Goal: Task Accomplishment & Management: Use online tool/utility

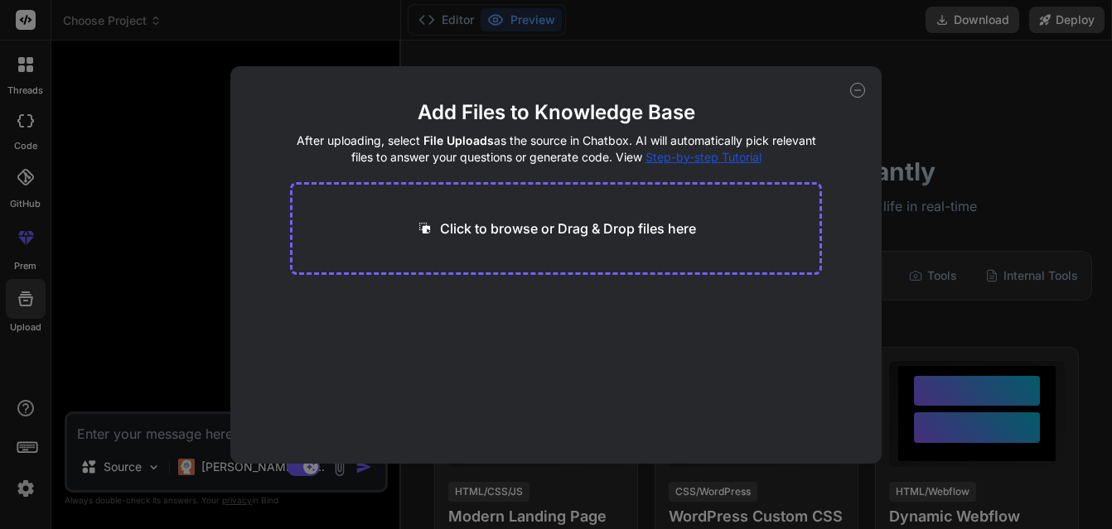
click at [440, 226] on p "Click to browse or Drag & Drop files here" at bounding box center [568, 229] width 256 height 20
type input "C:\fakepath\main.css"
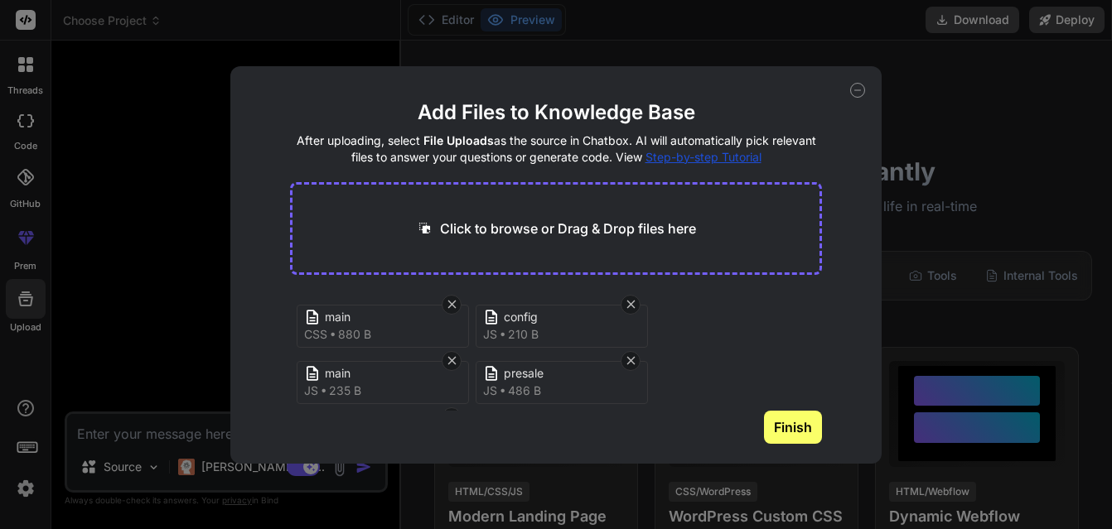
click at [776, 424] on button "Finish" at bounding box center [793, 427] width 58 height 33
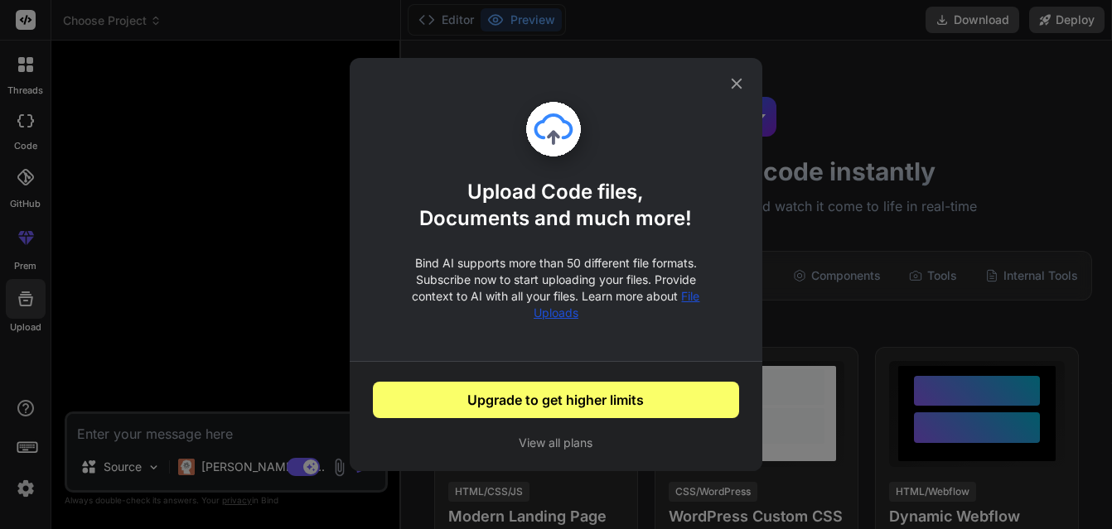
click at [735, 80] on icon at bounding box center [736, 84] width 18 height 18
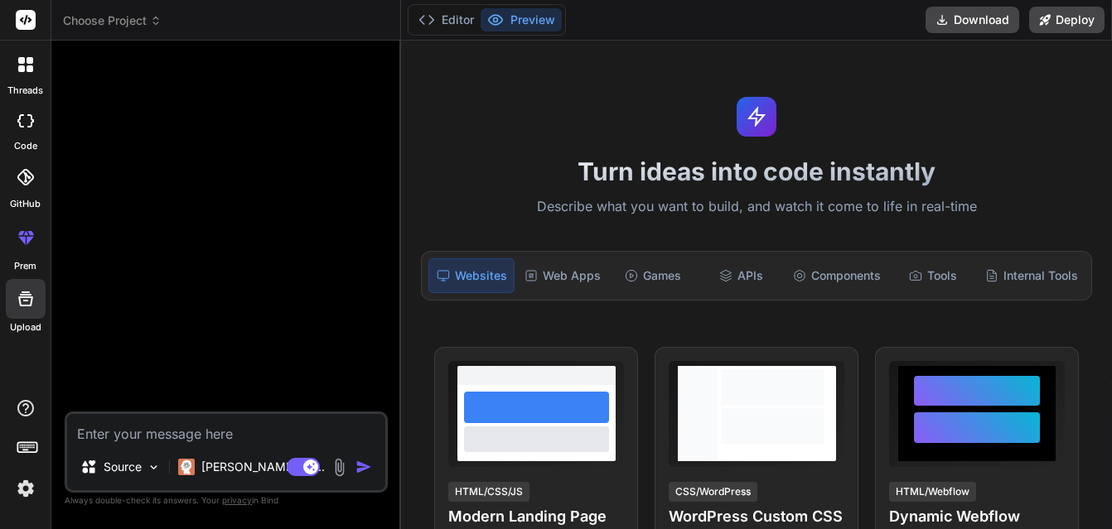
click at [19, 288] on div at bounding box center [26, 299] width 40 height 40
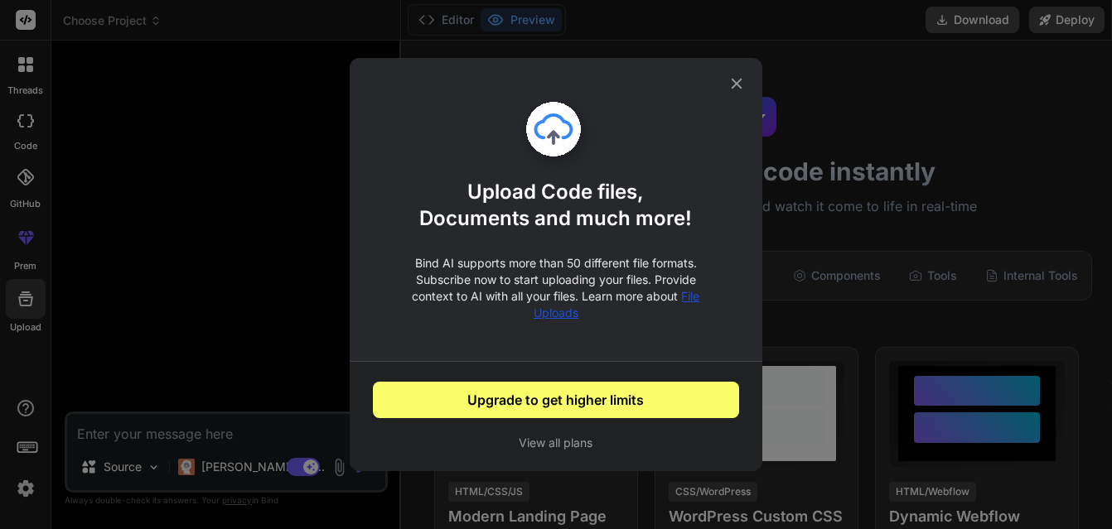
click at [735, 83] on icon at bounding box center [736, 84] width 11 height 11
type textarea "x"
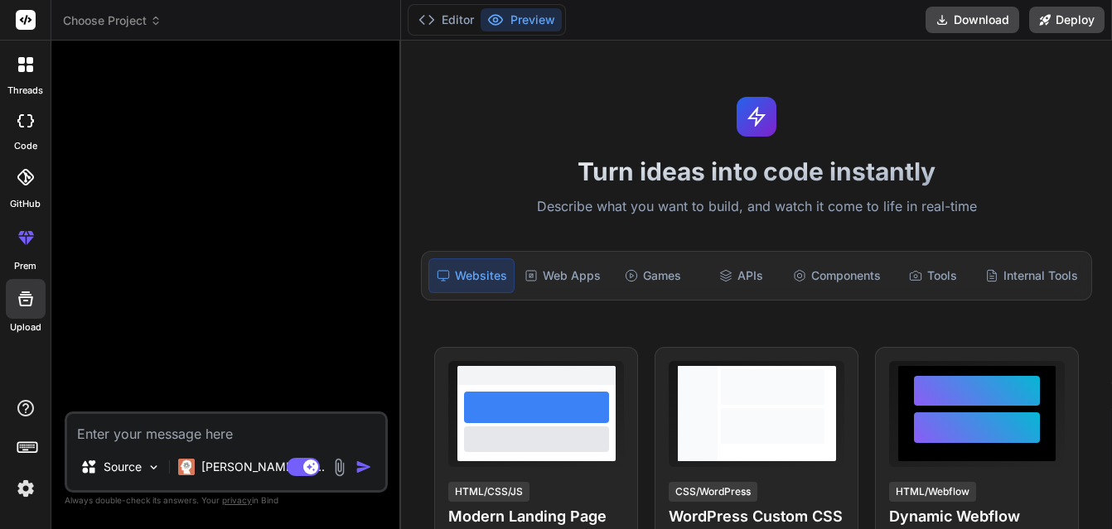
click at [160, 434] on textarea at bounding box center [226, 429] width 318 height 30
click at [113, 434] on textarea at bounding box center [226, 429] width 318 height 30
type textarea "I"
type textarea "x"
type textarea "I'"
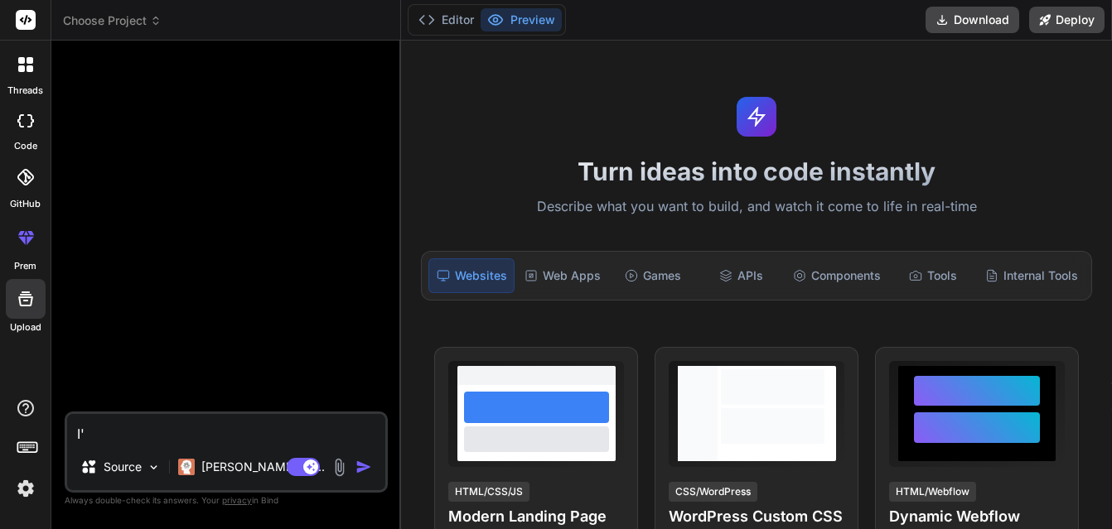
type textarea "x"
type textarea "I'm"
type textarea "x"
type textarea "I'm"
type textarea "x"
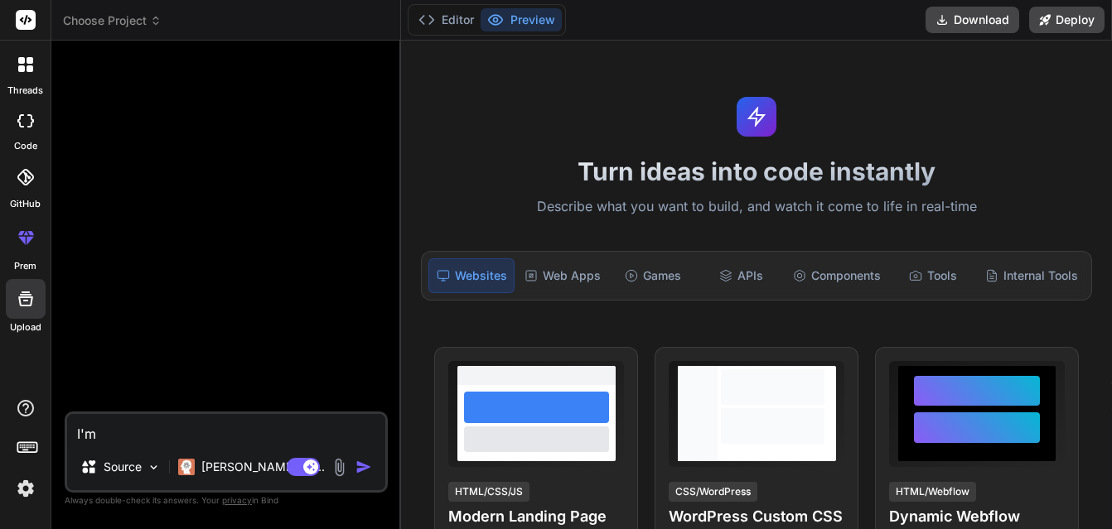
type textarea "I'm b"
type textarea "x"
type textarea "I'm bu"
type textarea "x"
type textarea "I'm [PERSON_NAME]"
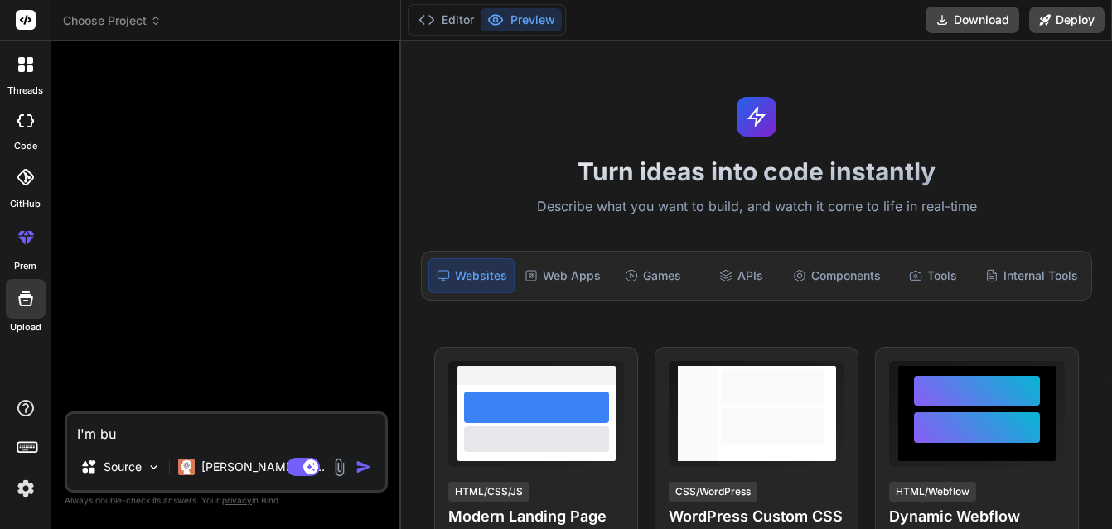
type textarea "x"
type textarea "I'm buil"
type textarea "x"
type textarea "I'm build"
type textarea "x"
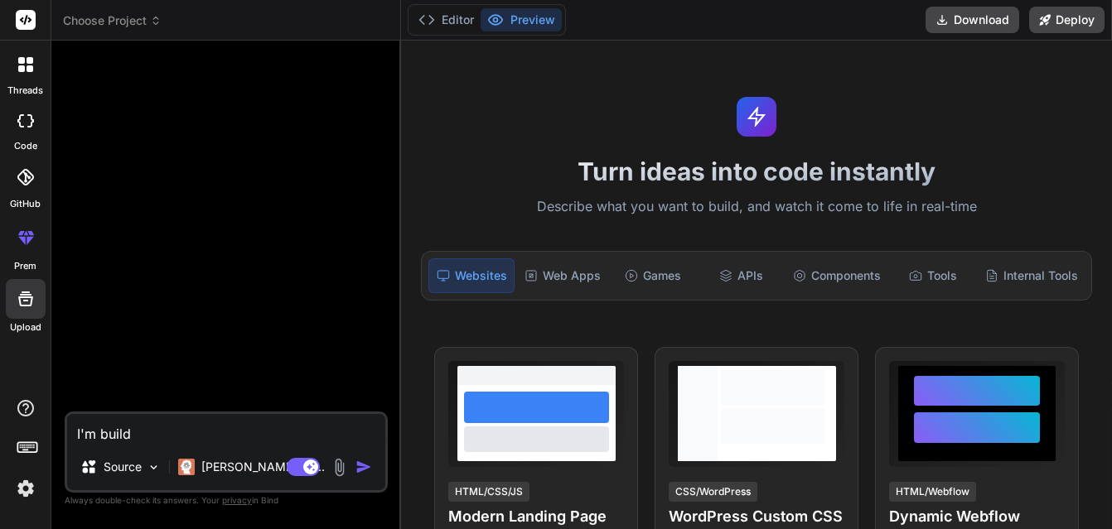
type textarea "I'm buildi"
type textarea "x"
type textarea "I'm buildin"
type textarea "x"
type textarea "I'm building"
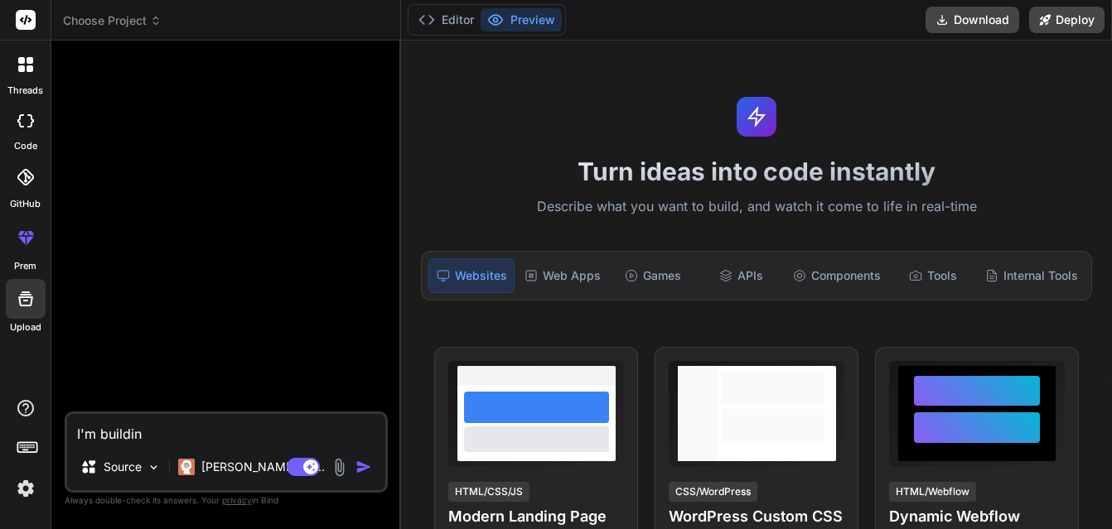
type textarea "x"
type textarea "I'm building"
type textarea "x"
type textarea "I'm building"
type textarea "x"
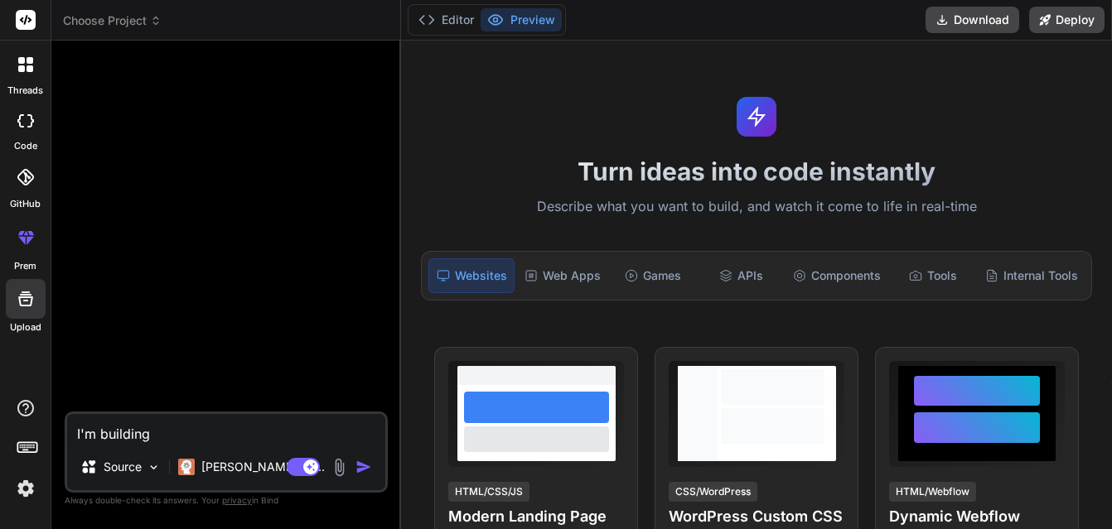
type textarea "I'm building a"
type textarea "x"
type textarea "I'm building a"
type textarea "x"
type textarea "I'm building a w"
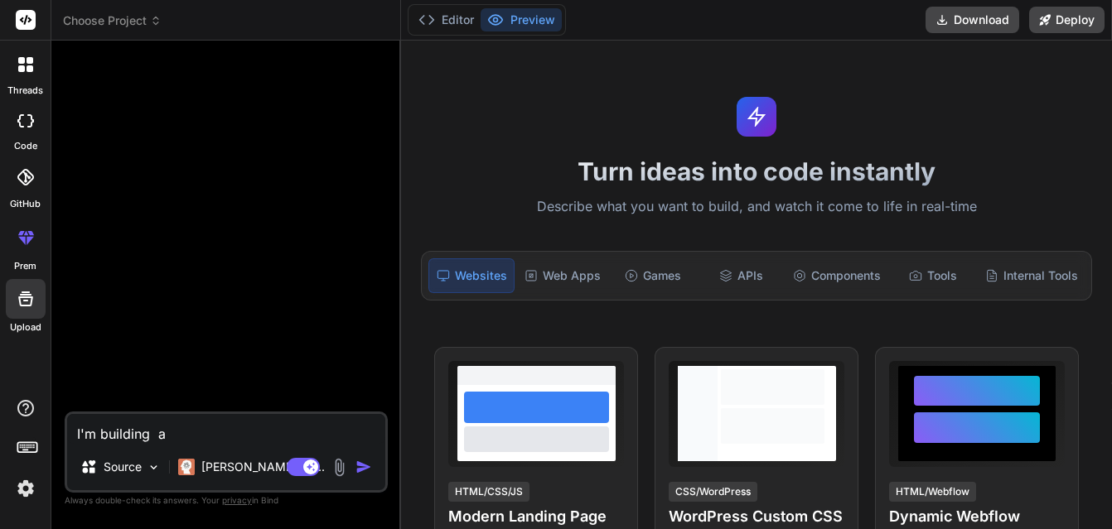
type textarea "x"
type textarea "I'm building a we"
type textarea "x"
type textarea "I'm building a web"
type textarea "x"
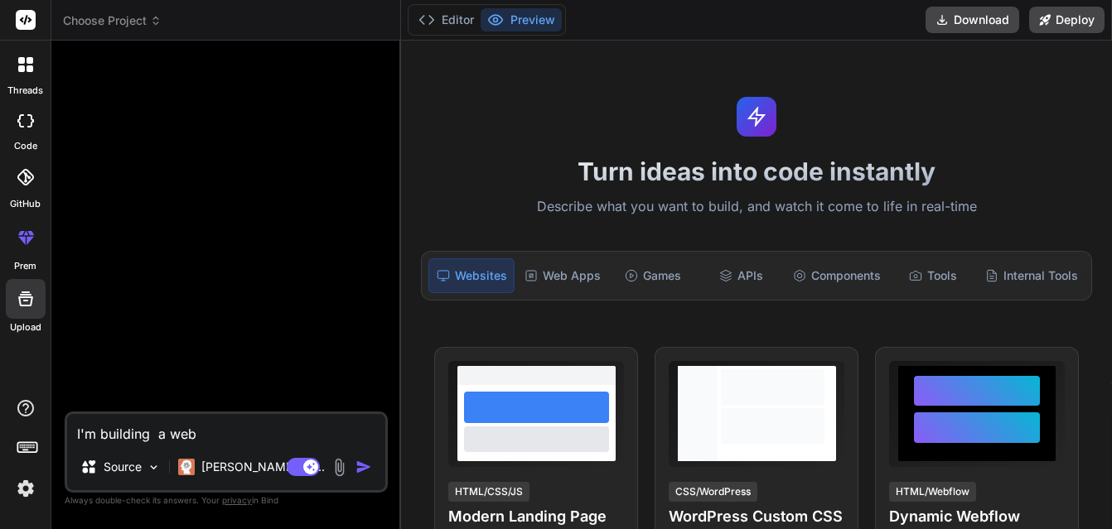
type textarea "I'm building a webs"
type textarea "x"
type textarea "I'm building a websi"
type textarea "x"
type textarea "I'm building a websit"
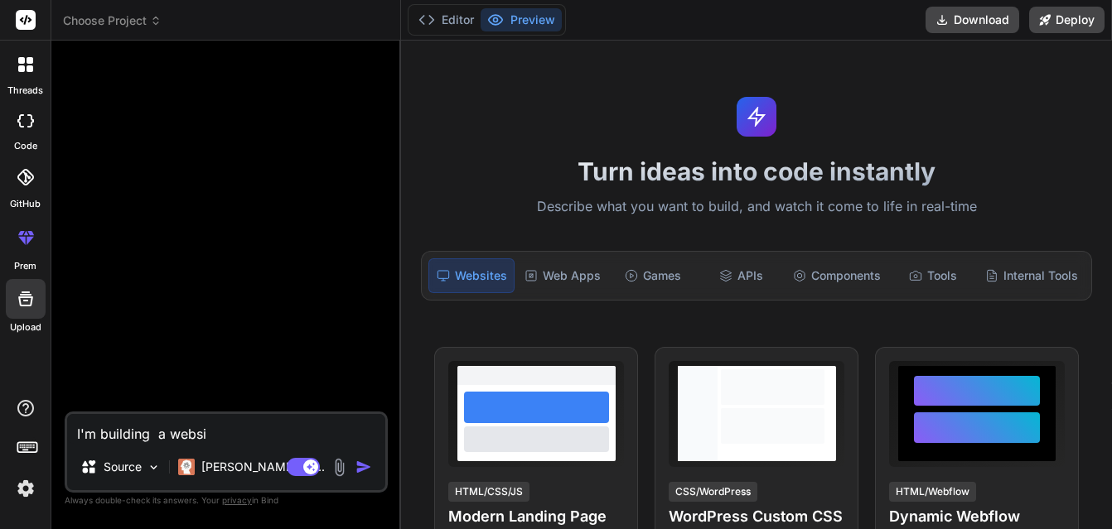
type textarea "x"
type textarea "I'm building a website"
type textarea "x"
type textarea "I'm building a website"
type textarea "x"
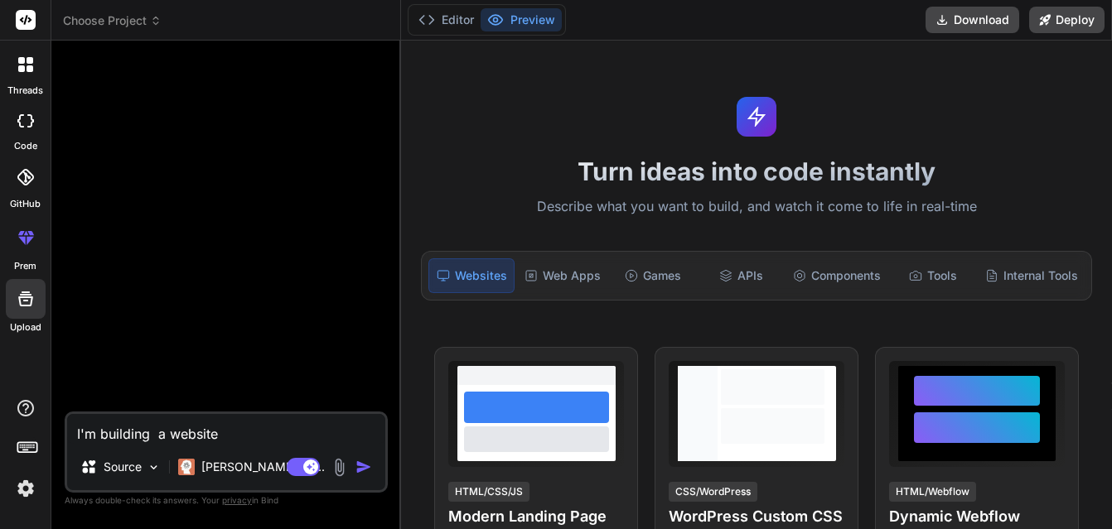
type textarea "I'm building a website"
type textarea "x"
type textarea "I'm building a websit"
type textarea "x"
type textarea "I'm building a websi"
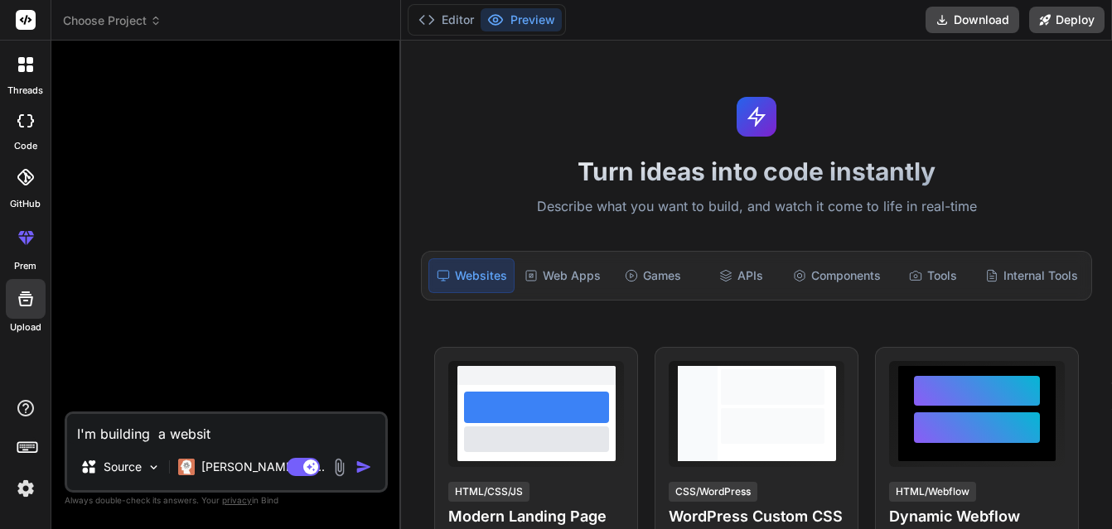
type textarea "x"
type textarea "I'm building a webs"
type textarea "x"
type textarea "I'm building a web"
type textarea "x"
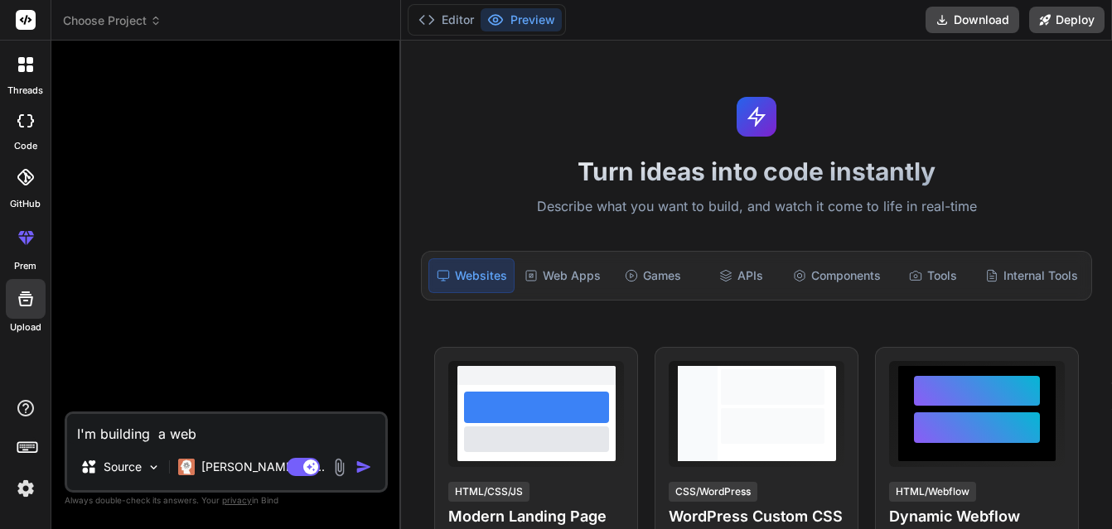
type textarea "I'm building a we"
type textarea "x"
type textarea "I'm building a w"
type textarea "x"
type textarea "I'm building a"
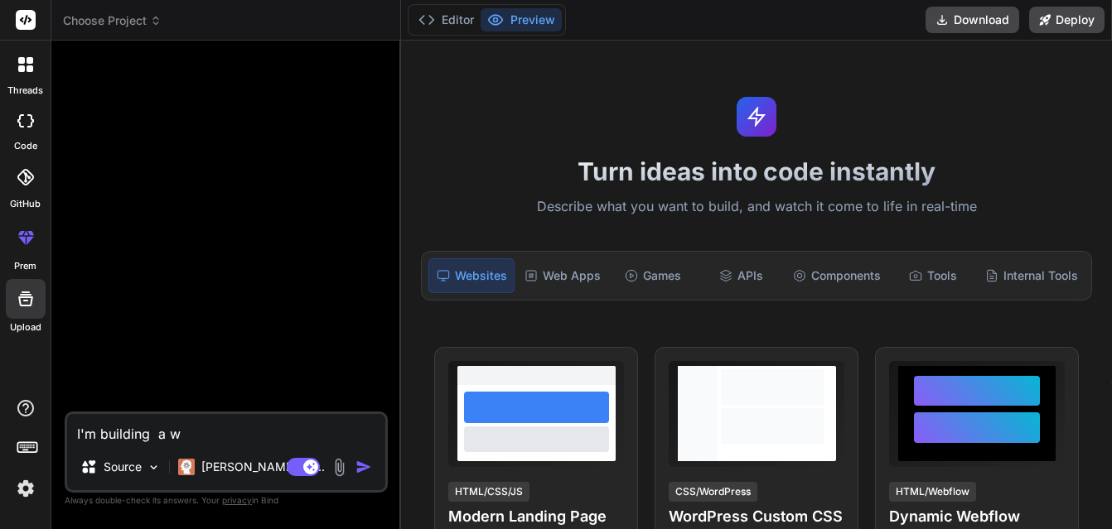
type textarea "x"
type textarea "I'm building a"
type textarea "x"
type textarea "I'm building"
type textarea "x"
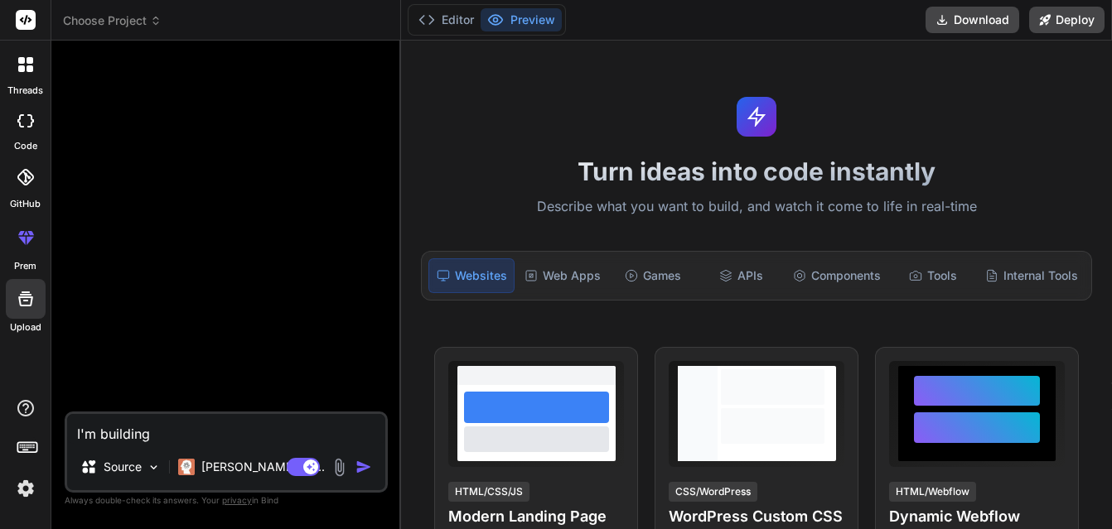
type textarea "I'm building a"
type textarea "x"
type textarea "I'm building an"
type textarea "x"
type textarea "I'm building an"
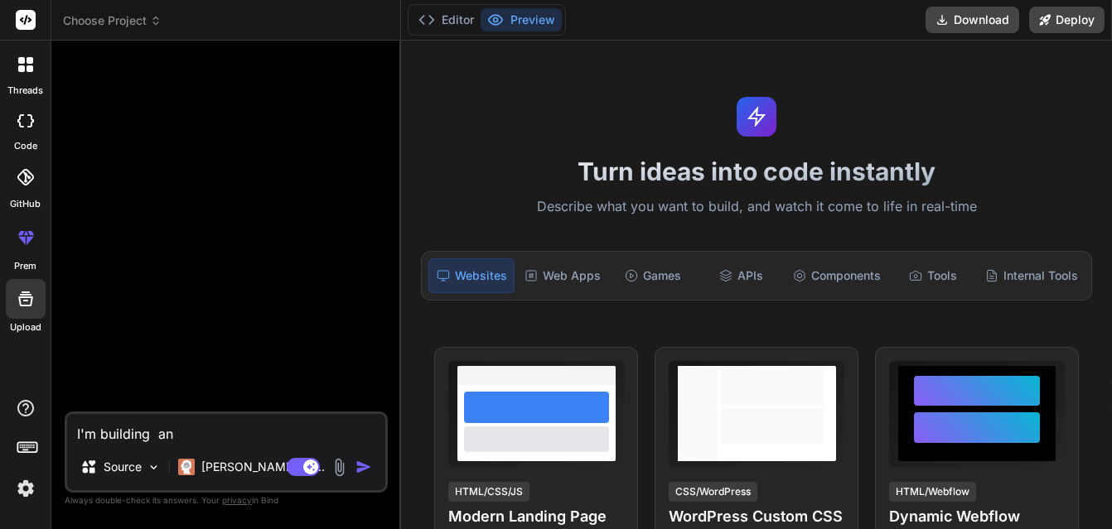
type textarea "x"
type textarea "I'm building an I"
type textarea "x"
type textarea "I'm building an IC"
type textarea "x"
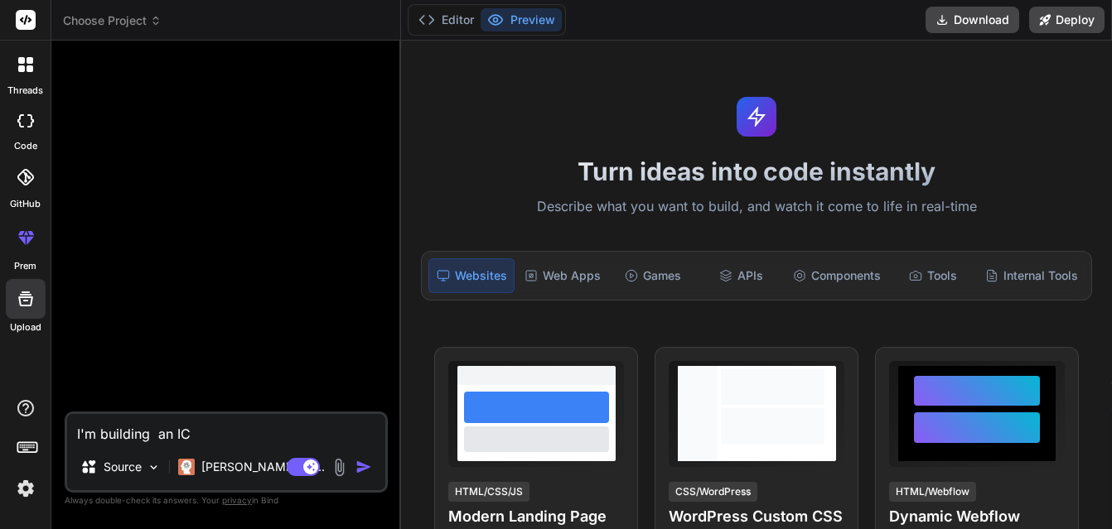
type textarea "I'm building an ICO"
type textarea "x"
type textarea "I'm building an ICO"
type textarea "x"
type textarea "I'm building an ICO L"
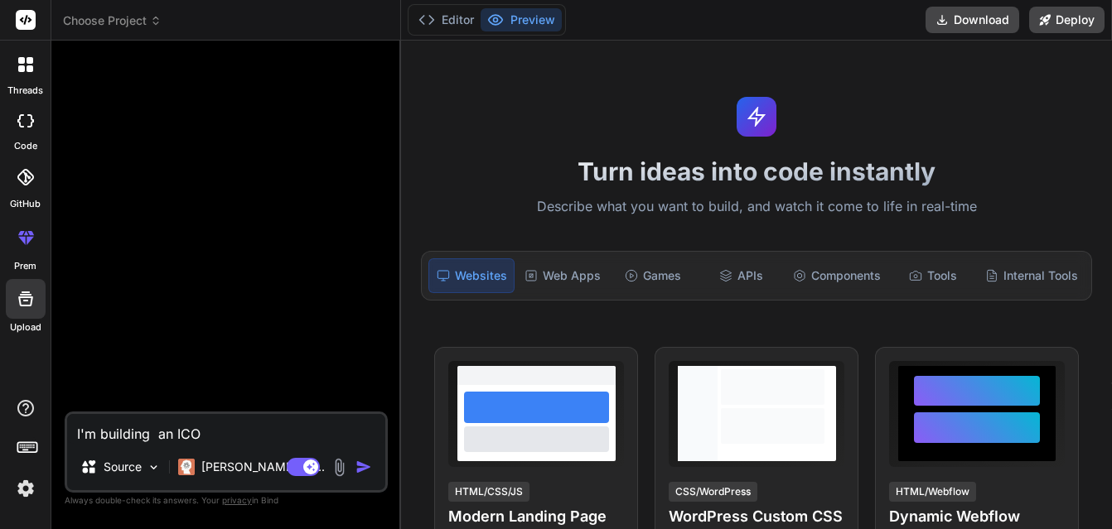
type textarea "x"
type textarea "I'm building an ICO La"
type textarea "x"
type textarea "I'm building an ICO Lau"
type textarea "x"
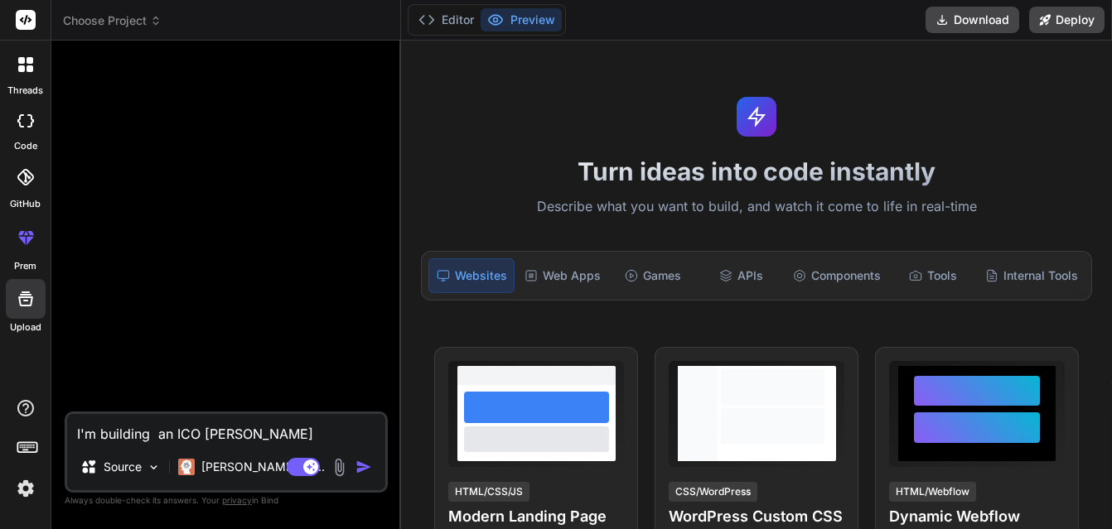
type textarea "I'm building an ICO Laun"
type textarea "x"
type textarea "I'm building an ICO Launc"
type textarea "x"
type textarea "I'm building an ICO Launch"
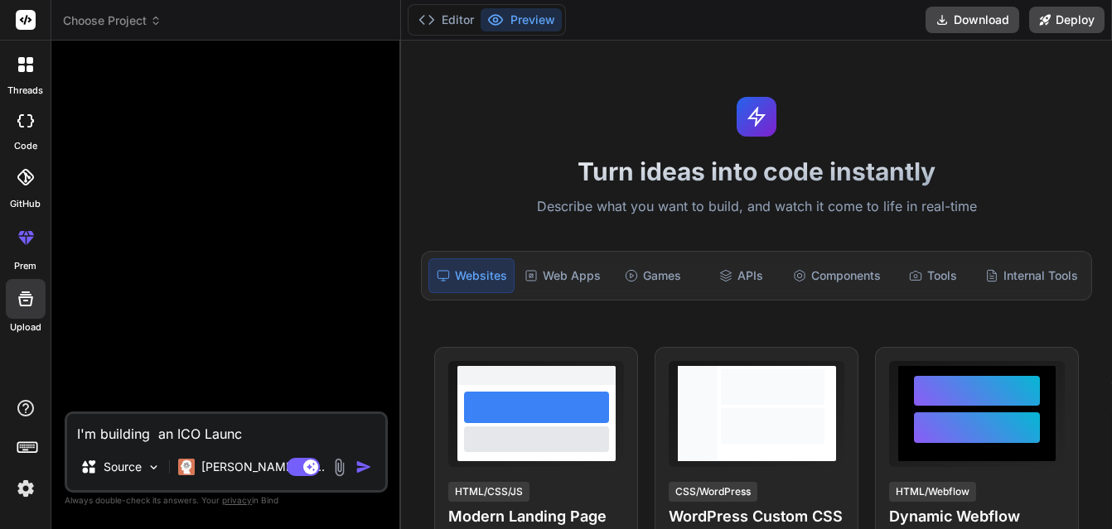
type textarea "x"
type textarea "I'm building an ICO Launchp"
type textarea "x"
type textarea "I'm building an ICO Launchpa"
type textarea "x"
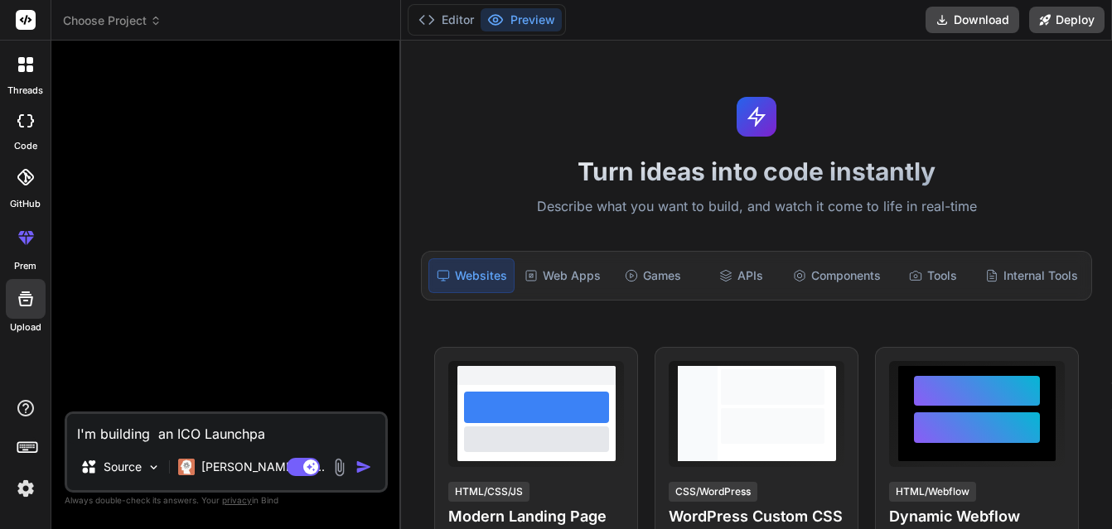
type textarea "I'm building an ICO Launchpad"
type textarea "x"
type textarea "I'm building an ICO Launchpad"
type textarea "x"
type textarea "I'm building an ICO Launchpad D"
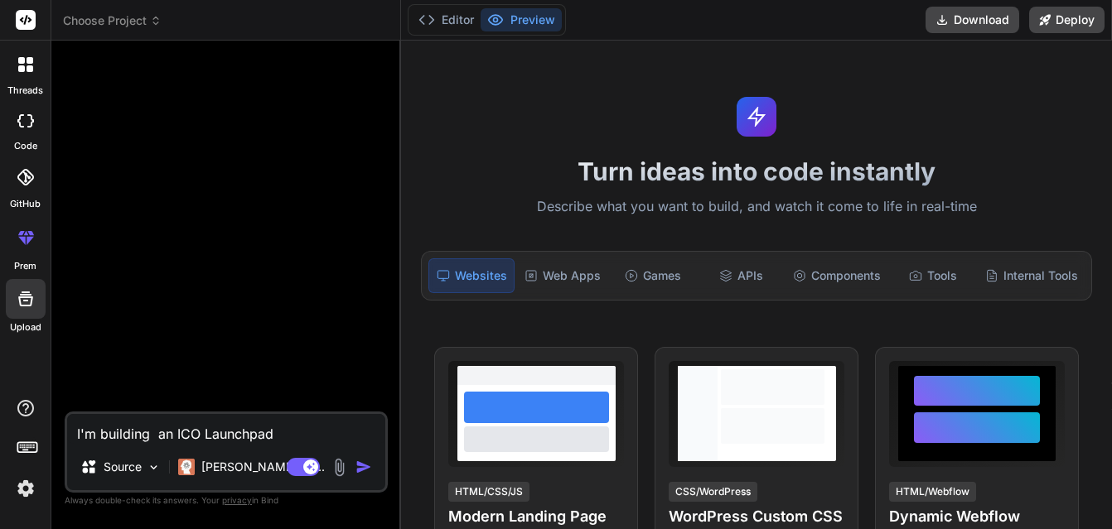
type textarea "x"
type textarea "I'm building an ICO Launchpad Da"
type textarea "x"
type textarea "I'm building an ICO Launchpad Dap"
type textarea "x"
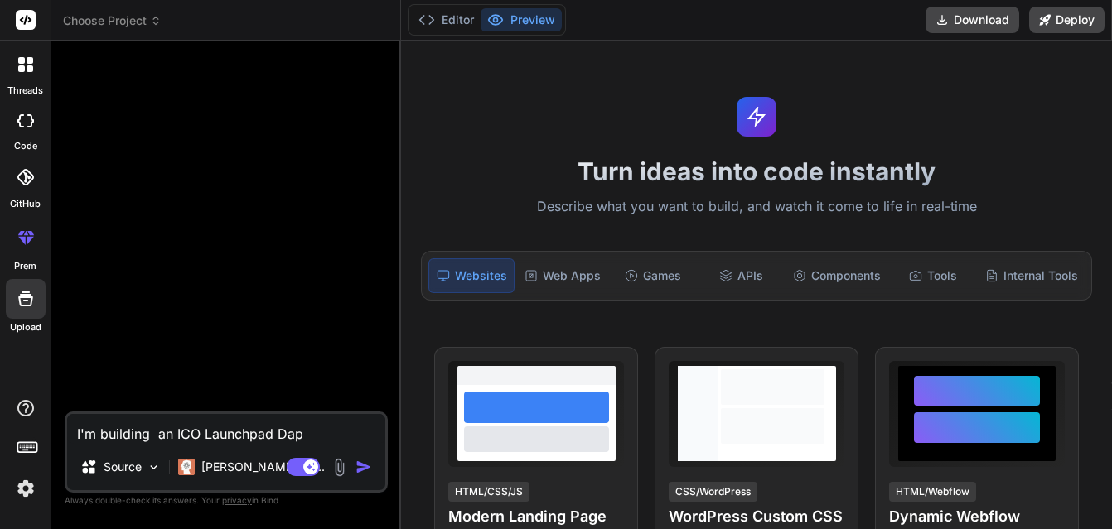
type textarea "I'm building an ICO Launchpad Dapp"
type textarea "x"
type textarea "I'm building an ICO Launchpad Dapp"
type textarea "x"
type textarea "I'm building an ICO Launchpad Dapp f"
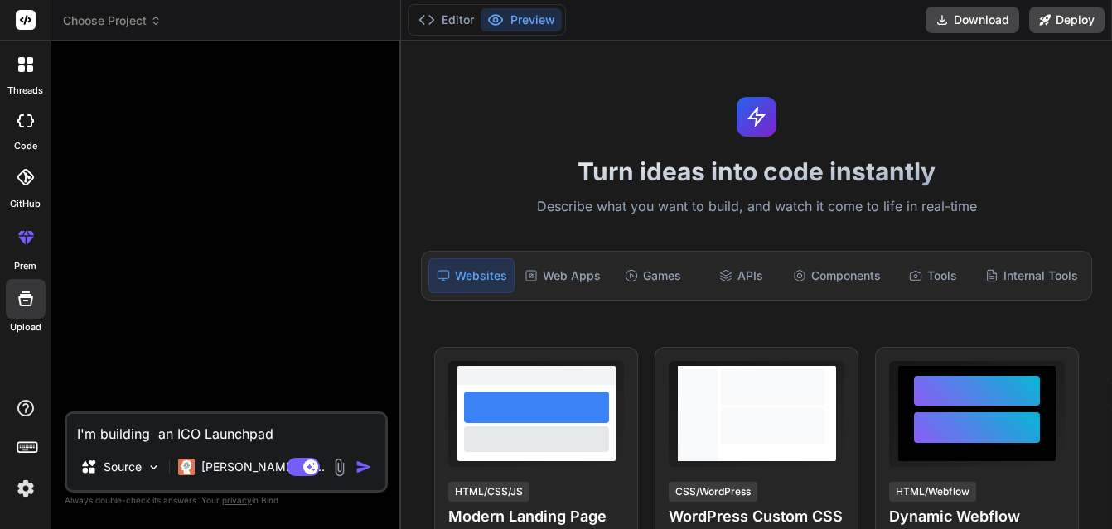
type textarea "x"
type textarea "I'm building an ICO Launchpad Dapp fo"
type textarea "x"
type textarea "I'm building an ICO Launchpad Dapp for"
type textarea "x"
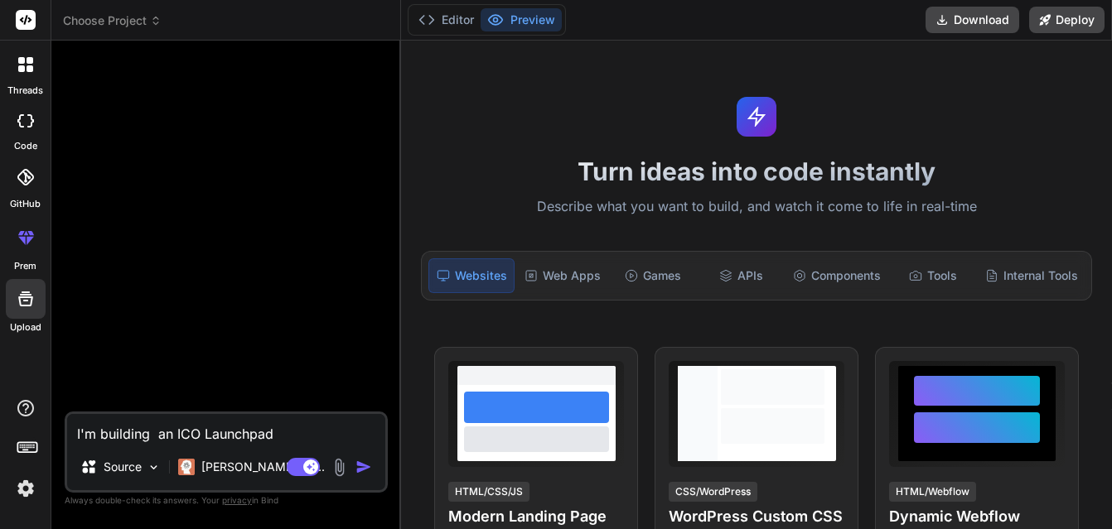
type textarea "I'm building an ICO Launchpad Dapp for"
type textarea "x"
type textarea "I'm building an ICO Launchpad Dapp for a"
type textarea "x"
type textarea "I'm building an ICO Launchpad Dapp for a"
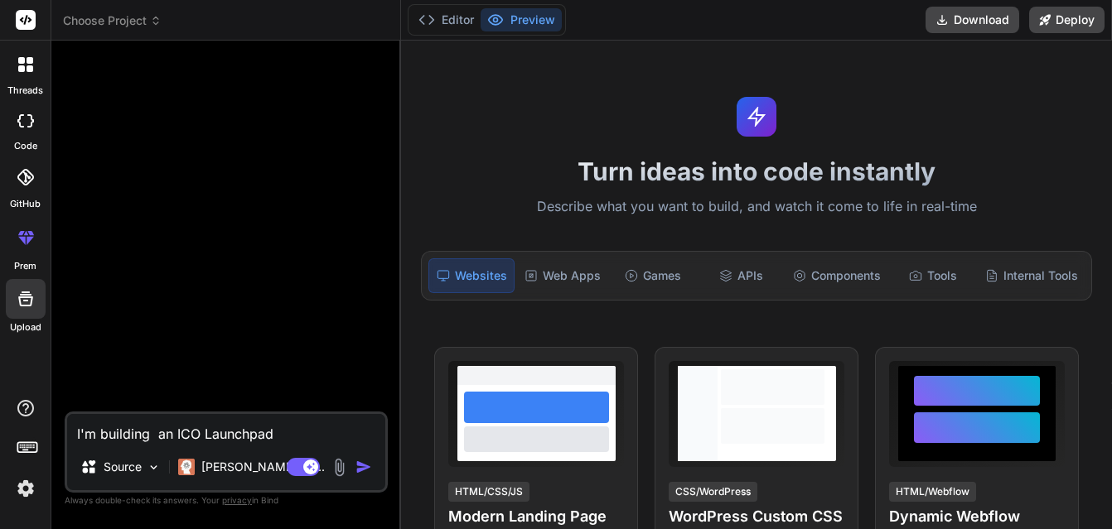
type textarea "x"
type textarea "I'm building an ICO Launchpad Dapp for a t"
type textarea "x"
type textarea "I'm building an ICO Launchpad Dapp for a to"
type textarea "x"
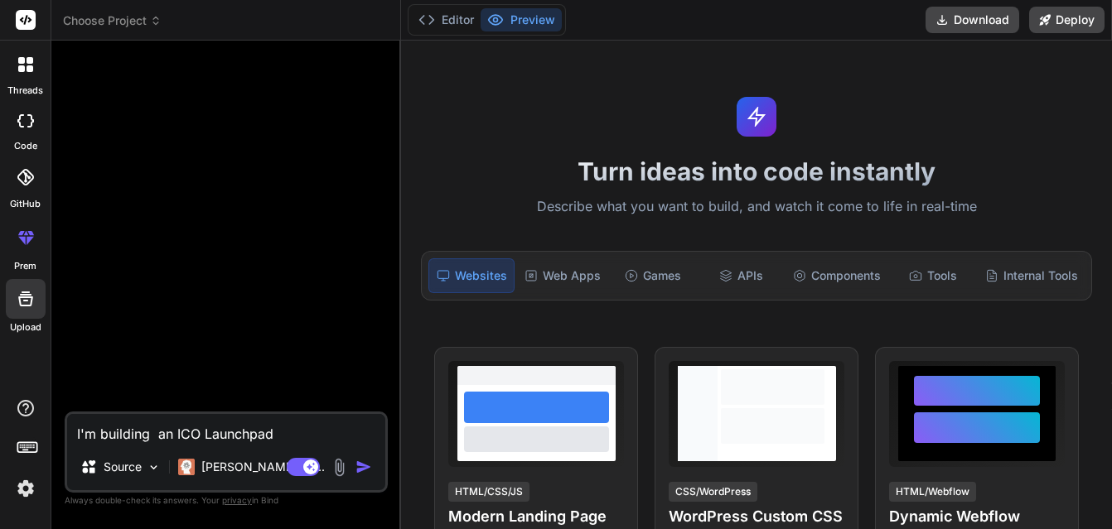
type textarea "I'm building an ICO Launchpad Dapp for a tok"
type textarea "x"
type textarea "I'm building an ICO Launchpad Dapp for a toke"
type textarea "x"
type textarea "I'm building an ICO Launchpad Dapp for a token"
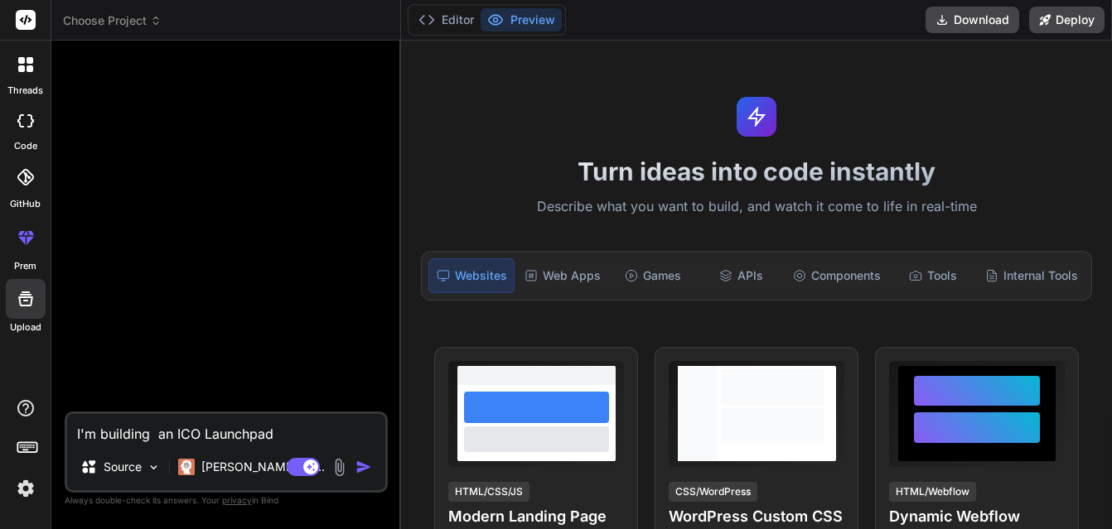
type textarea "x"
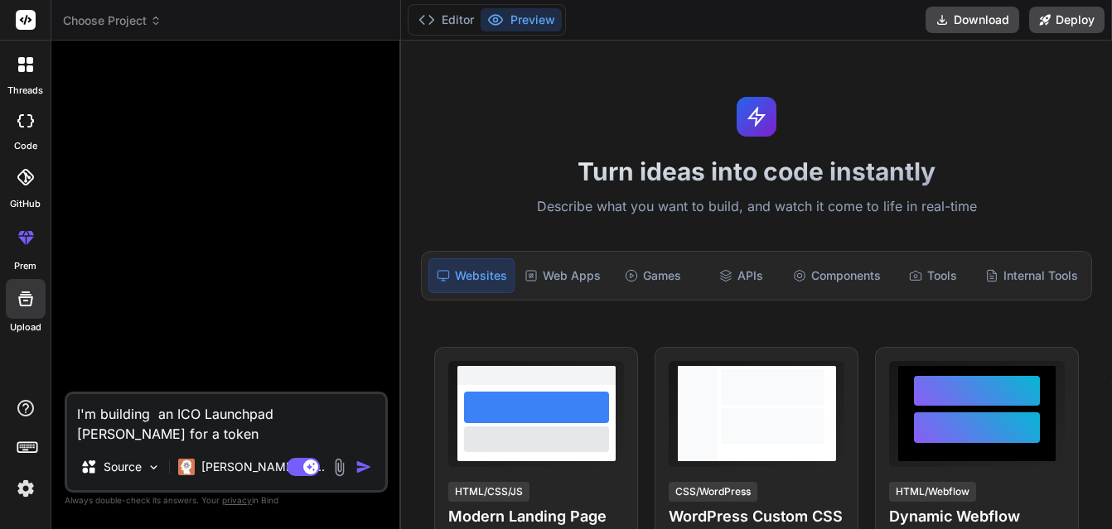
type textarea "I'm building an ICO Launchpad Dapp for a token"
type textarea "x"
type textarea "I'm building an ICO Launchpad Dapp for a token c"
type textarea "x"
type textarea "I'm building an ICO Launchpad Dapp for a token ca"
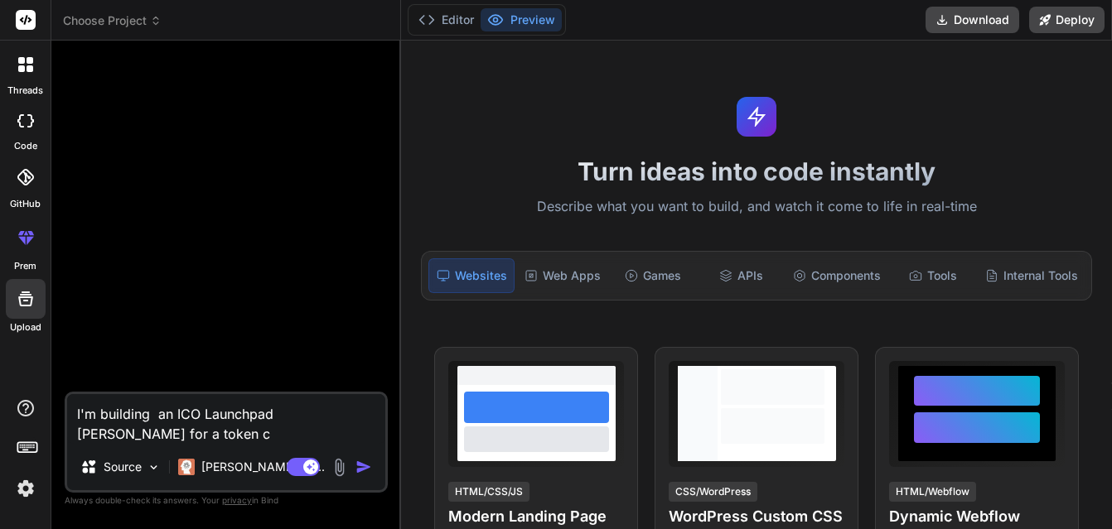
type textarea "x"
type textarea "I'm building an ICO Launchpad Dapp for a token cal"
type textarea "x"
type textarea "I'm building an ICO Launchpad Dapp for a token call"
type textarea "x"
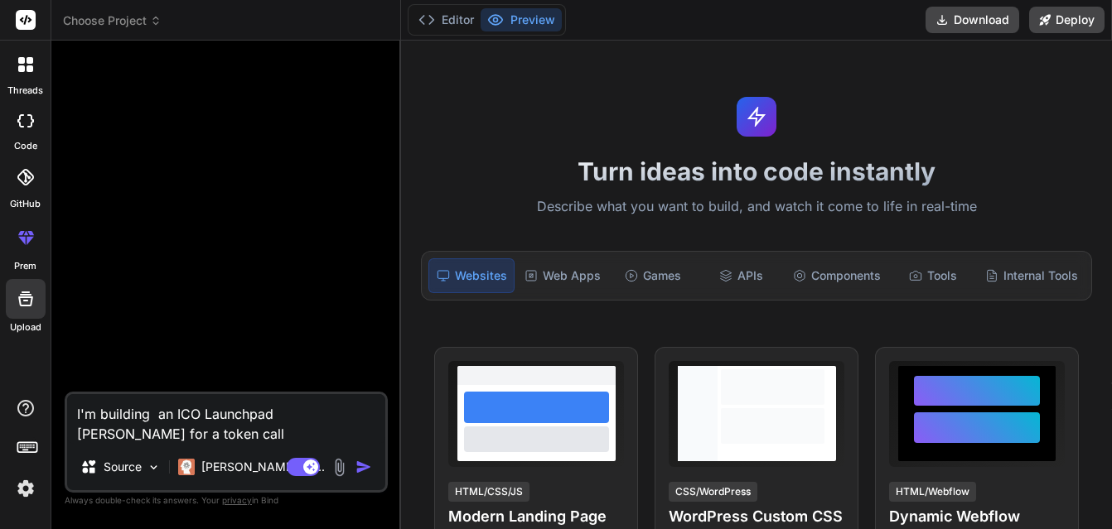
type textarea "I'm building an ICO Launchpad Dapp for a token calle"
type textarea "x"
type textarea "I'm building an ICO Launchpad Dapp for a token called"
type textarea "x"
type textarea "I'm building an ICO Launchpad Dapp for a token called"
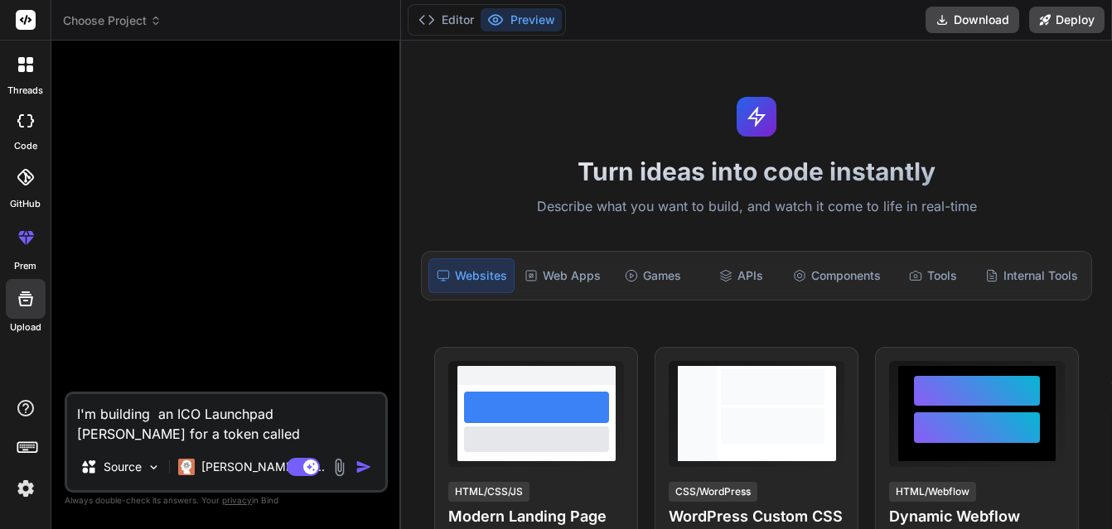
type textarea "x"
type textarea "I'm building an ICO Launchpad Dapp for a token called F"
type textarea "x"
type textarea "I'm building an ICO Launchpad Dapp for a token called Fo"
type textarea "x"
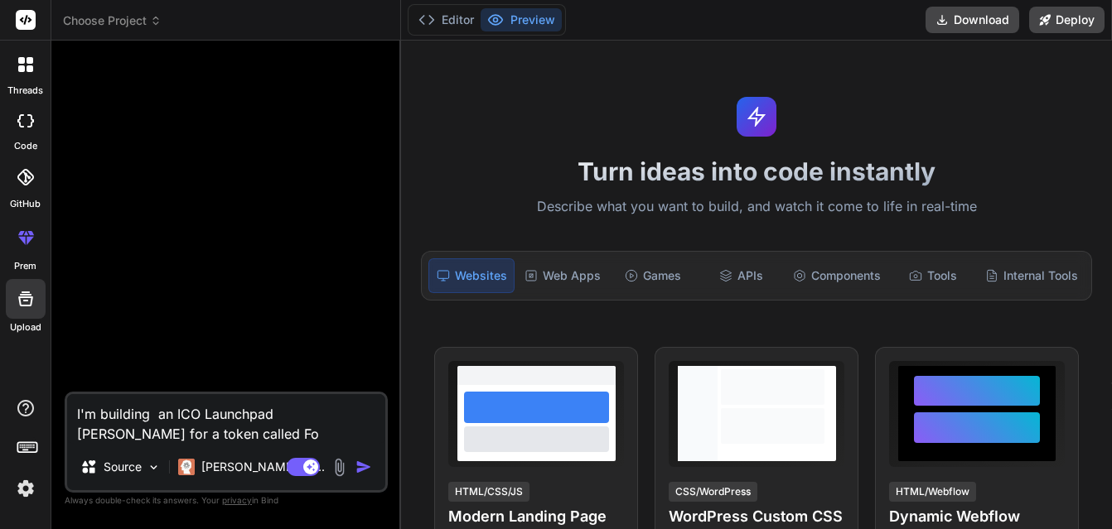
type textarea "I'm building an ICO Launchpad Dapp for a token called Fou"
type textarea "x"
type textarea "I'm building an ICO Launchpad Dapp for a token called Four"
type textarea "x"
type textarea "I'm building an ICO Launchpad Dapp for a token called FourE"
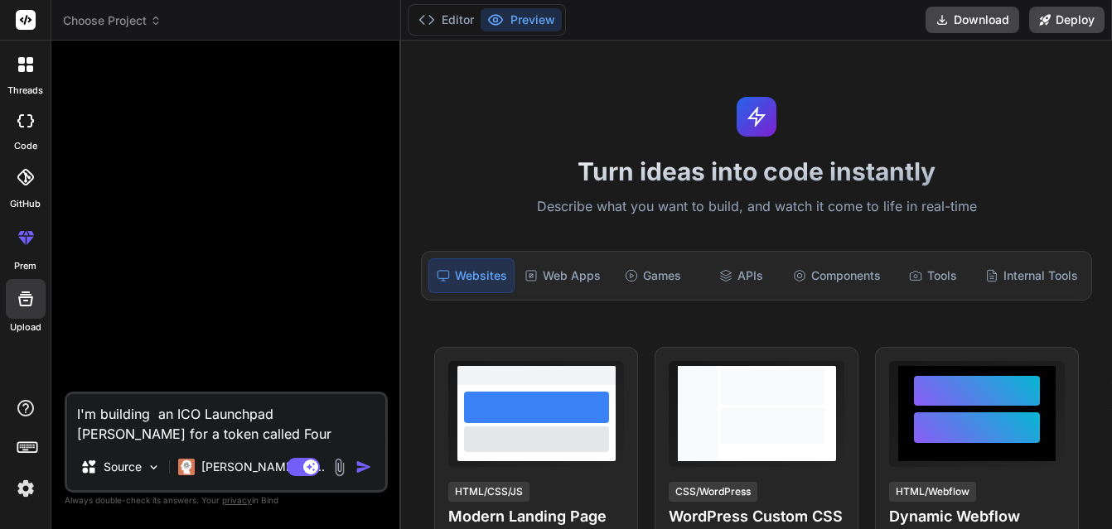
type textarea "x"
type textarea "I'm building an ICO Launchpad Dapp for a token called FourEv"
type textarea "x"
type textarea "I'm building an ICO Launchpad Dapp for a token called FourEve"
type textarea "x"
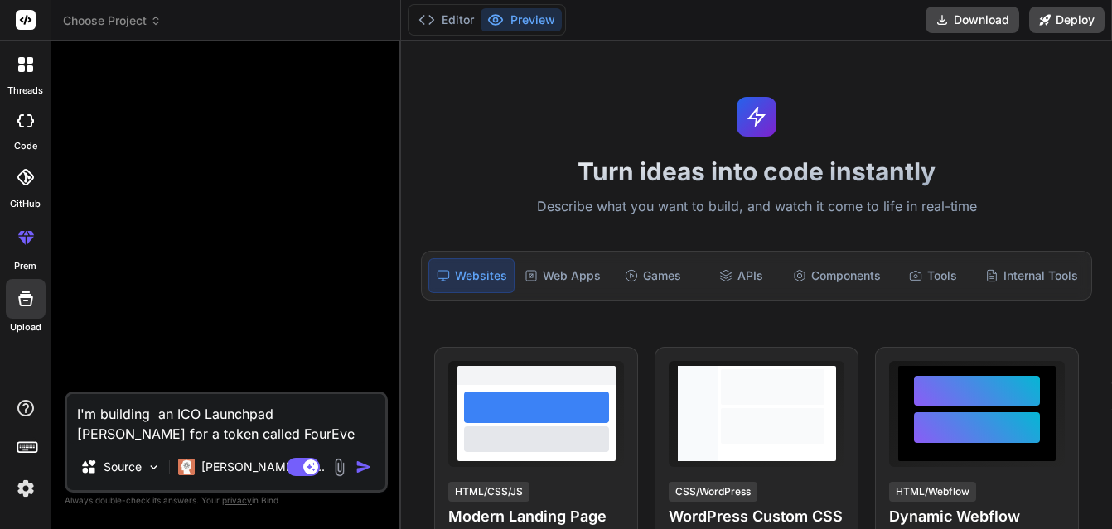
type textarea "I'm building an ICO Launchpad Dapp for a token called FourEver"
type textarea "x"
type textarea "I'm building an ICO Launchpad Dapp for a token called FourEver"
type textarea "x"
type textarea "I'm building an ICO Launchpad Dapp for a token called FourEver C"
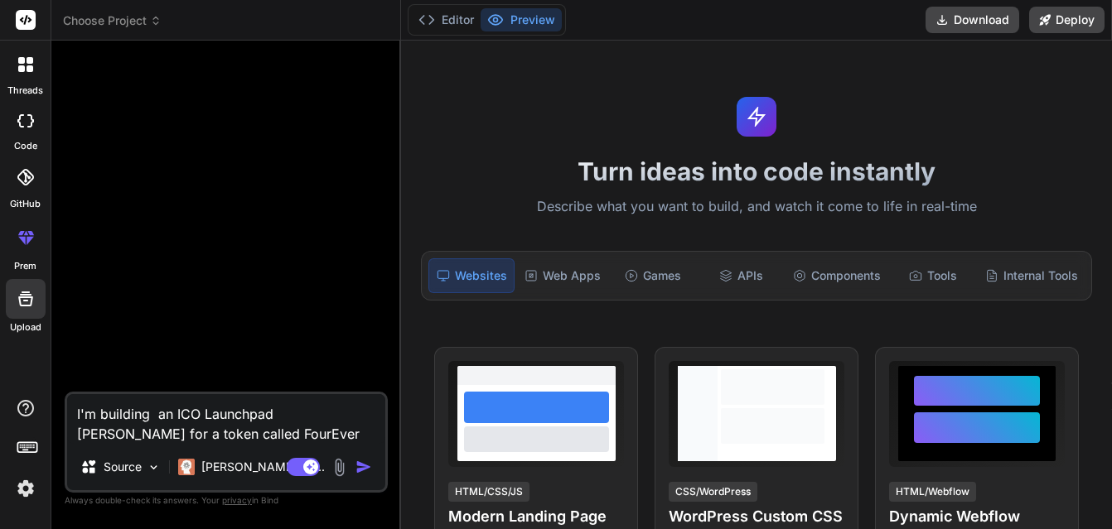
type textarea "x"
type textarea "I'm building an ICO Launchpad Dapp for a token called FourEver Co"
type textarea "x"
type textarea "I'm building an ICO Launchpad Dapp for a token called FourEver Coi"
type textarea "x"
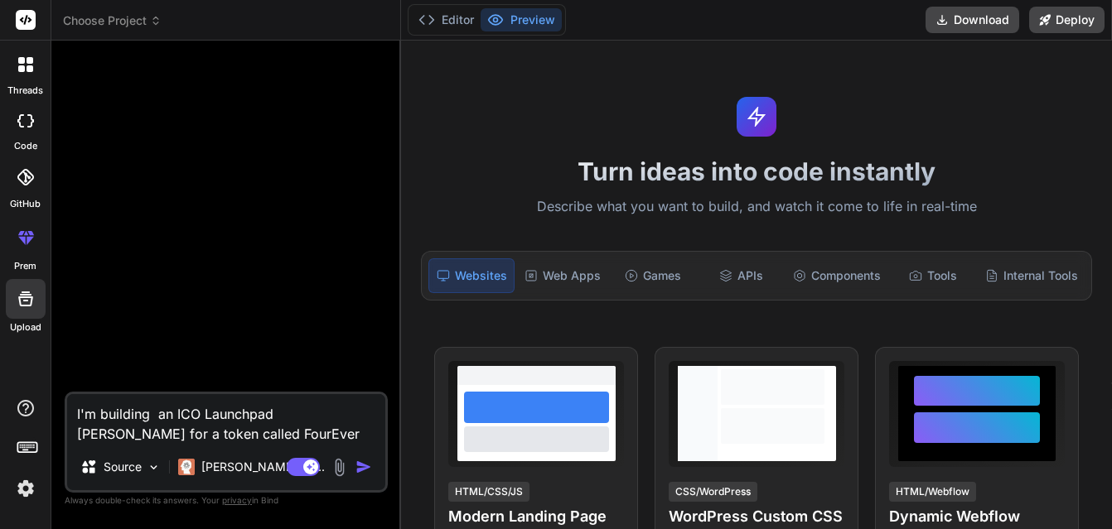
type textarea "I'm building an ICO Launchpad Dapp for a token called FourEver Coin"
type textarea "x"
type textarea "I'm building an ICO Launchpad Dapp for a token called FourEver Coin"
type textarea "x"
type textarea "I'm building an ICO Launchpad Dapp for a token called FourEver Coin t"
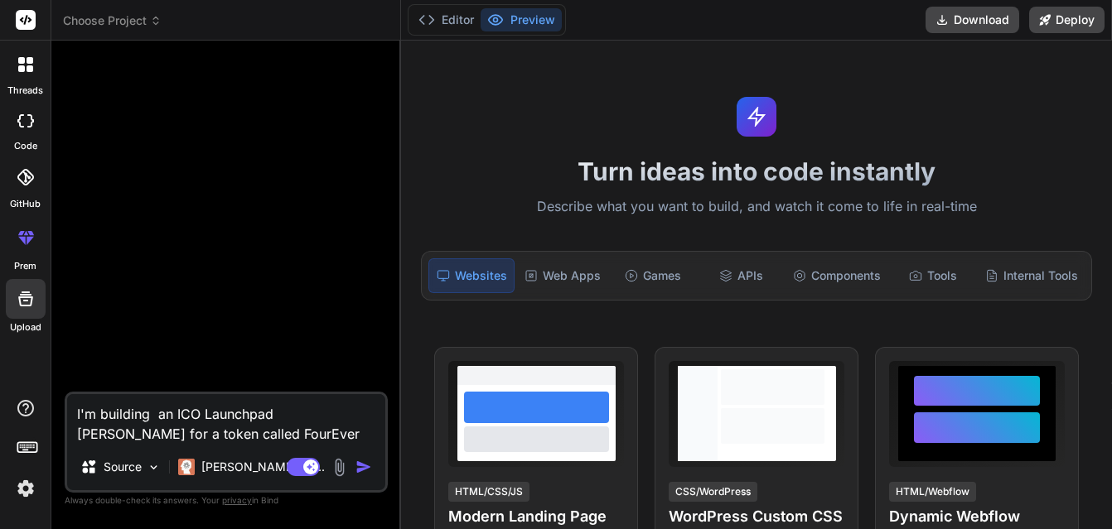
type textarea "x"
type textarea "I'm building an ICO Launchpad Dapp for a token called FourEver Coin th"
type textarea "x"
type textarea "I'm building an ICO Launchpad Dapp for a token called FourEver Coin tha"
type textarea "x"
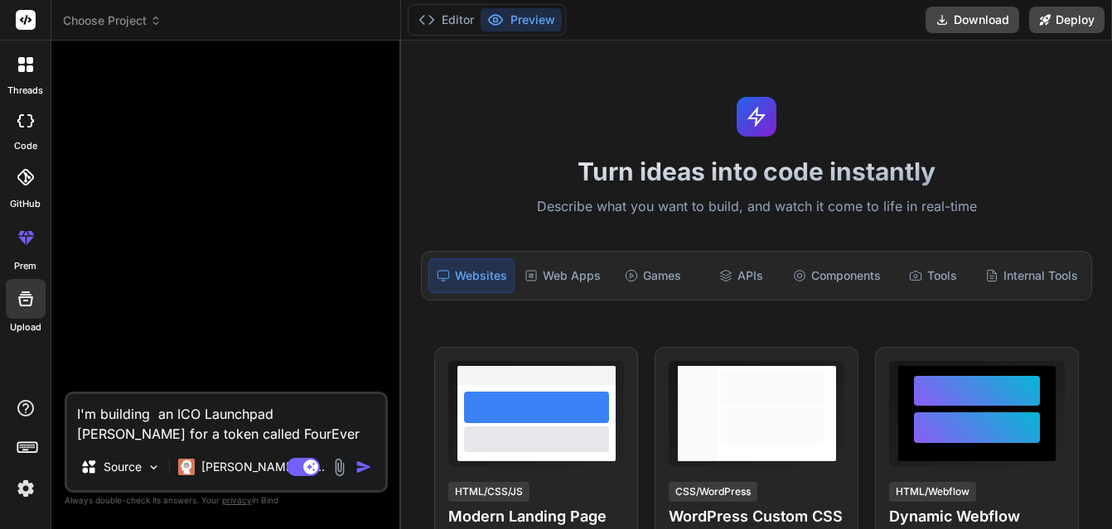
type textarea "I'm building an ICO Launchpad Dapp for a token called FourEver Coin that"
type textarea "x"
type textarea "I'm building an ICO Launchpad Dapp for a token called FourEver Coin that"
type textarea "x"
type textarea "I'm building an ICO Launchpad Dapp for a token called FourEver Coin that i"
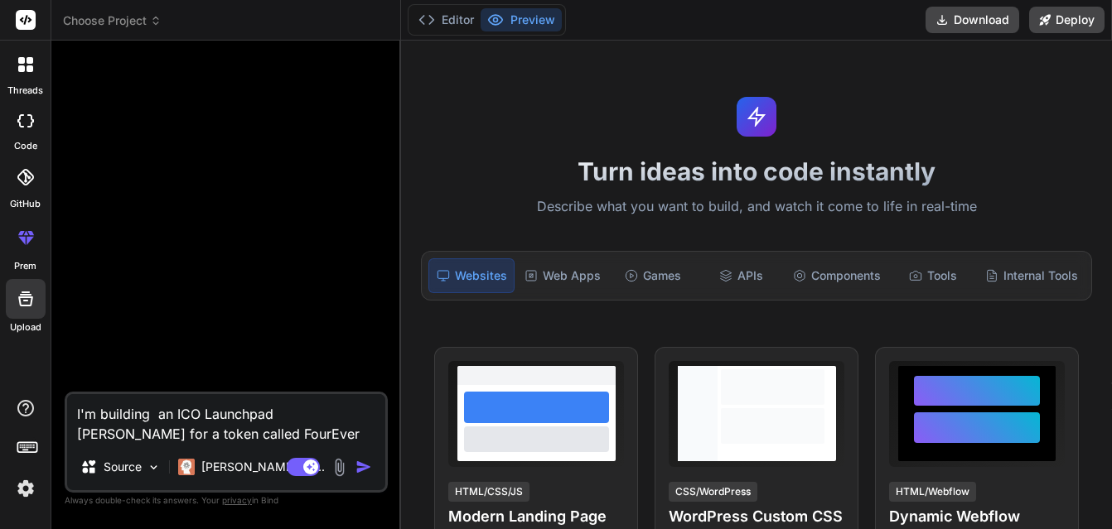
type textarea "x"
type textarea "I'm building an ICO Launchpad Dapp for a token called FourEver Coin that i"
type textarea "x"
type textarea "I'm building an ICO Launchpad Dapp for a token called FourEver Coin that i h"
type textarea "x"
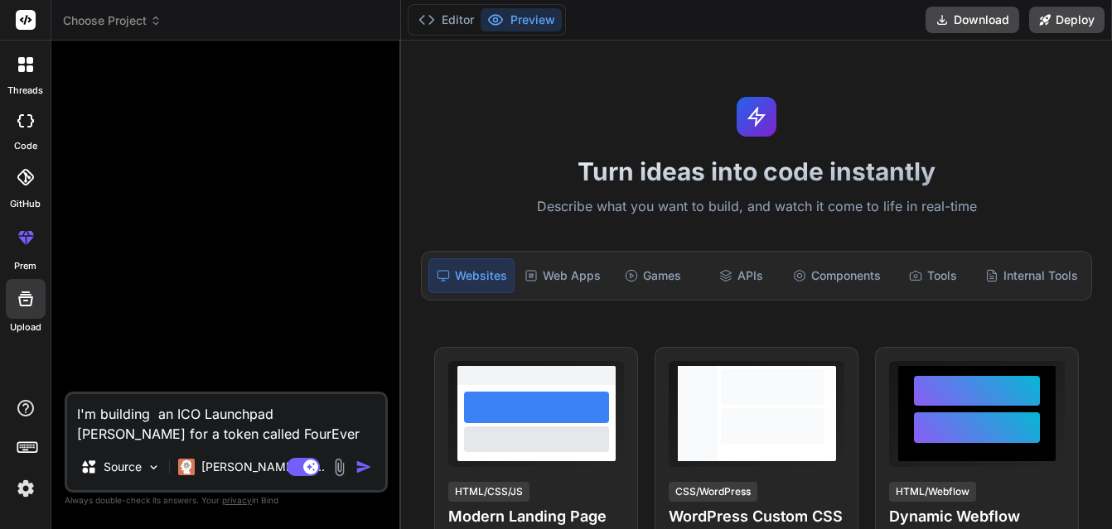
type textarea "I'm building an ICO Launchpad Dapp for a token called FourEver Coin that i ha"
type textarea "x"
type textarea "I'm building an ICO Launchpad Dapp for a token called FourEver Coin that i hav"
type textarea "x"
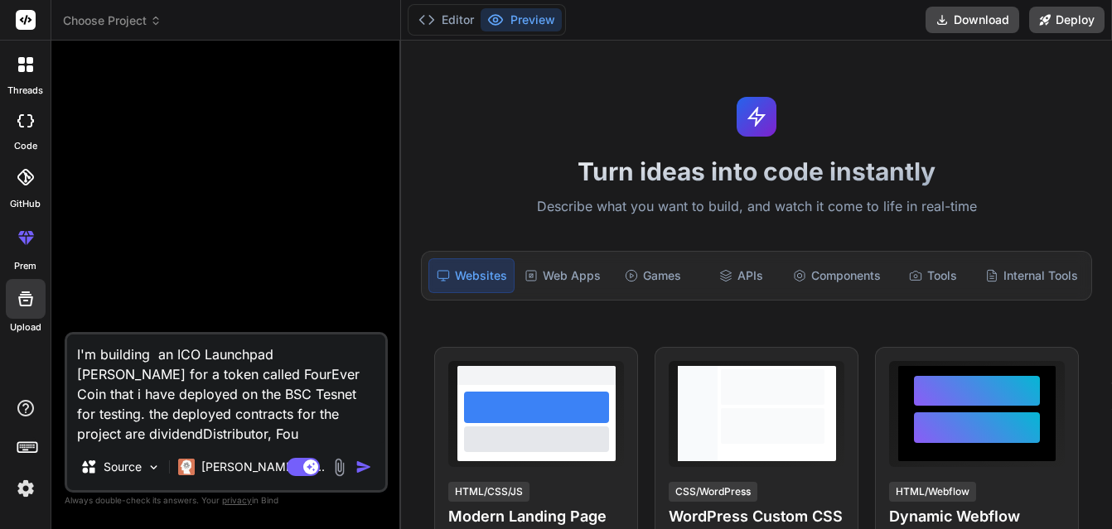
click at [195, 438] on textarea "I'm building an ICO Launchpad Dapp for a token called FourEver Coin that i have…" at bounding box center [226, 389] width 318 height 109
click at [250, 428] on textarea "I'm building an ICO Launchpad Dapp for a token called FourEver Coin that i have…" at bounding box center [226, 389] width 318 height 109
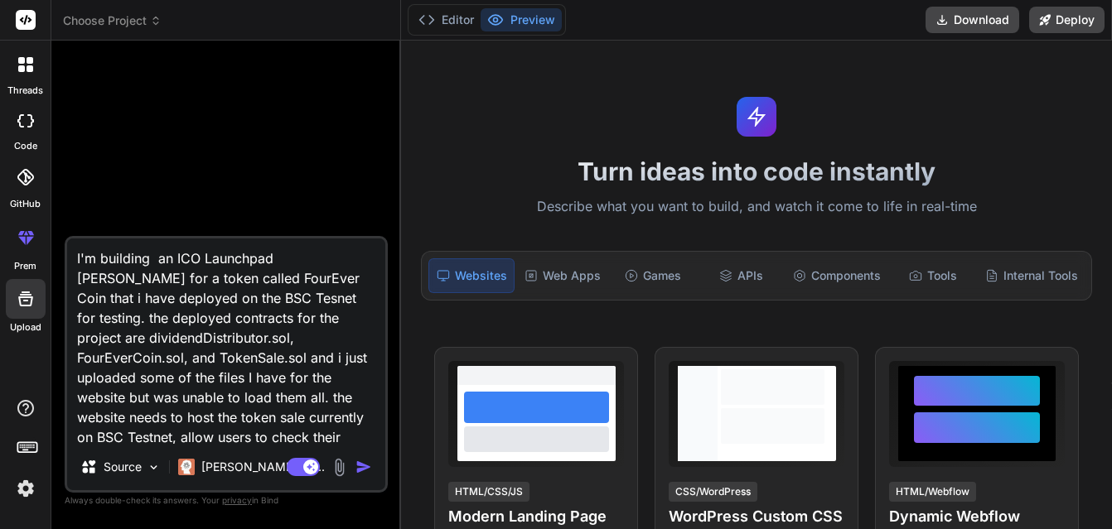
drag, startPoint x: 347, startPoint y: 255, endPoint x: 338, endPoint y: 277, distance: 24.2
click at [346, 258] on textarea "I'm building an ICO Launchpad Dapp for a token called FourEver Coin that i have…" at bounding box center [226, 341] width 318 height 205
drag, startPoint x: 210, startPoint y: 279, endPoint x: 221, endPoint y: 329, distance: 50.9
click at [212, 281] on textarea "I'm building an ICO Launchpad Dapp for a rewards token called FourEver Coin tha…" at bounding box center [226, 341] width 318 height 205
click at [354, 303] on textarea "I'm building an ICO Launchpad Dapp for a rewards token called the FourEver Coin…" at bounding box center [226, 341] width 318 height 205
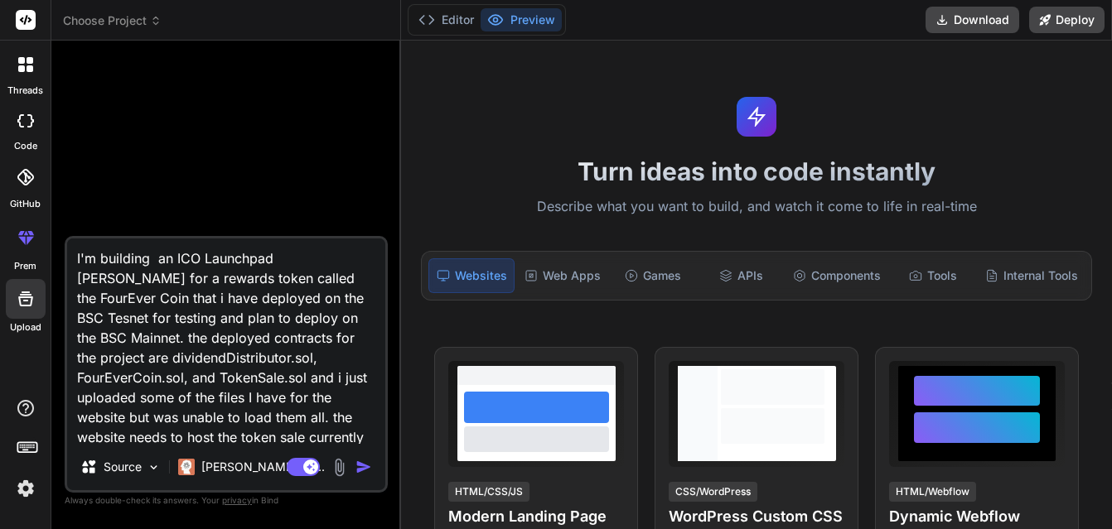
click at [334, 319] on textarea "I'm building an ICO Launchpad Dapp for a rewards token called the FourEver Coin…" at bounding box center [226, 341] width 318 height 205
drag, startPoint x: 85, startPoint y: 358, endPoint x: 140, endPoint y: 404, distance: 71.7
click at [89, 355] on textarea "I'm building an ICO Launchpad Dapp for a rewards token called the FourEver Coin…" at bounding box center [226, 341] width 318 height 205
click at [84, 361] on textarea "I'm building an ICO Launchpad Dapp for a rewards token called the FourEver Coin…" at bounding box center [226, 341] width 318 height 205
click at [86, 362] on textarea "I'm building an ICO Launchpad Dapp for a rewards token called the FourEver Coin…" at bounding box center [226, 341] width 318 height 205
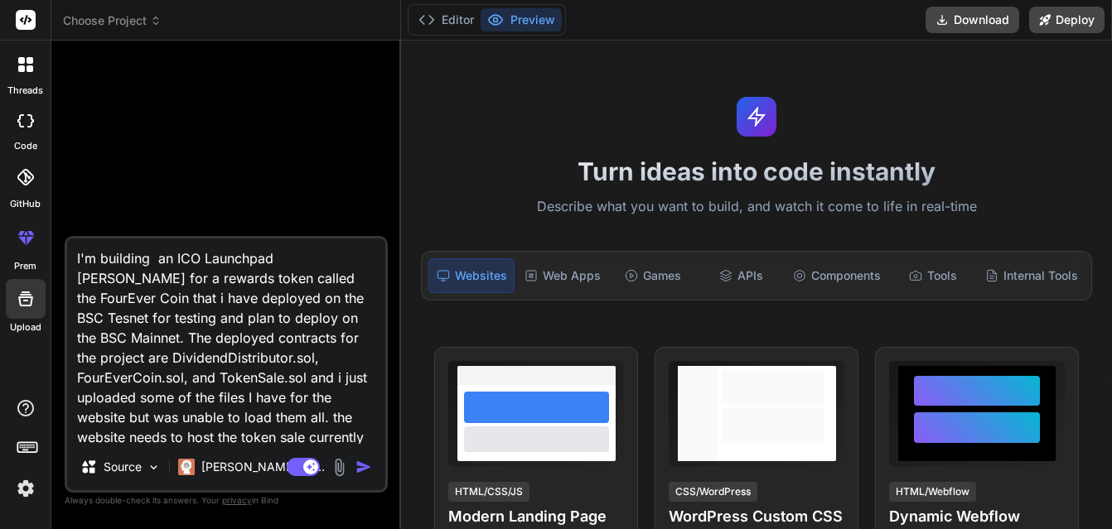
scroll to position [63, 0]
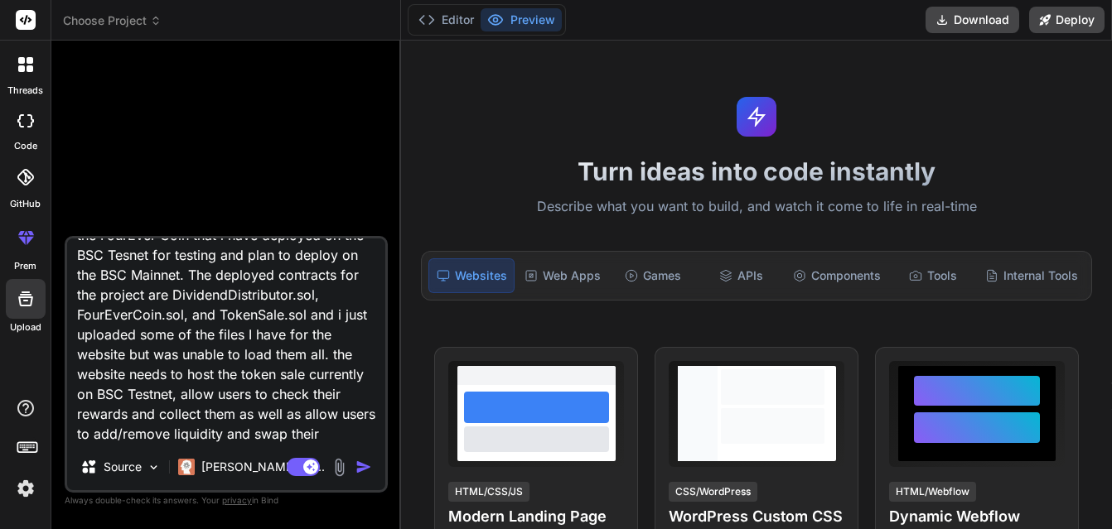
click at [168, 353] on textarea "I'm building an ICO Launchpad Dapp for a rewards token called the FourEver Coin…" at bounding box center [226, 341] width 318 height 205
click at [253, 395] on textarea "I'm building an ICO Launchpad Dapp for a rewards token called the FourEver Coin…" at bounding box center [226, 341] width 318 height 205
click at [316, 393] on textarea "I'm building an ICO Launchpad Dapp for a rewards token called the FourEver Coin…" at bounding box center [226, 341] width 318 height 205
click at [133, 414] on textarea "I'm building an ICO Launchpad Dapp for a rewards token called the FourEver Coin…" at bounding box center [226, 341] width 318 height 205
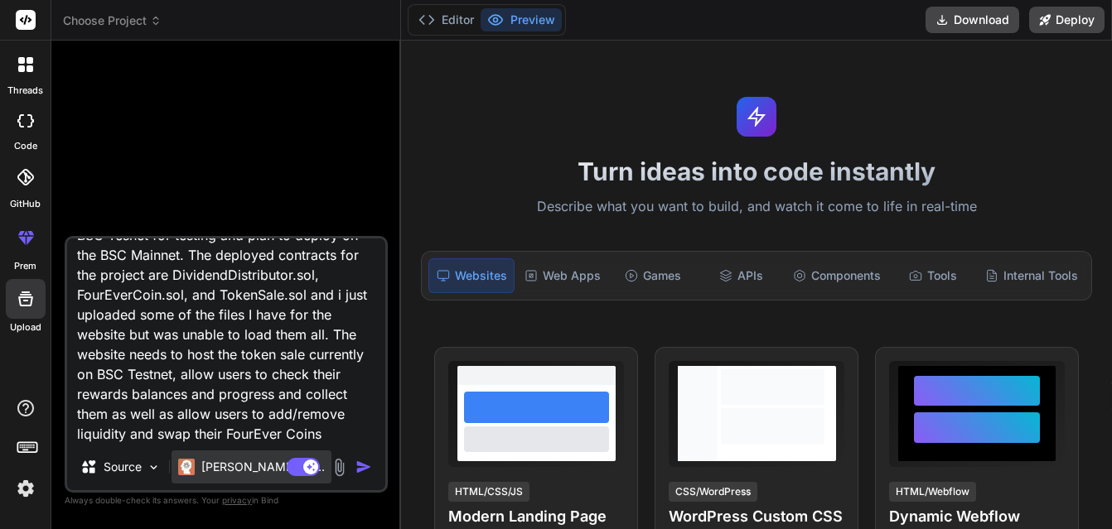
drag, startPoint x: 176, startPoint y: 434, endPoint x: 180, endPoint y: 451, distance: 16.9
click at [178, 435] on textarea "I'm building an ICO Launchpad Dapp for a rewards token called the FourEver Coin…" at bounding box center [226, 341] width 318 height 205
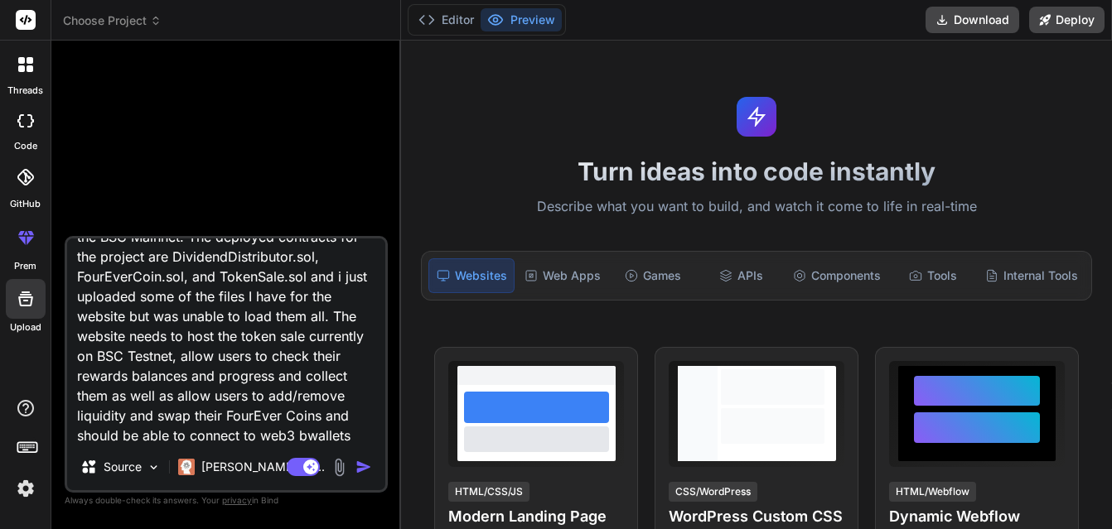
click at [138, 434] on textarea "I'm building an ICO Launchpad Dapp for a rewards token called the FourEver Coin…" at bounding box center [226, 341] width 318 height 205
click at [186, 431] on textarea "I'm building an ICO Launchpad Dapp for a rewards token called the FourEver Coin…" at bounding box center [226, 341] width 318 height 205
click at [201, 413] on textarea "I'm building an ICO Launchpad Dapp for a rewards token called the FourEver Coin…" at bounding box center [226, 341] width 318 height 205
click at [143, 437] on textarea "I'm building an ICO Launchpad Dapp for a rewards token called the FourEver Coin…" at bounding box center [226, 341] width 318 height 205
click at [327, 432] on textarea "I'm building an ICO Launchpad Dapp for a rewards token called the FourEver Coin…" at bounding box center [226, 341] width 318 height 205
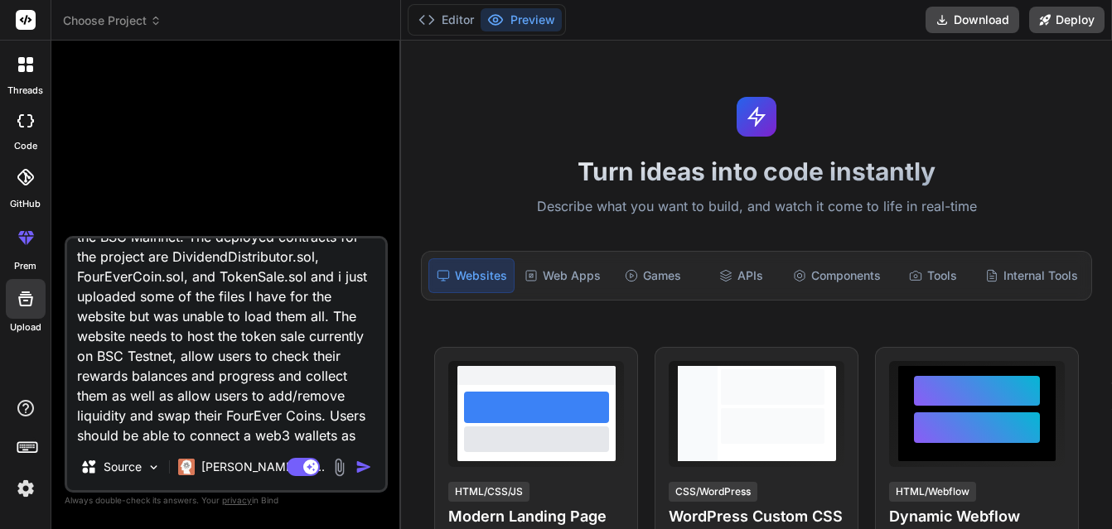
scroll to position [121, 0]
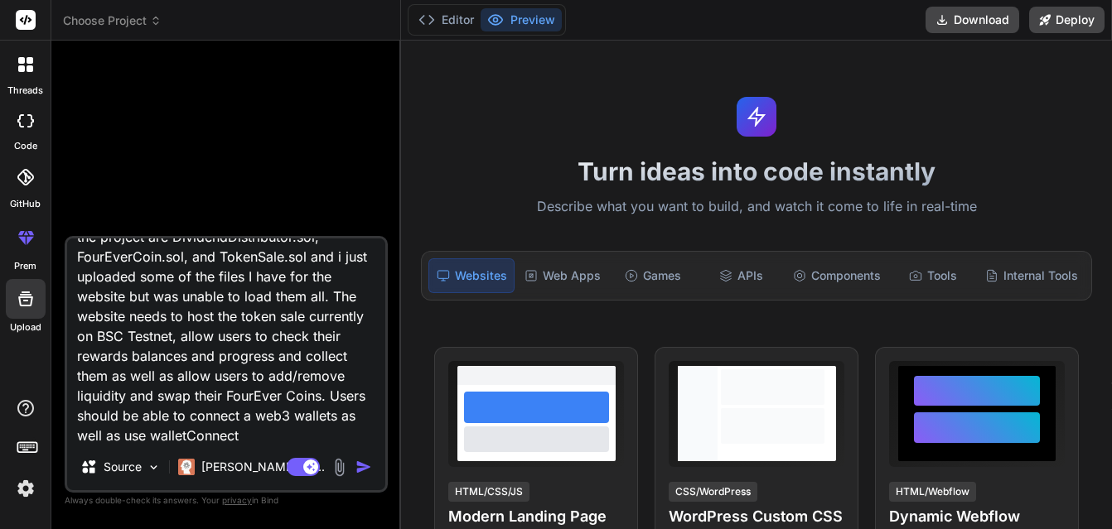
click at [228, 413] on textarea "I'm building an ICO Launchpad Dapp for a rewards token called the FourEver Coin…" at bounding box center [226, 341] width 318 height 205
click at [283, 436] on textarea "I'm building an ICO Launchpad Dapp for a rewards token called the FourEver Coin…" at bounding box center [226, 341] width 318 height 205
click at [277, 432] on textarea "I'm building an ICO Launchpad Dapp for a rewards token called the FourEver Coin…" at bounding box center [226, 341] width 318 height 205
click at [195, 358] on textarea "I'm building an ICO Launchpad Dapp for a rewards token called the FourEver Coin…" at bounding box center [226, 341] width 318 height 205
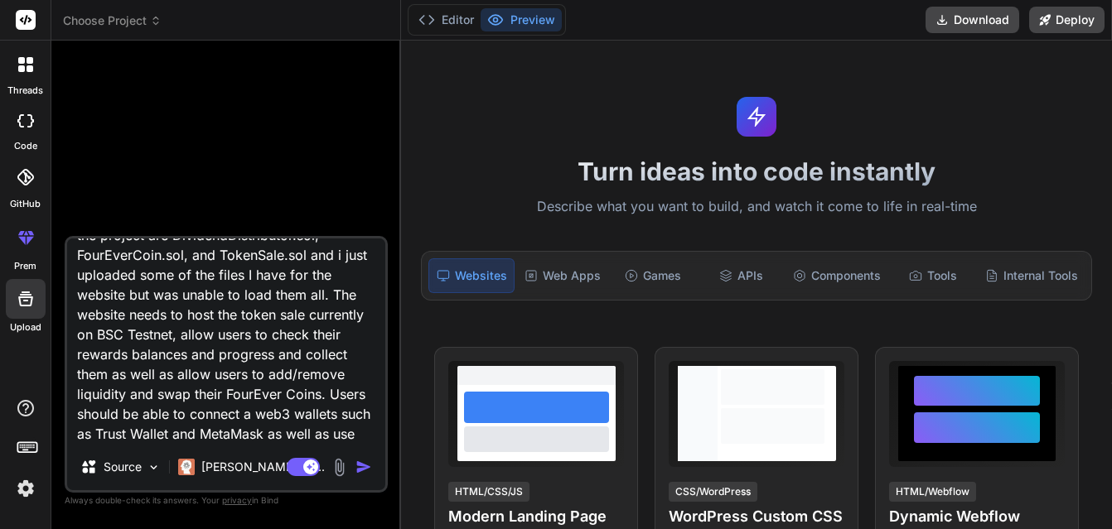
click at [274, 434] on textarea "I'm building an ICO Launchpad Dapp for a rewards token called the FourEver Coin…" at bounding box center [226, 341] width 318 height 205
click at [355, 433] on textarea "I'm building an ICO Launchpad Dapp for a rewards token called the FourEver Coin…" at bounding box center [226, 341] width 318 height 205
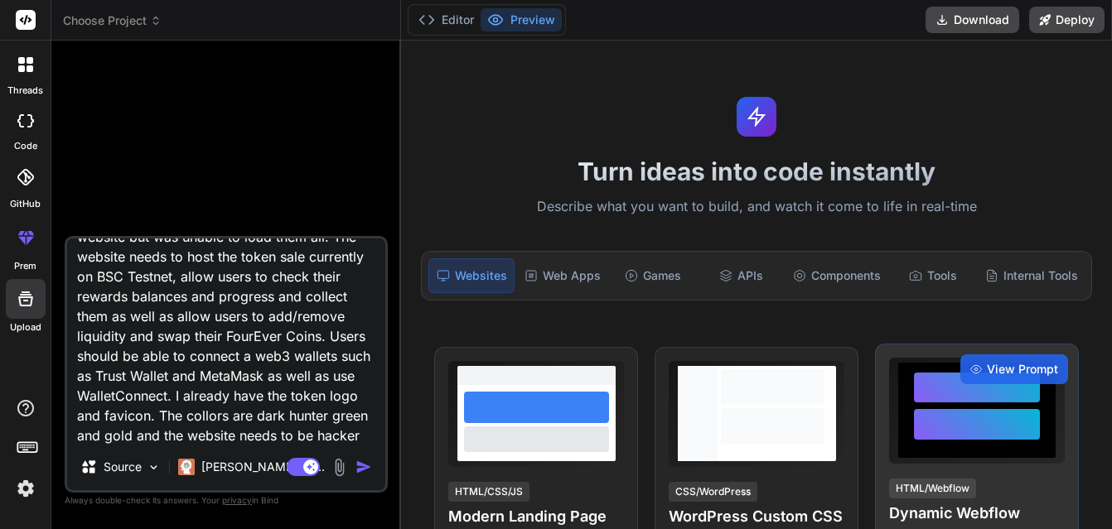
scroll to position [200, 0]
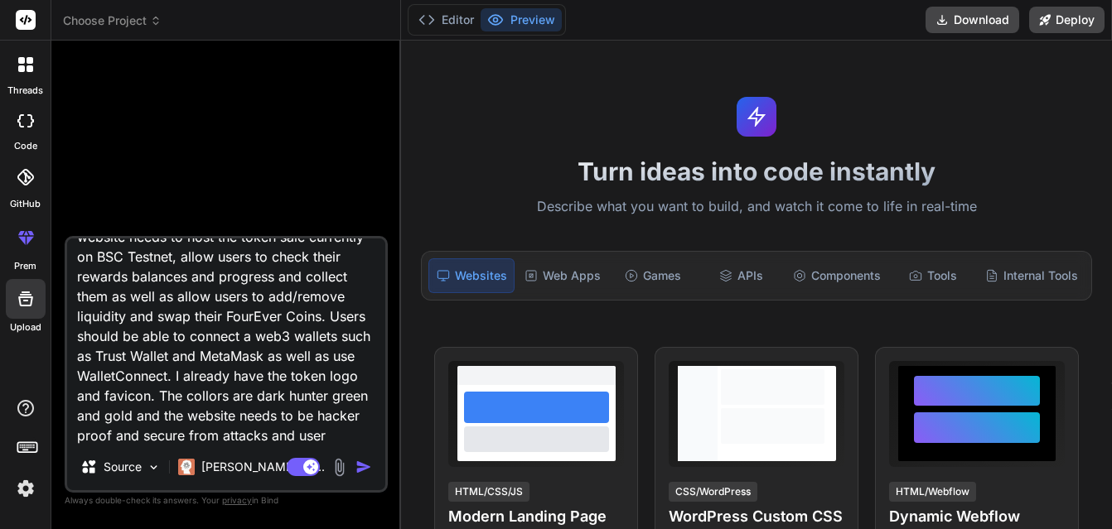
click at [364, 466] on img "button" at bounding box center [363, 467] width 17 height 17
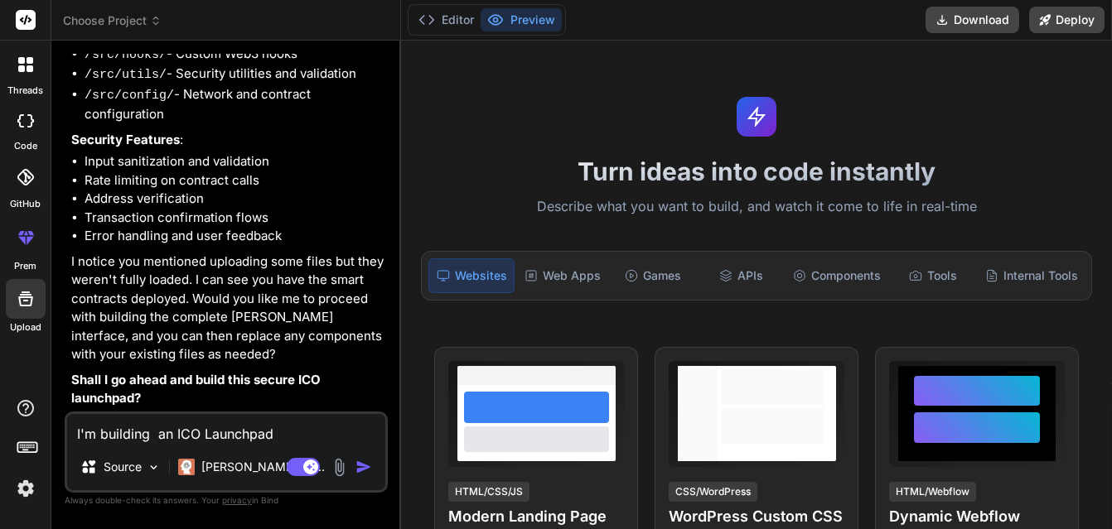
scroll to position [811, 0]
click at [93, 437] on textarea "I'm building an ICO Launchpad [PERSON_NAME] for a rewards token called the Four…" at bounding box center [226, 429] width 318 height 30
click at [262, 441] on textarea "do you need any more informmation from" at bounding box center [226, 429] width 318 height 30
drag, startPoint x: 326, startPoint y: 434, endPoint x: 287, endPoint y: 487, distance: 66.3
click at [326, 436] on textarea "do you need any more information from" at bounding box center [226, 429] width 318 height 30
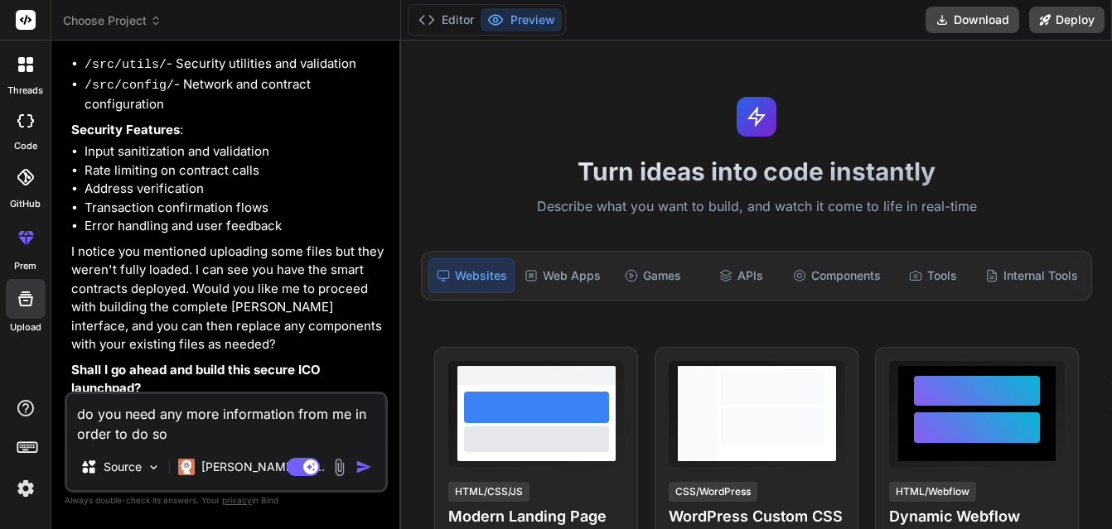
click at [361, 461] on img "button" at bounding box center [363, 467] width 17 height 17
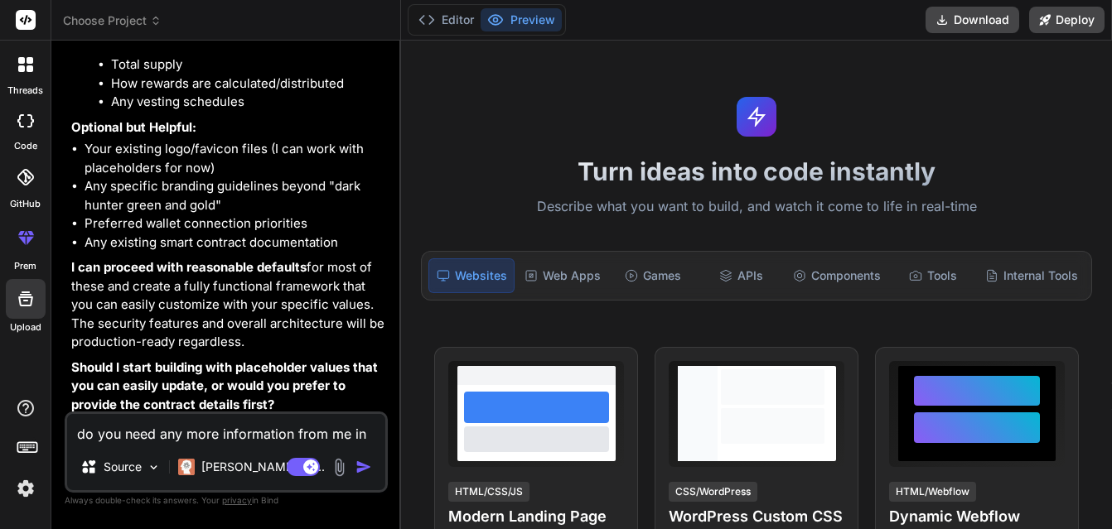
scroll to position [1616, 0]
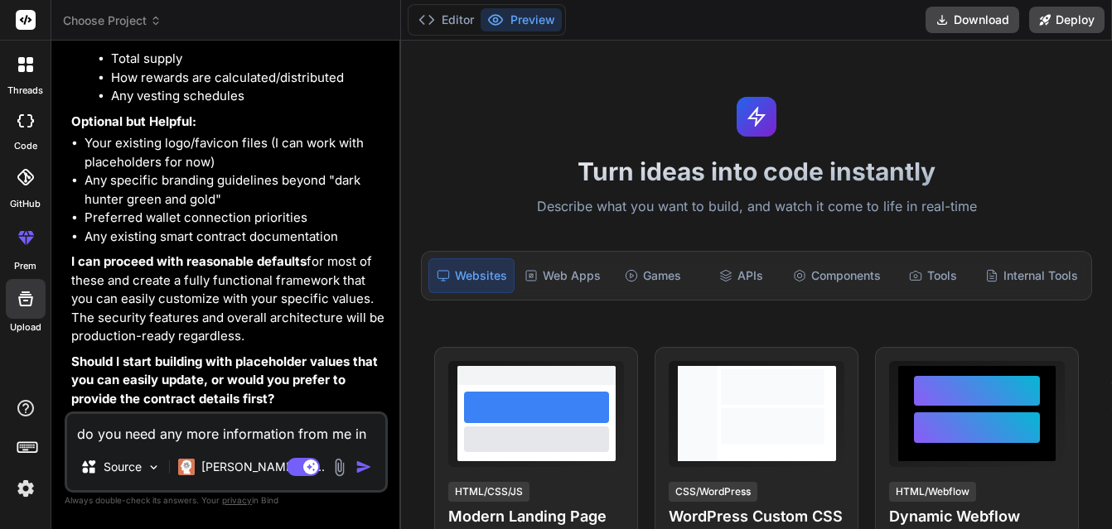
click at [123, 428] on textarea "do you need any more information from me in order to do so" at bounding box center [226, 429] width 318 height 30
drag, startPoint x: 475, startPoint y: 66, endPoint x: 431, endPoint y: 86, distance: 48.9
click at [475, 66] on div "Turn ideas into code instantly Describe what you want to build, and watch it co…" at bounding box center [756, 285] width 711 height 489
click at [107, 428] on textarea "do you need any more information from me in order to do so" at bounding box center [226, 429] width 318 height 30
paste textarea "0x4ff349e57e6875c14fd4d8d7c1d9073c219eb1a4"
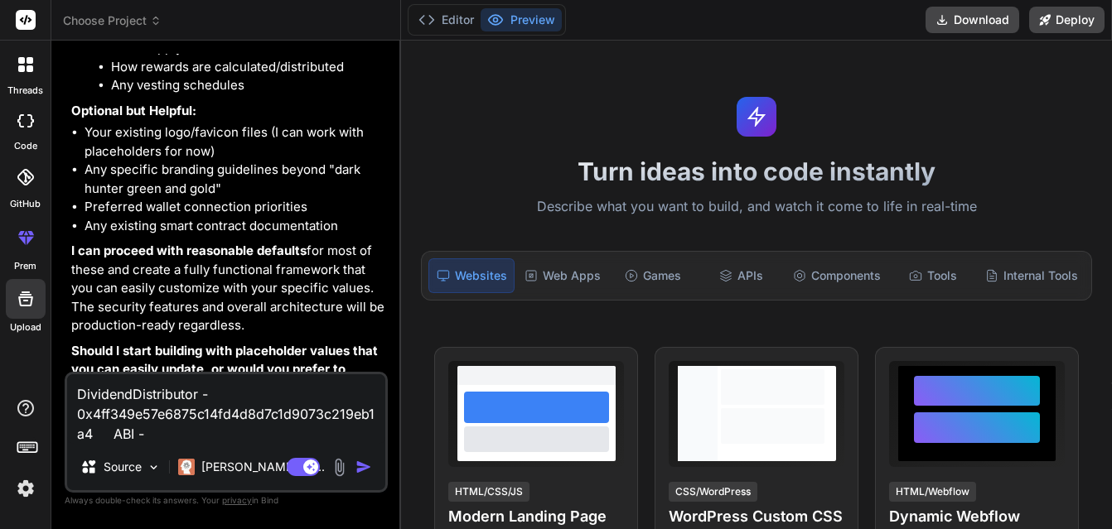
drag, startPoint x: 152, startPoint y: 437, endPoint x: 108, endPoint y: 433, distance: 44.1
click at [107, 427] on textarea "DividendDistributor - 0x4ff349e57e6875c14fd4d8d7c1d9073c219eb1a4 ABI -" at bounding box center [226, 409] width 318 height 70
click at [68, 442] on div "DividendDistributor - 0x4ff349e57e6875c14fd4d8d7c1d9073c219eb1a4 FourEver Coin …" at bounding box center [226, 432] width 323 height 121
paste textarea "0x181eD539a4bcC061306891bb7E4aB7b3836C2f15"
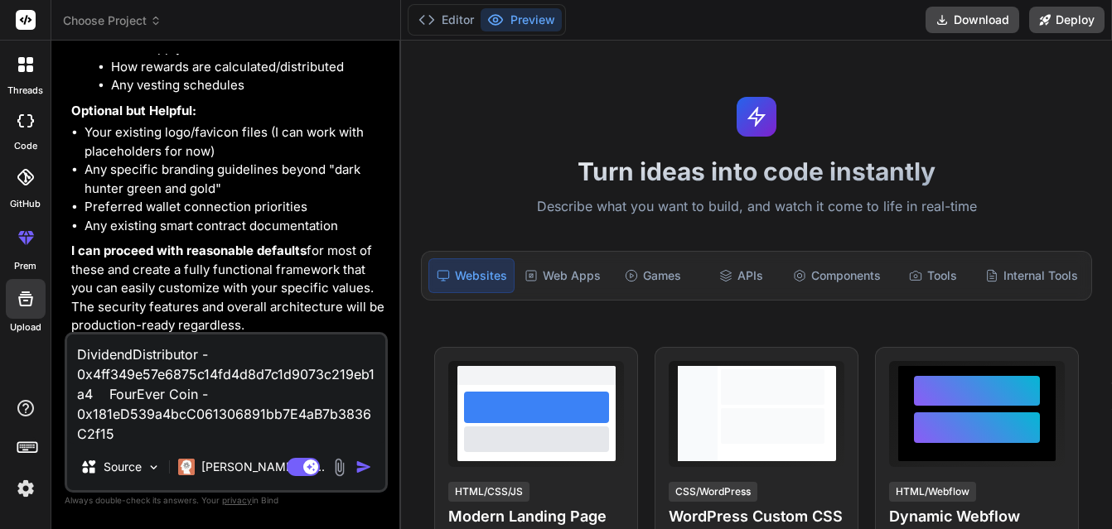
click at [111, 391] on textarea "DividendDistributor - 0x4ff349e57e6875c14fd4d8d7c1d9073c219eb1a4 FourEver Coin …" at bounding box center [226, 389] width 318 height 109
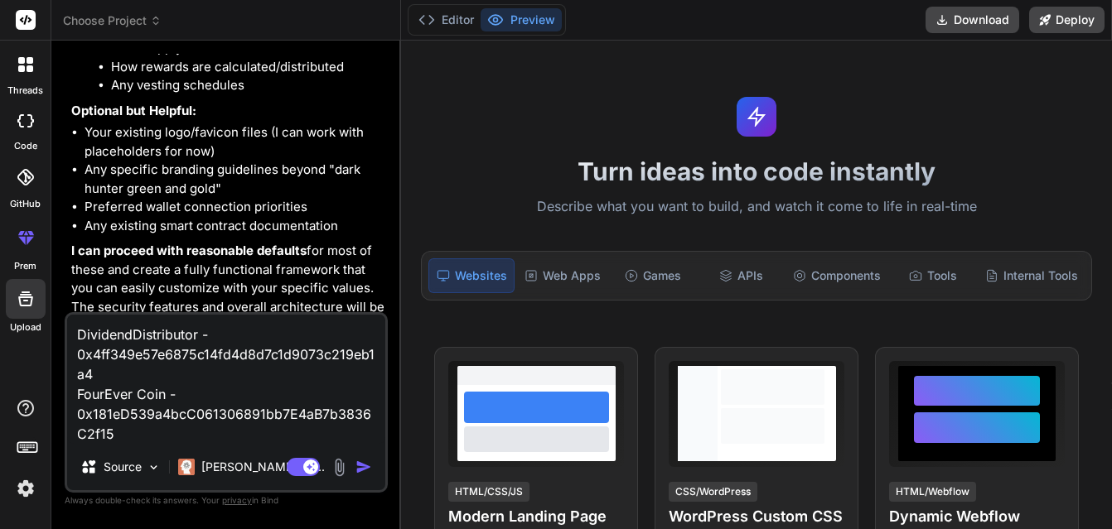
click at [137, 436] on textarea "DividendDistributor - 0x4ff349e57e6875c14fd4d8d7c1d9073c219eb1a4 FourEver Coin …" at bounding box center [226, 379] width 318 height 129
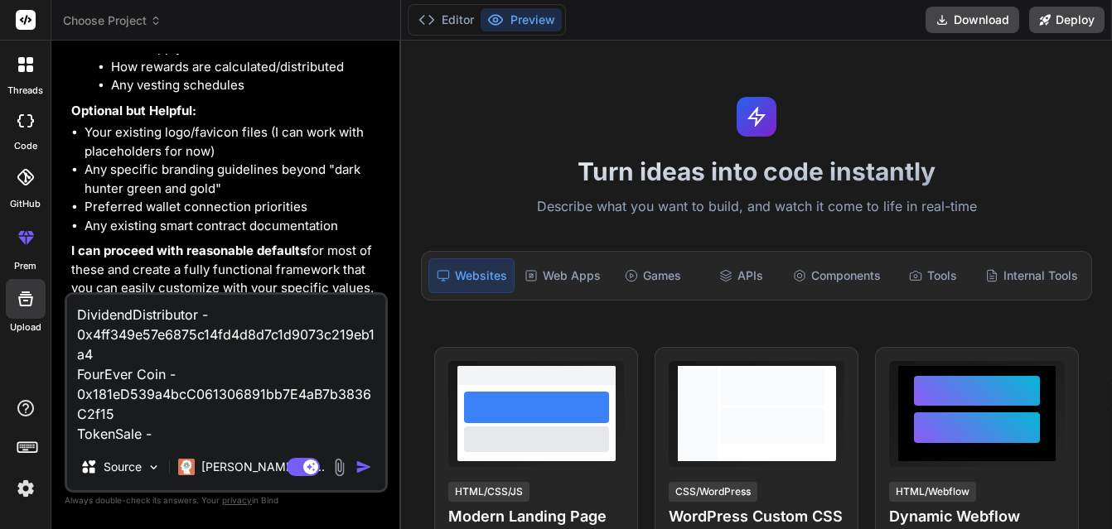
click at [306, 14] on div "Choose Project" at bounding box center [226, 20] width 326 height 17
paste textarea "0xc8330d6aa7826b0f9f2c55bf7a27ad273d2a2a22"
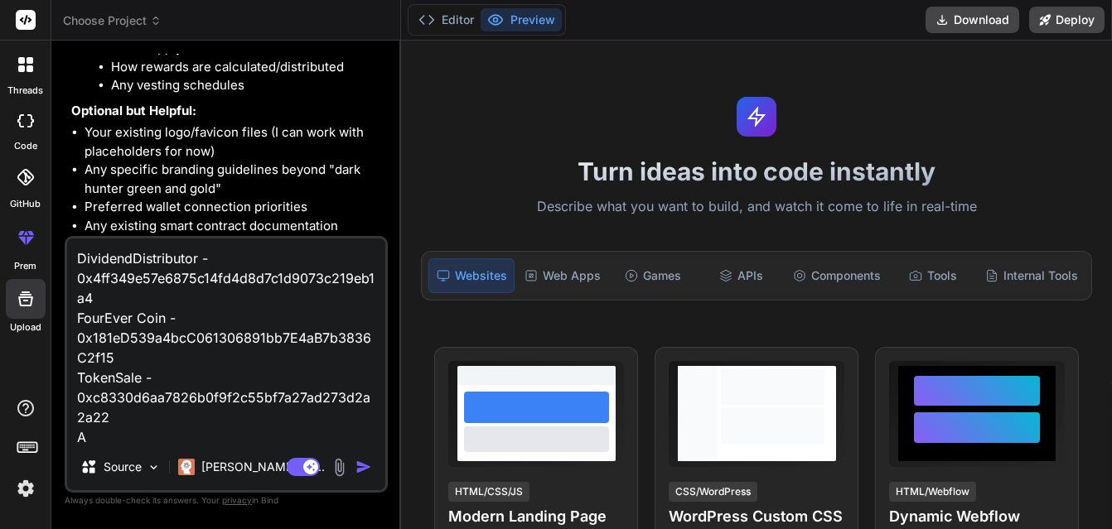
scroll to position [2, 0]
click at [73, 258] on textarea "DividendDistributor - 0x4ff349e57e6875c14fd4d8d7c1d9073c219eb1a4 FourEver Coin …" at bounding box center [226, 341] width 318 height 205
click at [364, 430] on textarea "DividendDistributor - 0x4ff349e57e6875c14fd4d8d7c1d9073c219eb1a4 FourEver Coin …" at bounding box center [226, 341] width 318 height 205
paste textarea "DividendDistributor [ { "inputs": [ { "internalType": "address", "name": "_rewa…"
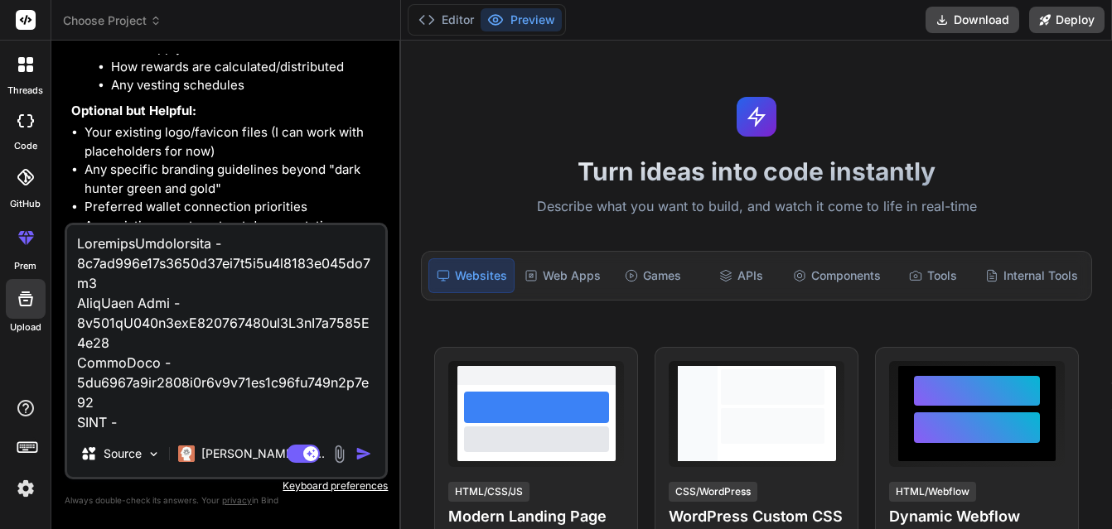
scroll to position [29168, 0]
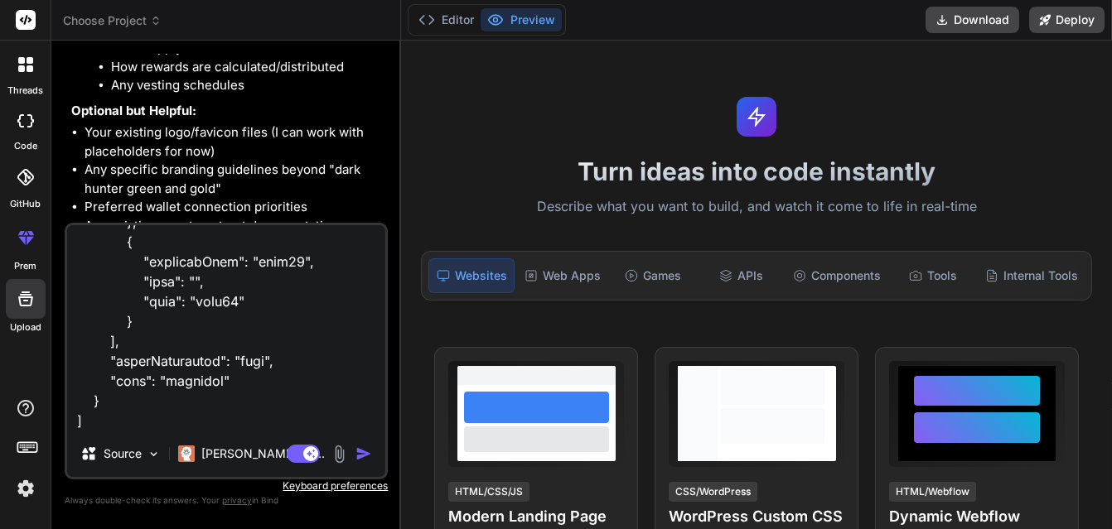
click at [362, 451] on img "button" at bounding box center [363, 454] width 17 height 17
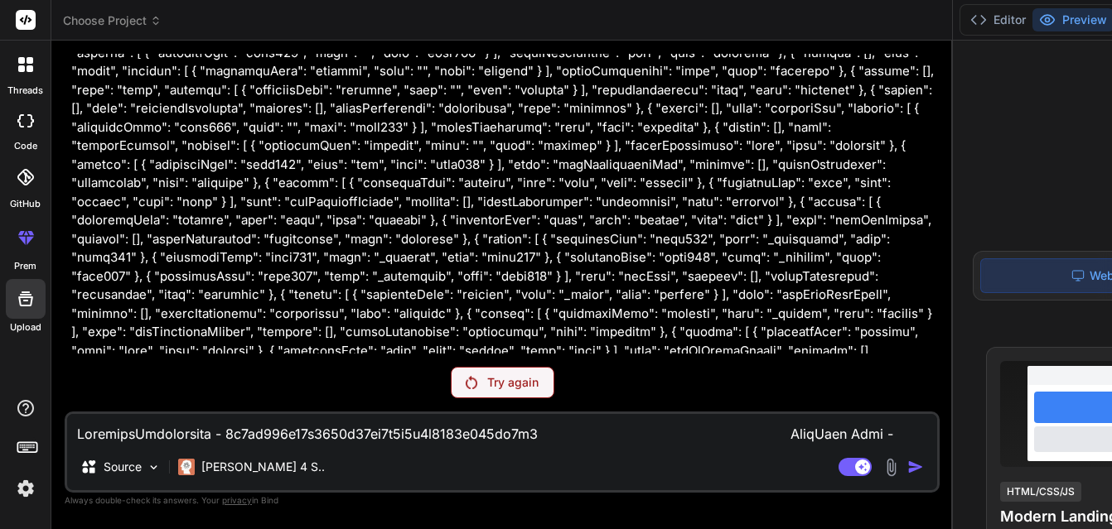
scroll to position [3593, 0]
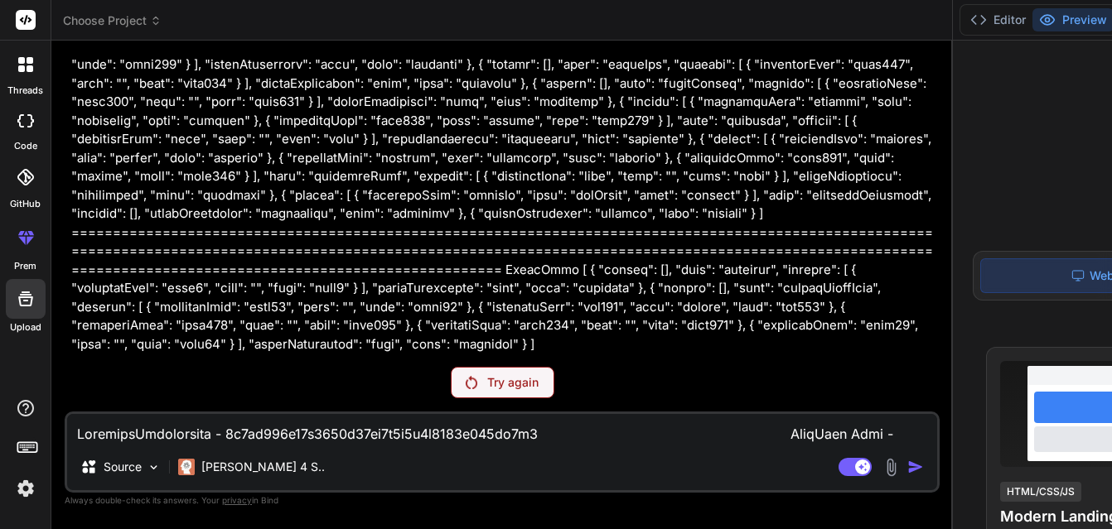
click at [506, 384] on p "Try again" at bounding box center [512, 382] width 51 height 17
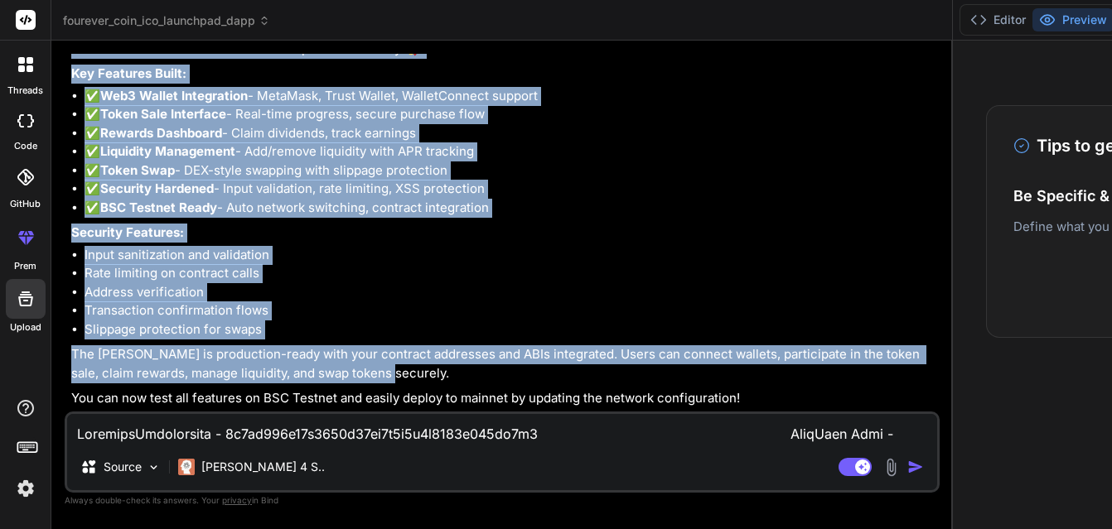
scroll to position [4696, 0]
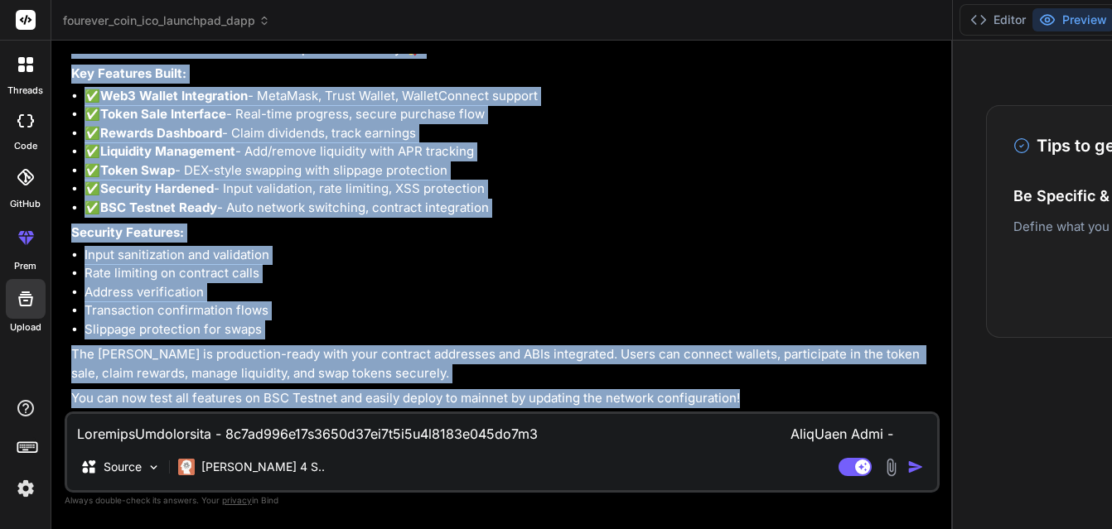
drag, startPoint x: 65, startPoint y: 200, endPoint x: 597, endPoint y: 522, distance: 622.1
click at [870, 397] on div "You I'm building an ICO Launchpad Dapp for a rewards token called the FourEver …" at bounding box center [502, 291] width 875 height 475
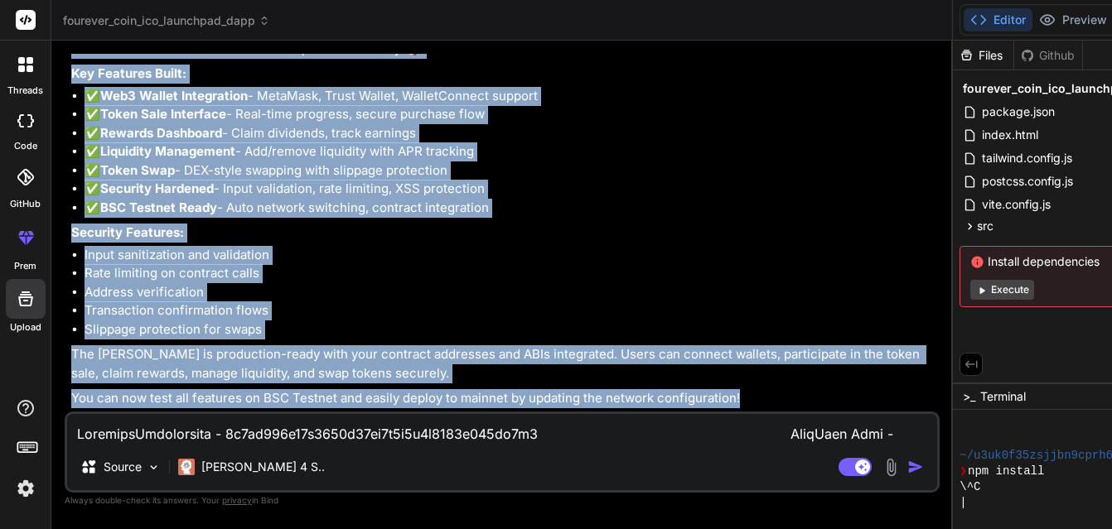
scroll to position [63, 0]
copy div "Your secure FourEver Coin ICO Launchpad is now ready! 🚀 Key Features Built: ✅ W…"
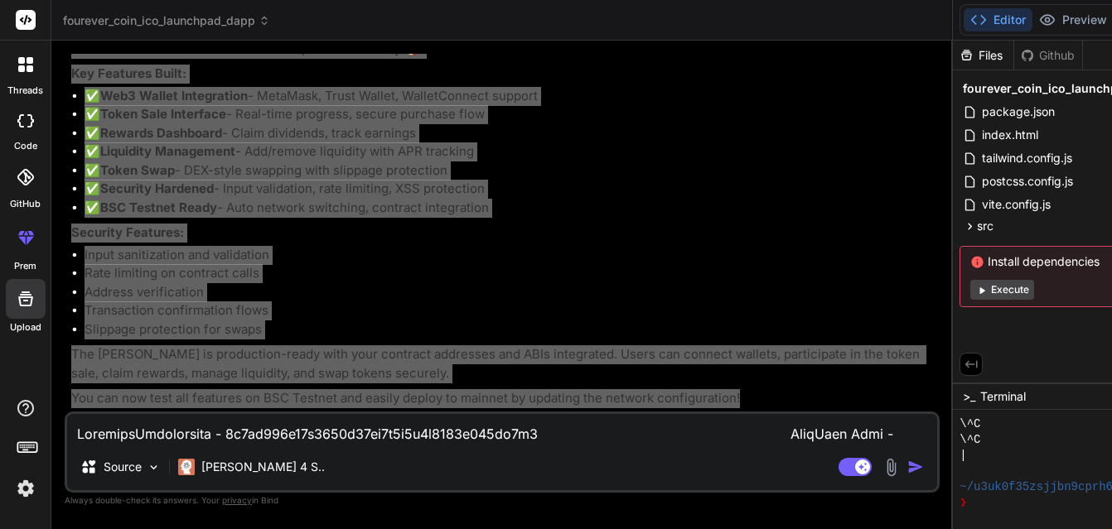
scroll to position [126, 0]
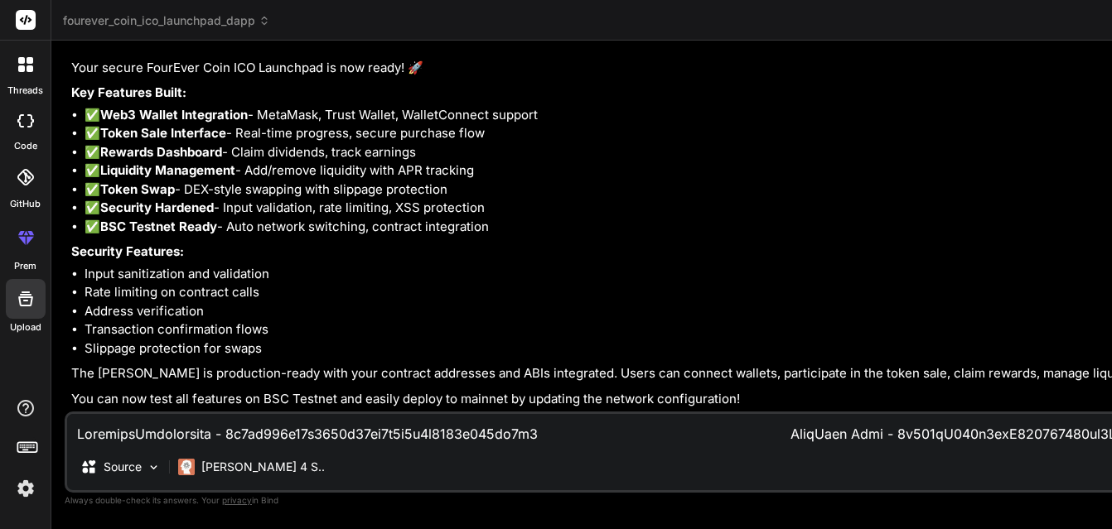
drag, startPoint x: 947, startPoint y: 332, endPoint x: 664, endPoint y: 310, distance: 284.2
click at [676, 316] on div "Bind AI Web Search Created with Pixso. Code Generator You I'm building an ICO L…" at bounding box center [870, 285] width 1639 height 489
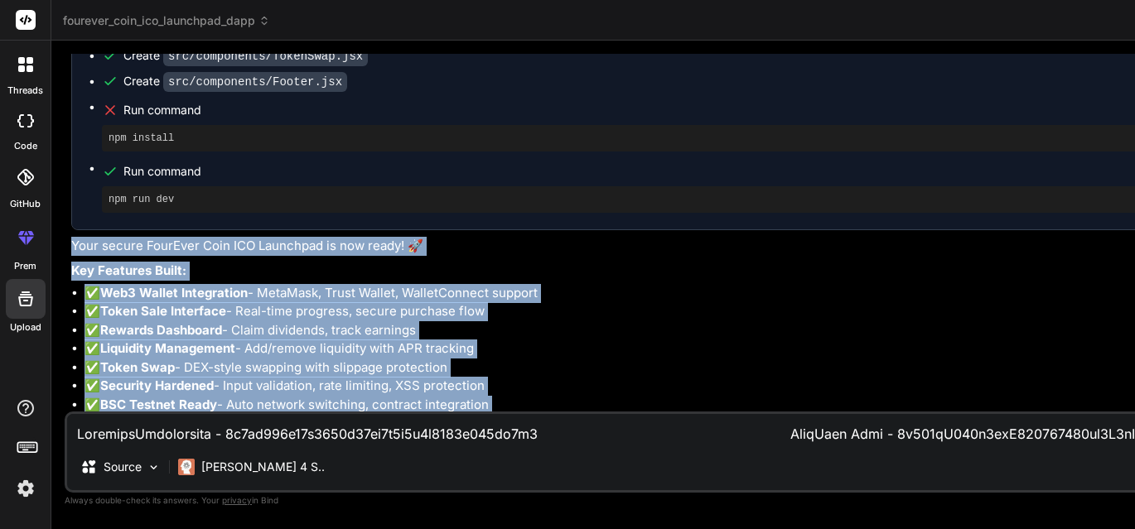
scroll to position [3447, 0]
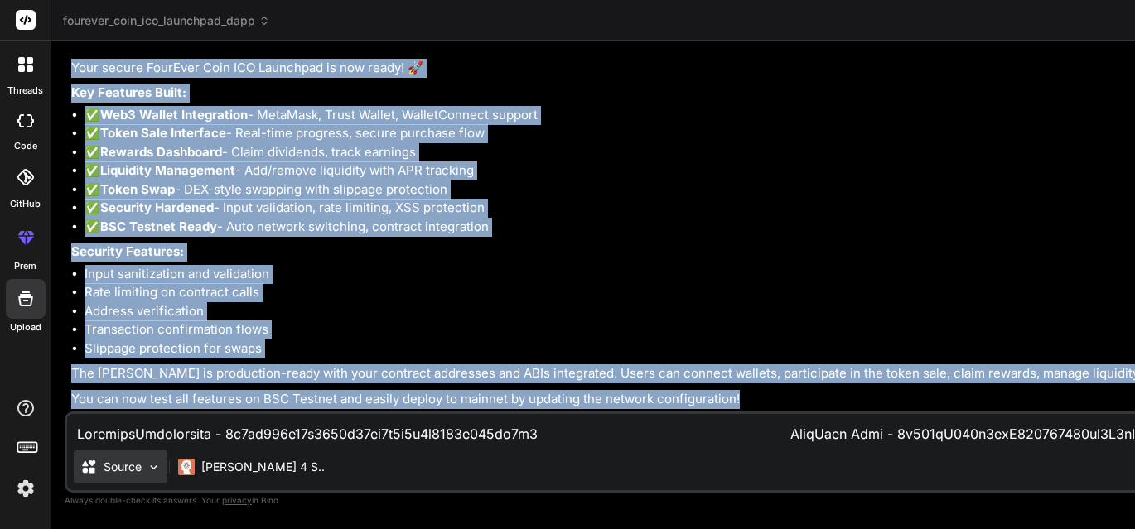
click at [154, 461] on img at bounding box center [154, 468] width 14 height 14
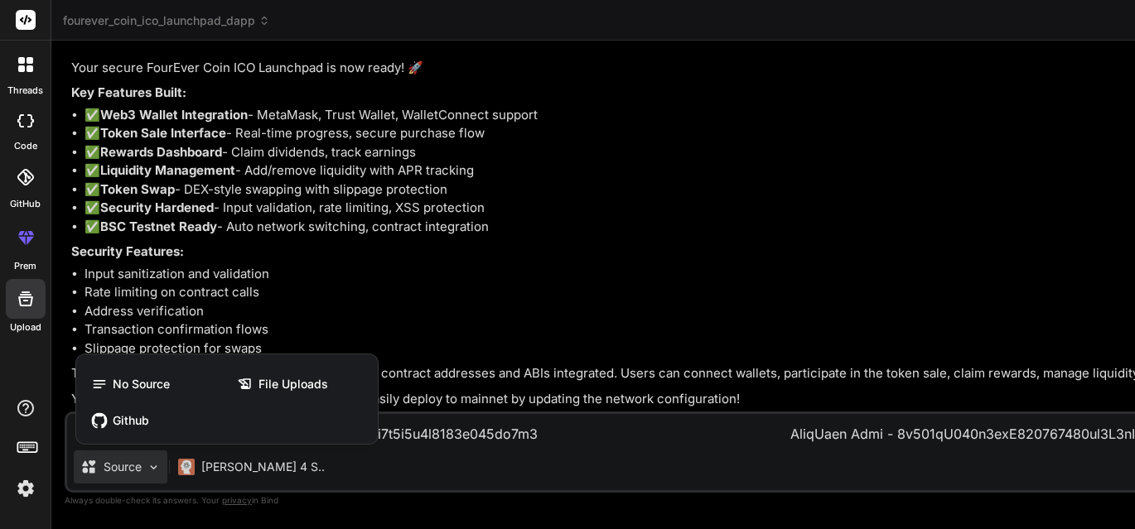
click at [154, 461] on div at bounding box center [567, 264] width 1135 height 529
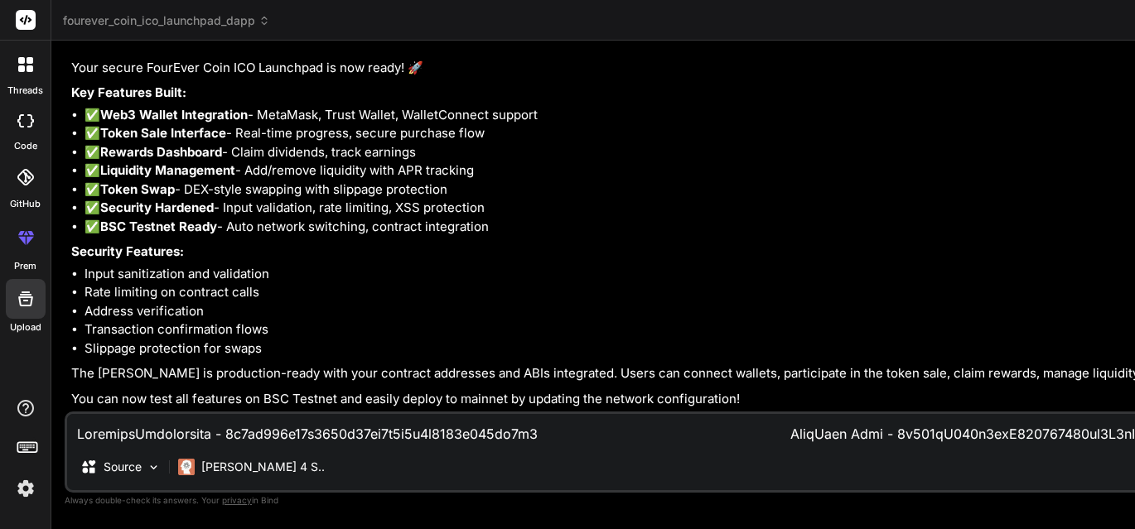
click at [100, 434] on textarea at bounding box center [871, 429] width 1608 height 30
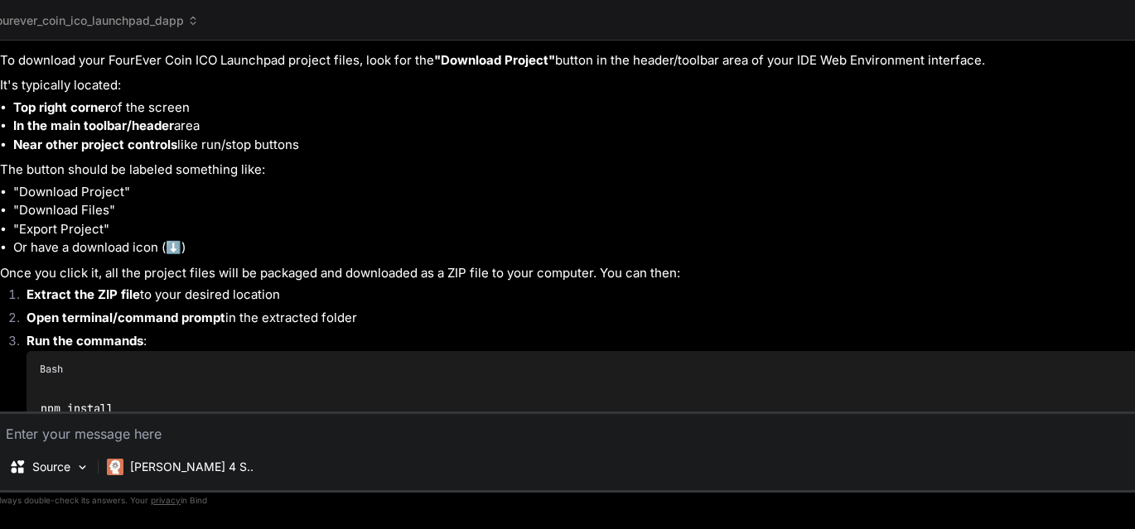
scroll to position [4001, 0]
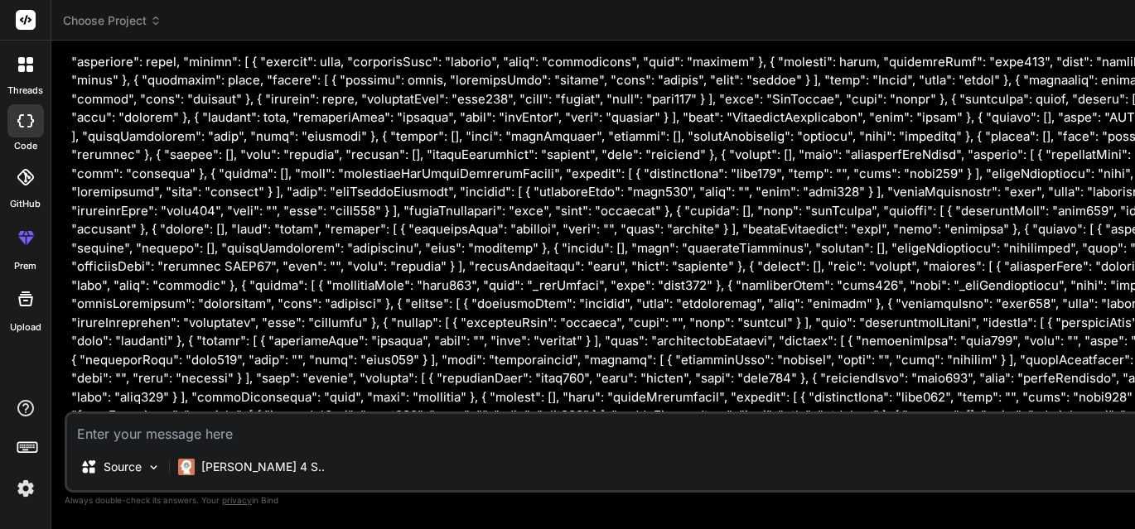
scroll to position [1266, 0]
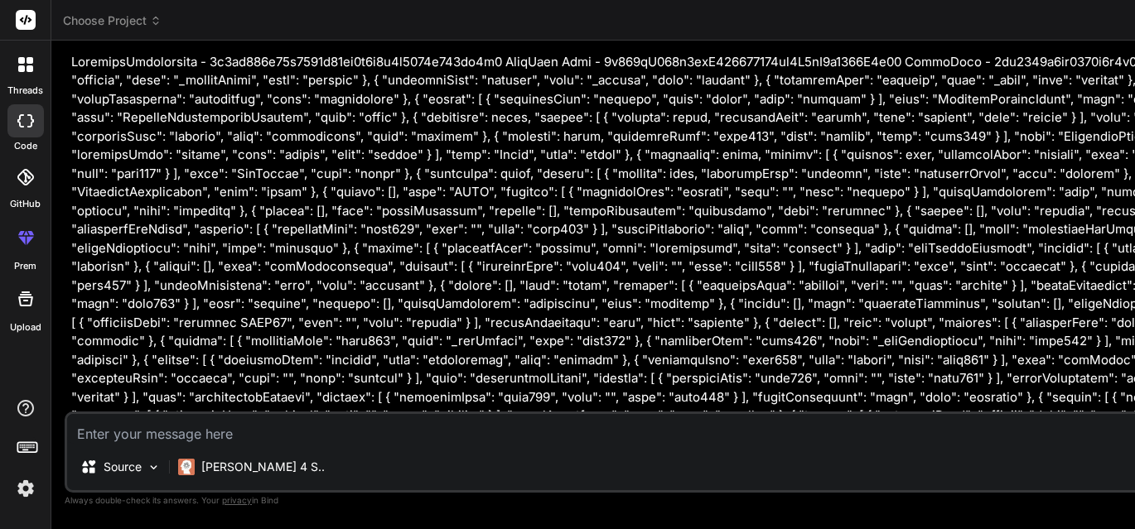
drag, startPoint x: 945, startPoint y: 133, endPoint x: 761, endPoint y: 116, distance: 184.6
click at [761, 116] on div "Bind AI Web Search Created with Pixso. Code Generator You I'm building an ICO L…" at bounding box center [870, 285] width 1639 height 489
type textarea "x"
click at [265, 17] on icon at bounding box center [264, 21] width 12 height 12
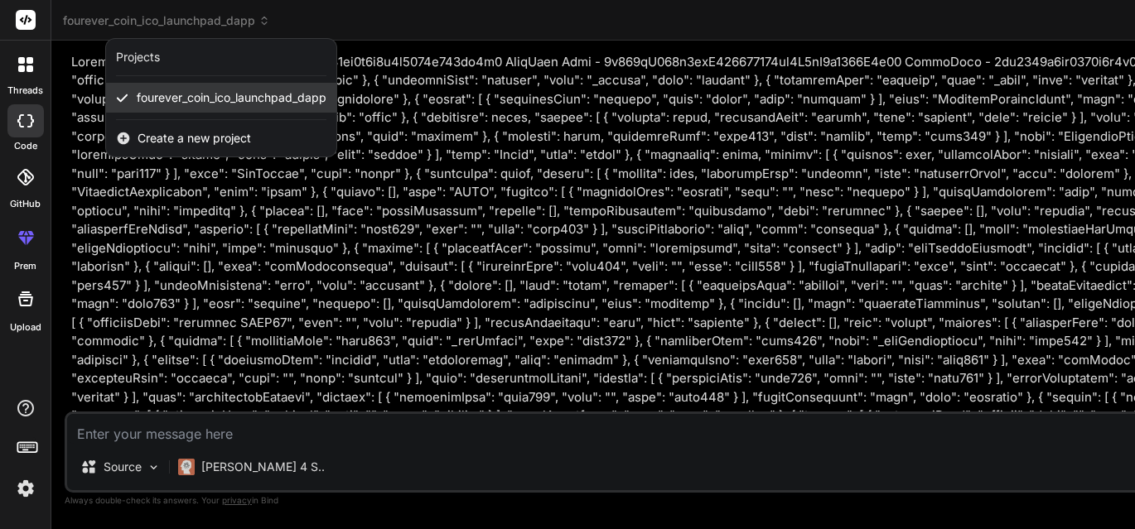
click at [175, 96] on span "fourever_coin_ico_launchpad_dapp" at bounding box center [232, 97] width 190 height 17
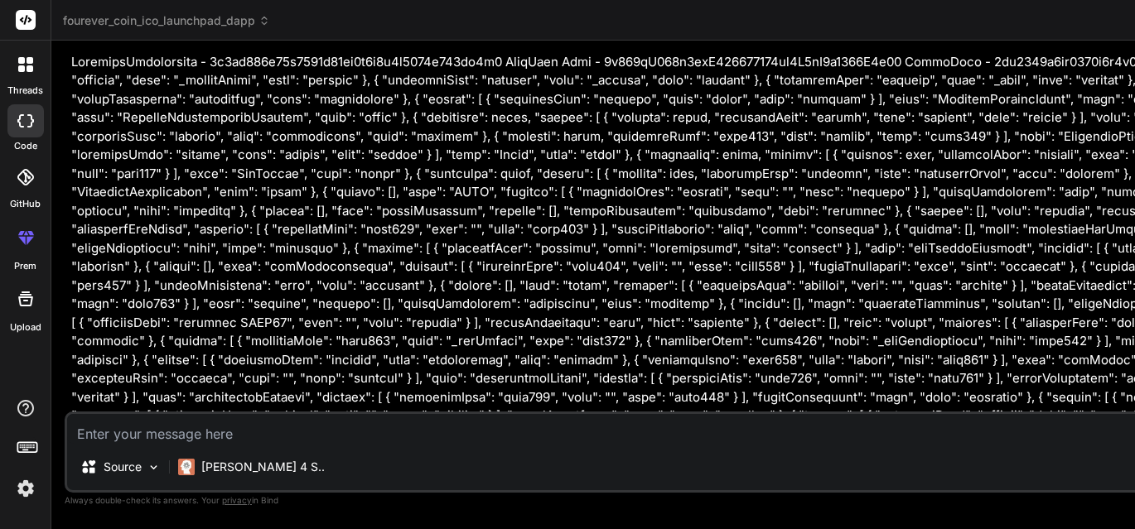
click at [176, 11] on header "fourever_coin_ico_launchpad_dapp Created with Pixso." at bounding box center [870, 20] width 1639 height 41
click at [265, 13] on span "fourever_coin_ico_launchpad_dapp" at bounding box center [166, 20] width 207 height 17
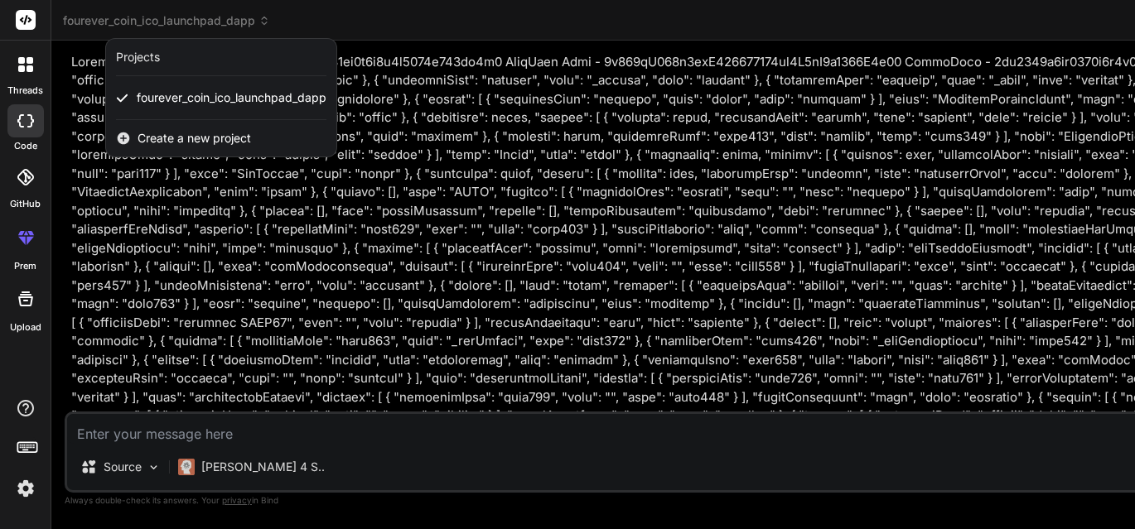
click at [18, 350] on div "threads code GitHub prem Upload" at bounding box center [25, 264] width 51 height 529
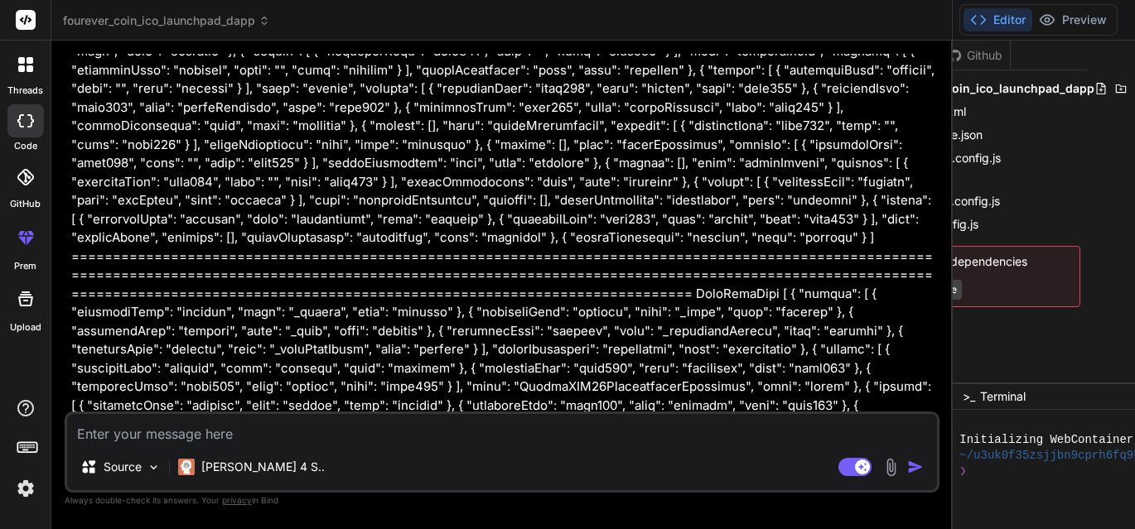
scroll to position [0, 75]
click at [1132, 84] on icon at bounding box center [1138, 88] width 13 height 13
drag, startPoint x: 1048, startPoint y: 377, endPoint x: 1022, endPoint y: 394, distance: 31.0
click at [1132, 83] on icon at bounding box center [1138, 88] width 13 height 13
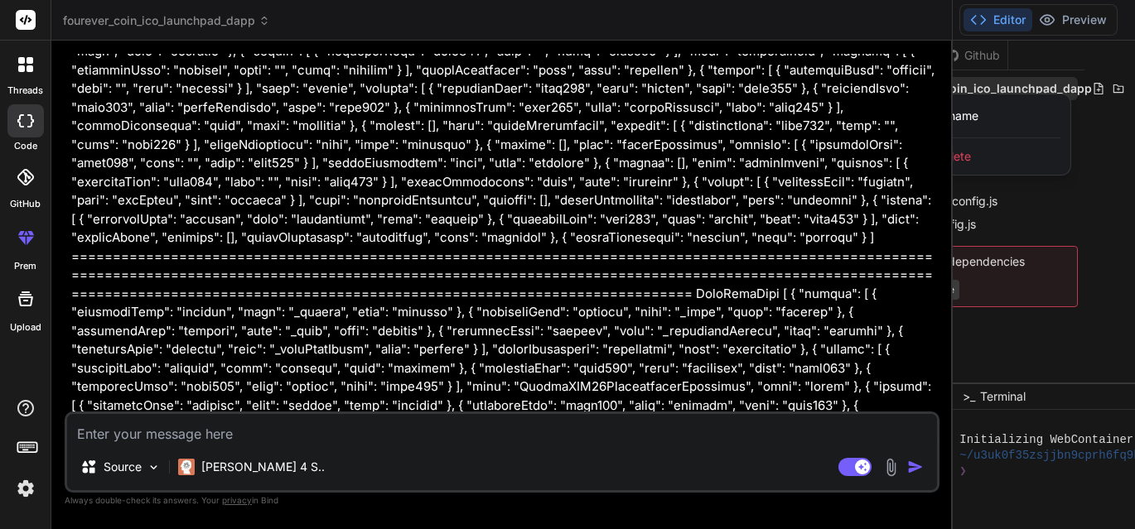
drag, startPoint x: 1014, startPoint y: 380, endPoint x: 951, endPoint y: 396, distance: 64.9
drag, startPoint x: 940, startPoint y: 491, endPoint x: 893, endPoint y: 516, distance: 53.4
click at [895, 507] on div "Bind AI Web Search Created with Pixso. Code Generator You I'm building an ICO L…" at bounding box center [501, 285] width 901 height 488
click at [1132, 88] on icon at bounding box center [1138, 88] width 13 height 13
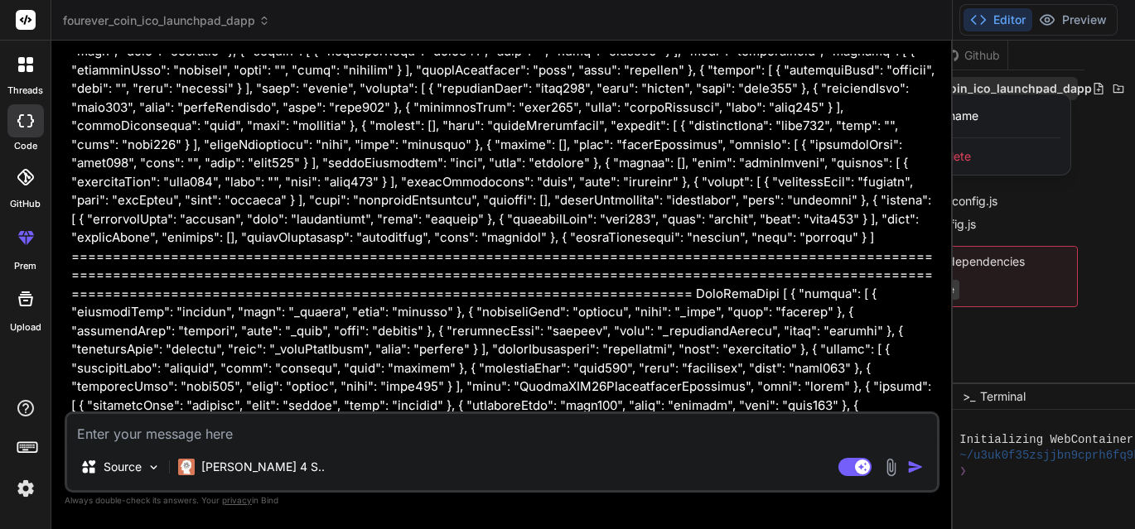
drag, startPoint x: 1011, startPoint y: 378, endPoint x: 1013, endPoint y: 393, distance: 15.1
click at [1112, 88] on icon at bounding box center [1118, 88] width 13 height 13
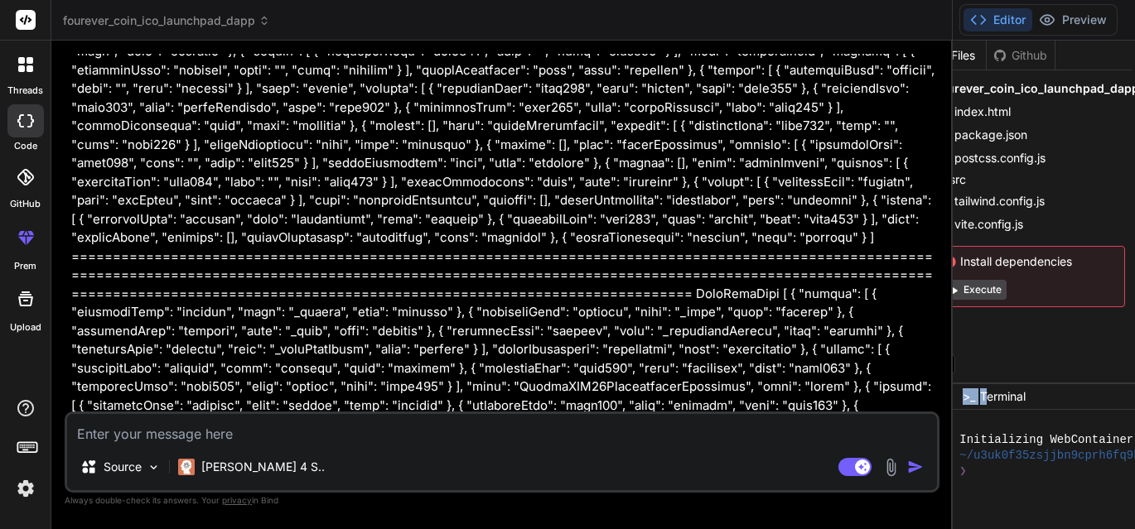
drag, startPoint x: 971, startPoint y: 377, endPoint x: 985, endPoint y: 394, distance: 22.4
click at [987, 359] on div "Files Github fourever_coin_ico_launchpad_dapp index.html package.json postcss.c…" at bounding box center [1056, 212] width 207 height 342
drag, startPoint x: 992, startPoint y: 377, endPoint x: 963, endPoint y: 398, distance: 35.6
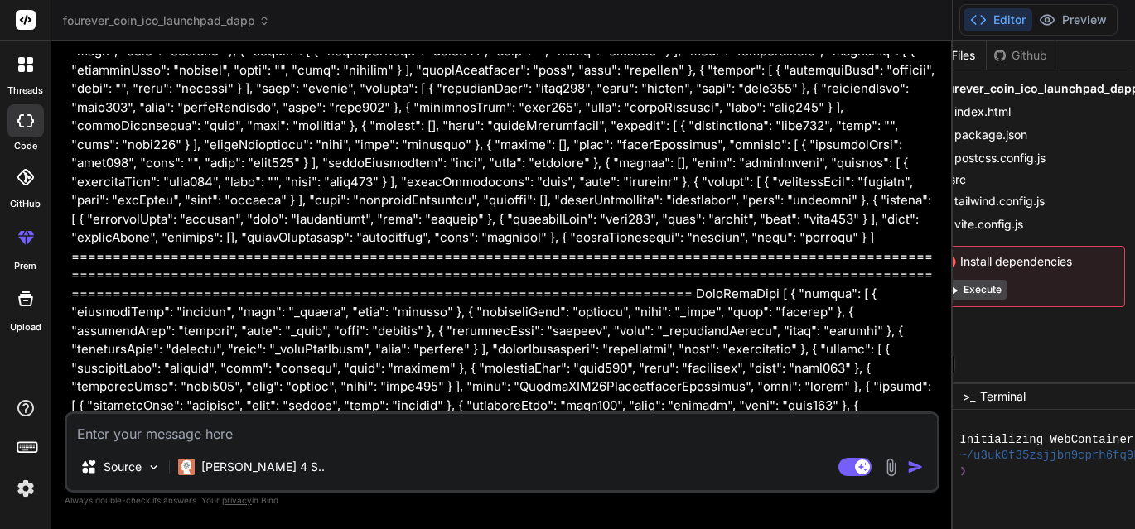
drag, startPoint x: 992, startPoint y: 377, endPoint x: 981, endPoint y: 389, distance: 17.0
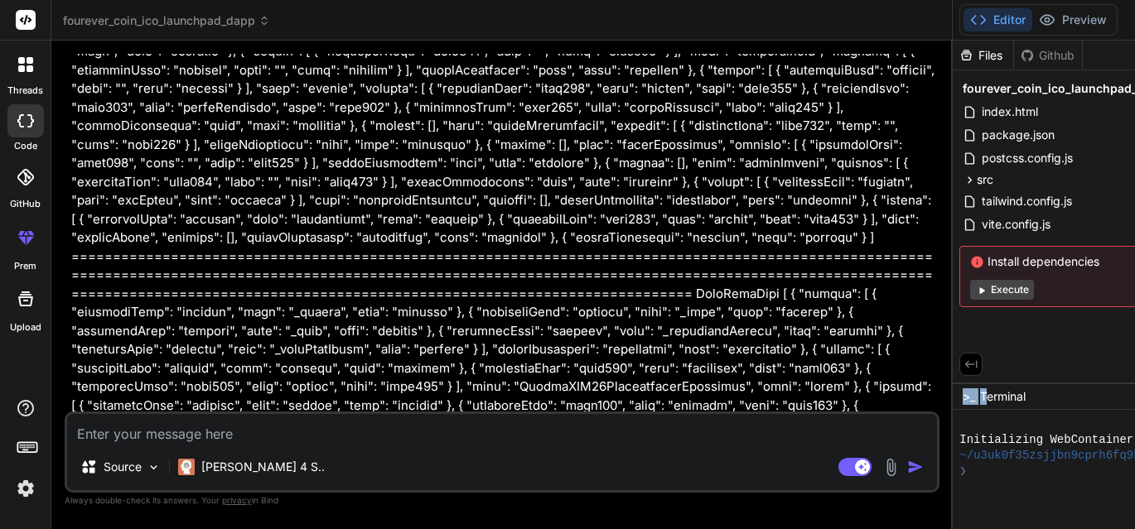
scroll to position [0, 75]
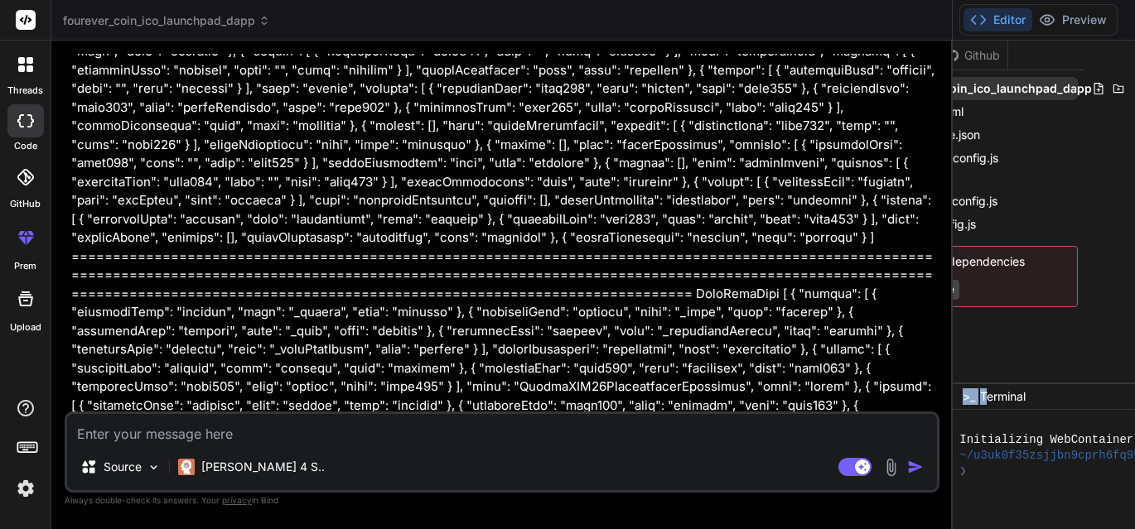
click at [1132, 93] on icon at bounding box center [1138, 88] width 13 height 13
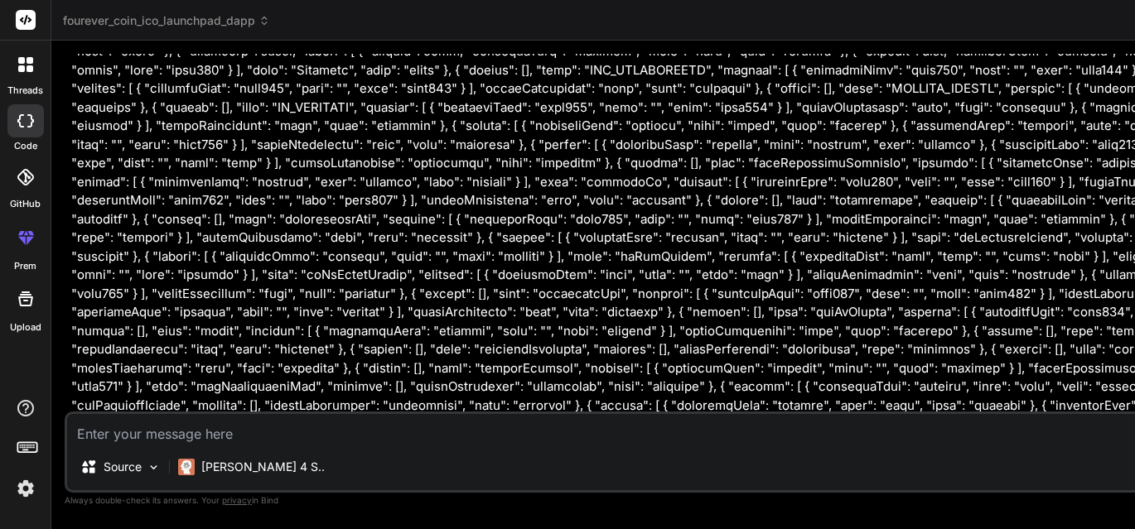
scroll to position [1928, 0]
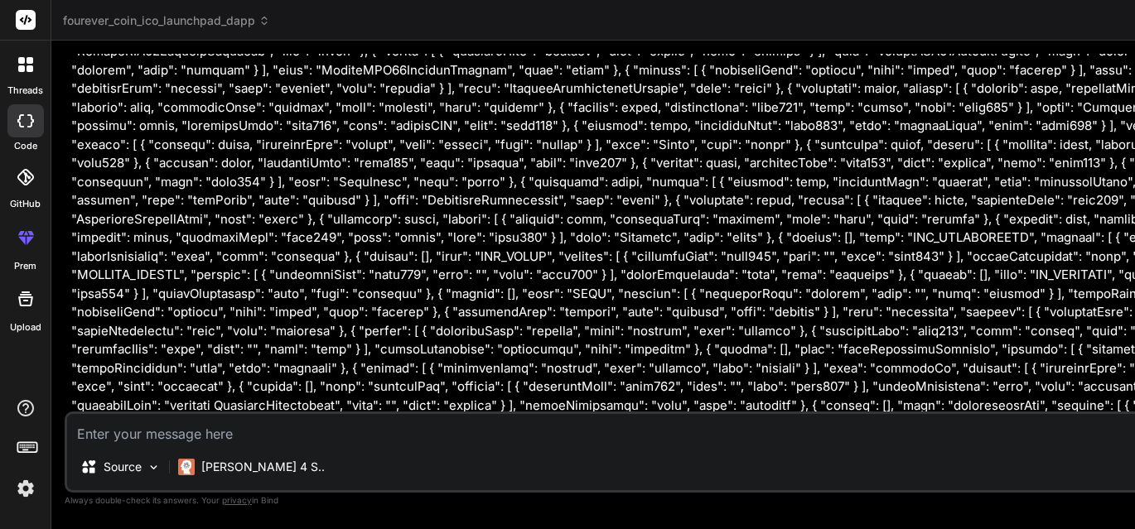
drag, startPoint x: 943, startPoint y: 320, endPoint x: 581, endPoint y: 376, distance: 366.3
click at [581, 376] on div "Bind AI Web Search Created with Pixso. Code Generator You I'm building an ICO L…" at bounding box center [771, 285] width 1440 height 489
type textarea "x"
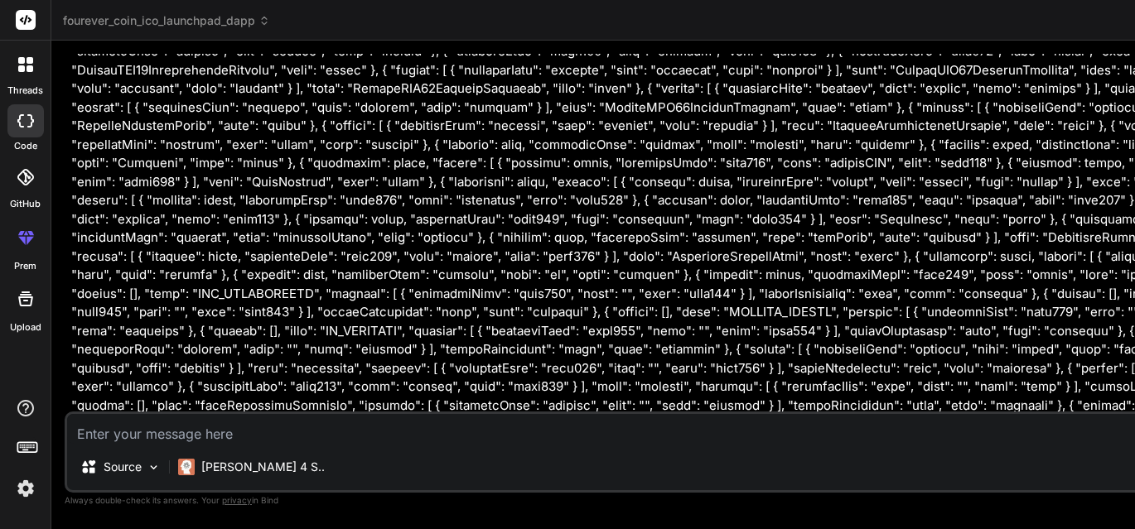
scroll to position [1947, 0]
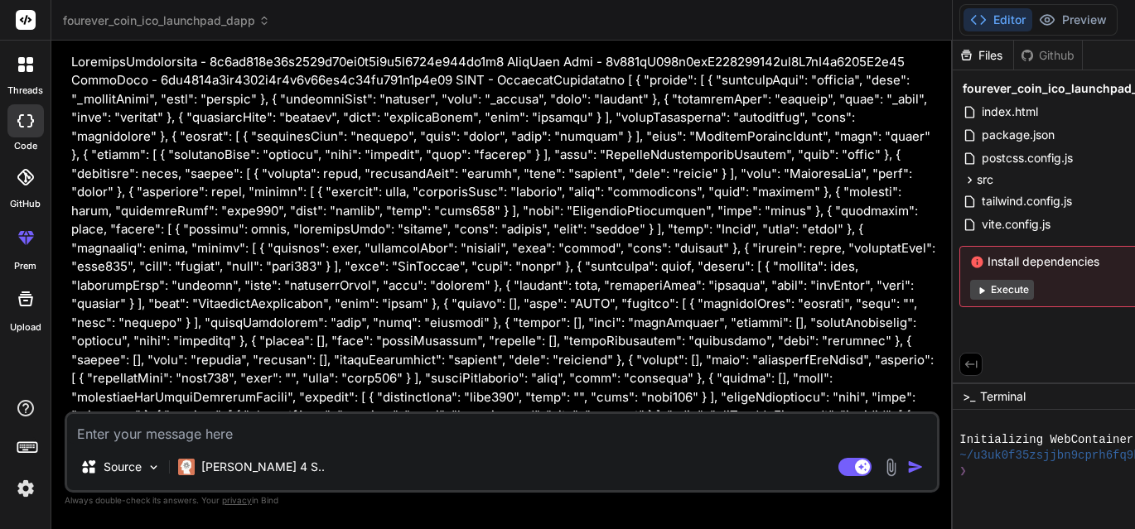
click at [970, 362] on icon at bounding box center [970, 364] width 15 height 15
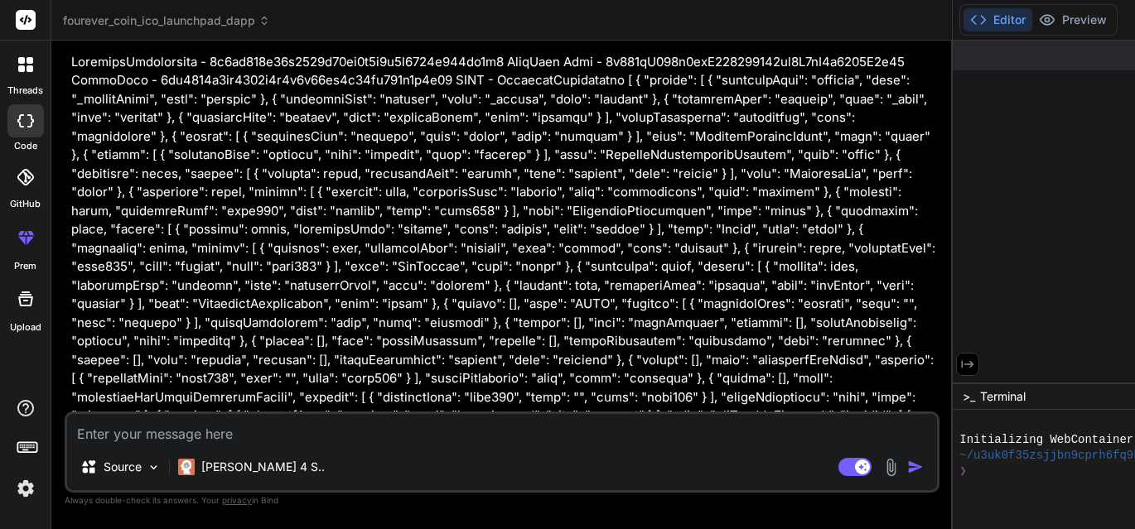
click at [960, 363] on icon at bounding box center [967, 364] width 15 height 15
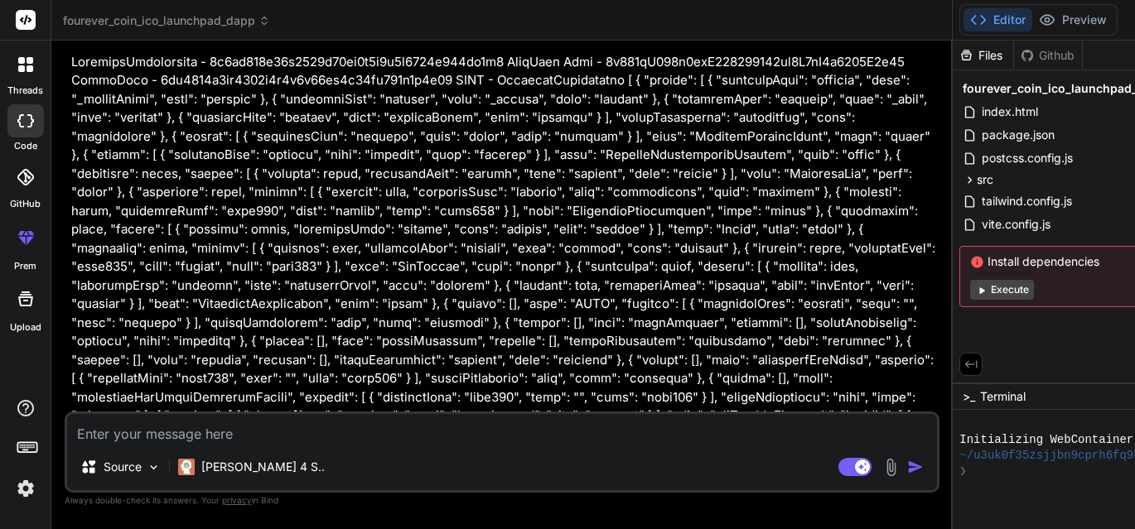
drag, startPoint x: 992, startPoint y: 377, endPoint x: 1001, endPoint y: 381, distance: 10.0
click at [999, 377] on div "Files Github fourever_coin_ico_launchpad_dapp index.html package.json postcss.c…" at bounding box center [1056, 212] width 207 height 342
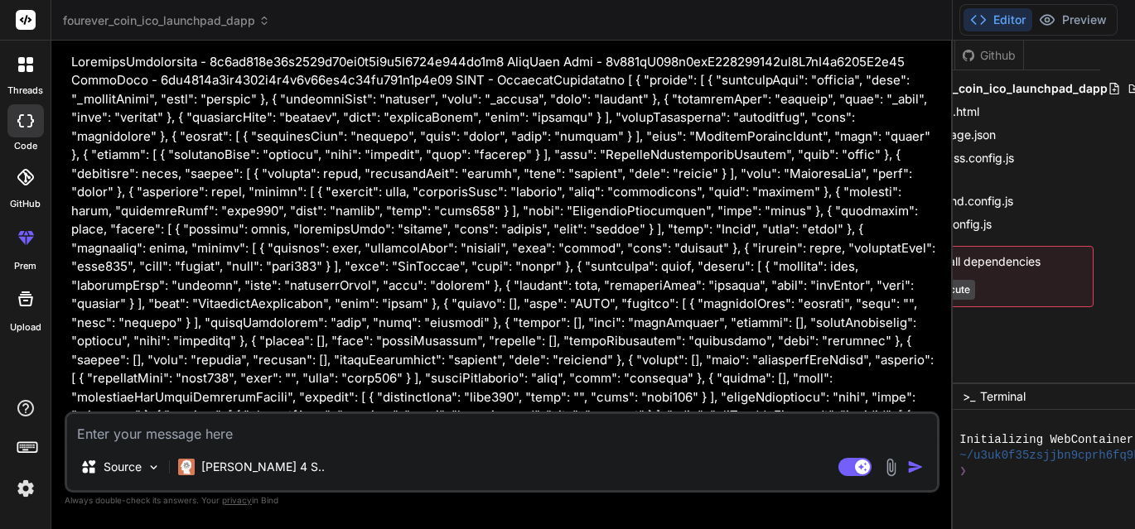
scroll to position [0, 75]
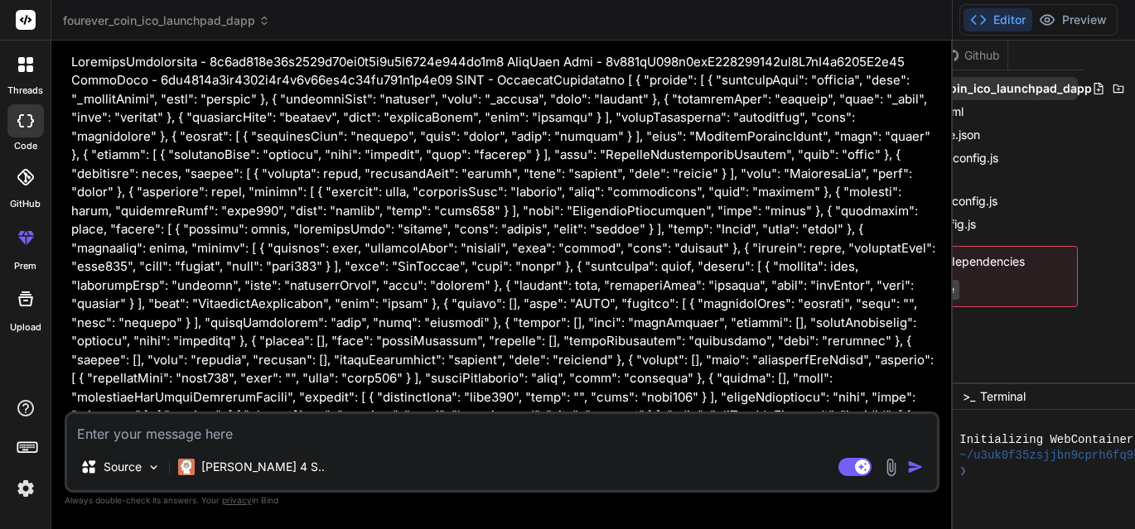
click at [1132, 91] on icon at bounding box center [1138, 88] width 13 height 13
drag, startPoint x: 1042, startPoint y: 379, endPoint x: 664, endPoint y: 486, distance: 392.8
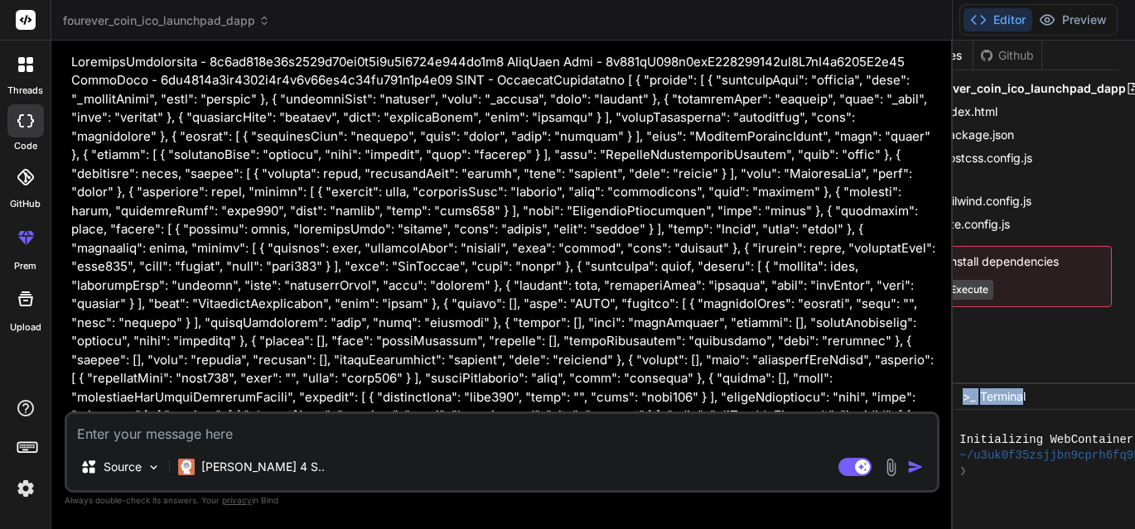
scroll to position [0, 0]
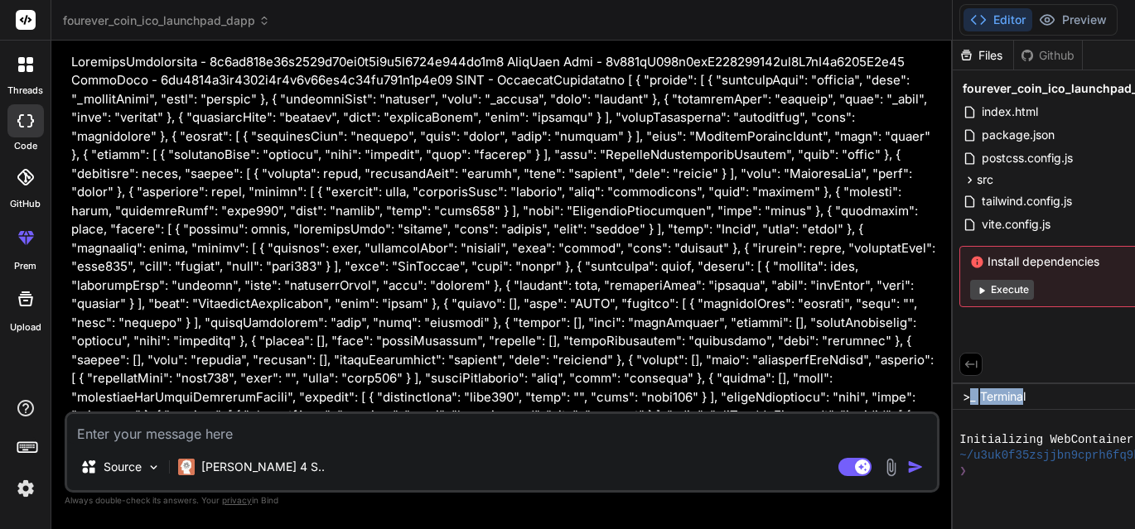
drag, startPoint x: 1014, startPoint y: 379, endPoint x: 967, endPoint y: 391, distance: 48.8
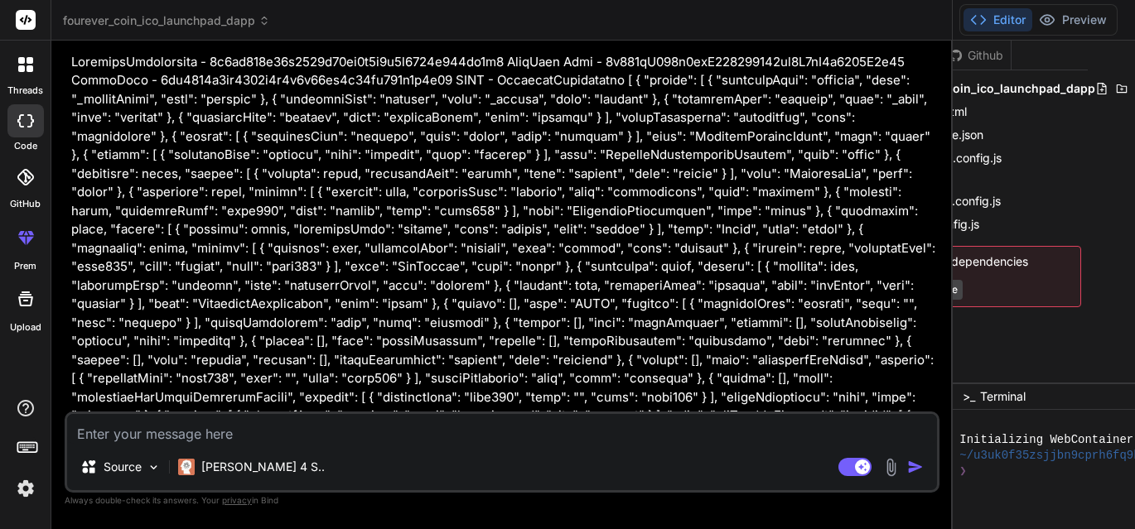
scroll to position [0, 75]
click at [1132, 88] on icon at bounding box center [1138, 88] width 13 height 13
drag, startPoint x: 1039, startPoint y: 381, endPoint x: 944, endPoint y: 376, distance: 94.6
drag, startPoint x: 1014, startPoint y: 378, endPoint x: 958, endPoint y: 381, distance: 55.6
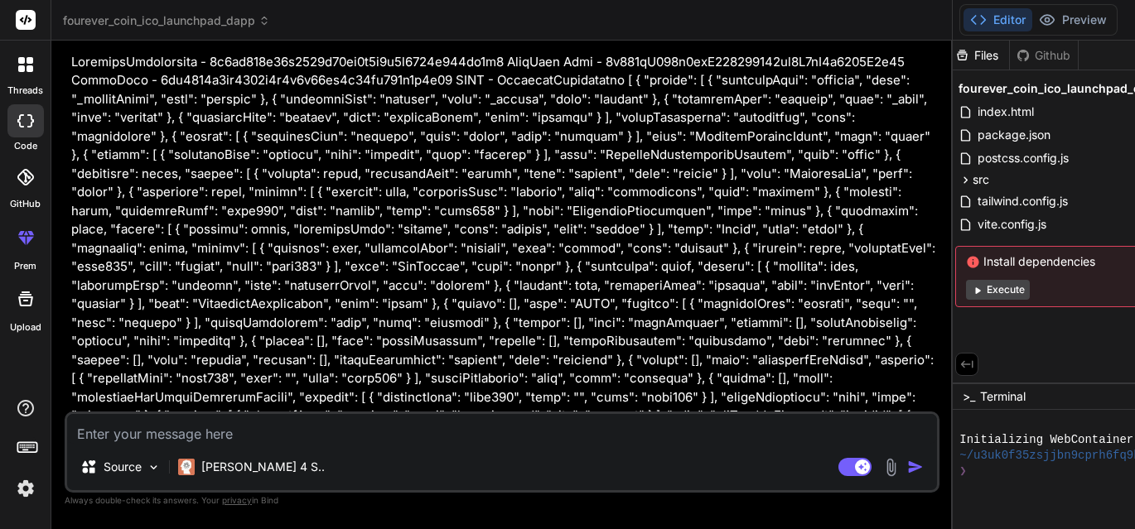
scroll to position [0, 0]
drag, startPoint x: 1014, startPoint y: 85, endPoint x: 958, endPoint y: 87, distance: 55.5
click at [963, 87] on span "fourever_coin_ico_launchpad_dapp" at bounding box center [1065, 88] width 204 height 17
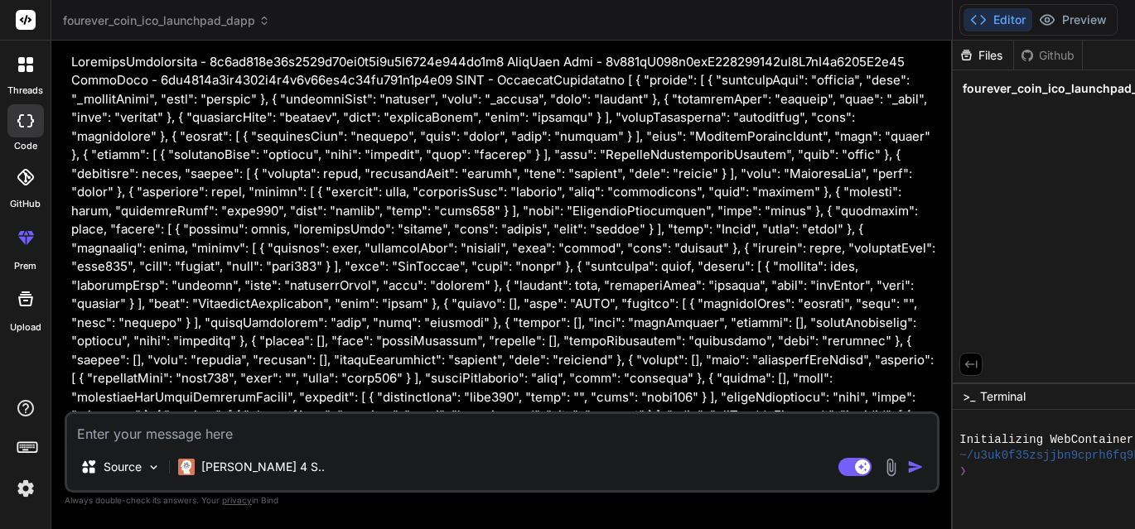
drag, startPoint x: 982, startPoint y: 379, endPoint x: 1060, endPoint y: 384, distance: 78.1
click at [1059, 382] on div "Files Github fourever_coin_ico_launchpad_dapp" at bounding box center [1056, 212] width 207 height 342
drag, startPoint x: 1059, startPoint y: 378, endPoint x: 1094, endPoint y: 383, distance: 36.0
click at [1090, 376] on div "Files Github fourever_coin_ico_launchpad_dapp" at bounding box center [1056, 212] width 207 height 342
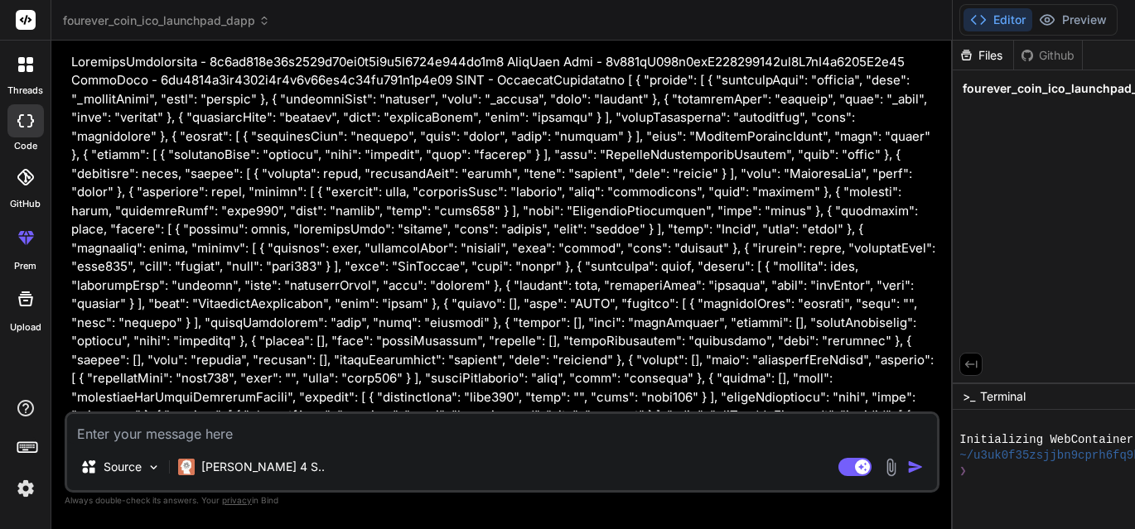
click at [1082, 378] on div "Files Github fourever_coin_ico_launchpad_dapp" at bounding box center [1056, 212] width 207 height 342
click at [1113, 89] on icon at bounding box center [1118, 88] width 11 height 8
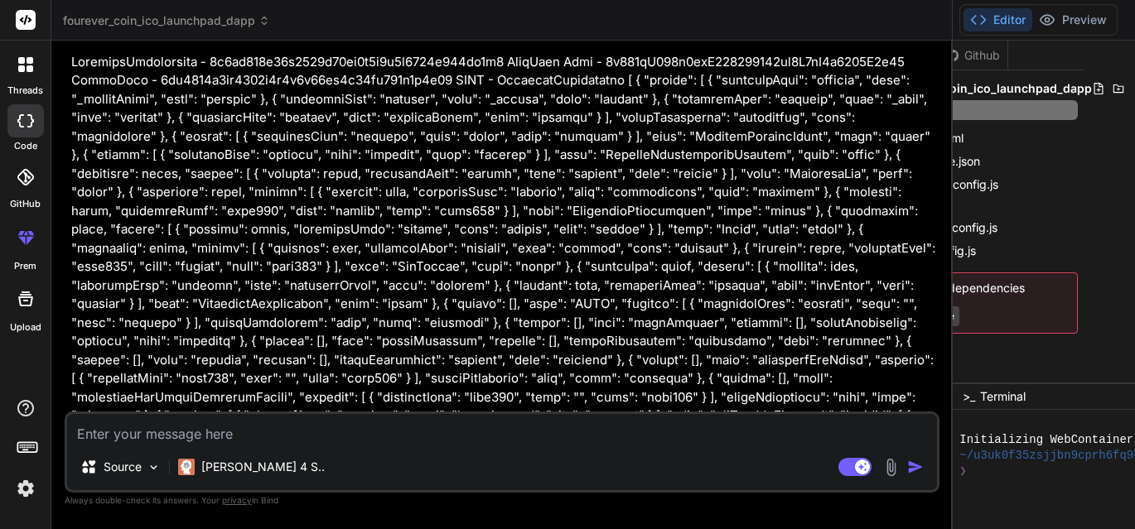
click at [1127, 79] on div "Files Github fourever_coin_ico_launchpad_dapp index.html package.json postcss.c…" at bounding box center [1056, 212] width 207 height 342
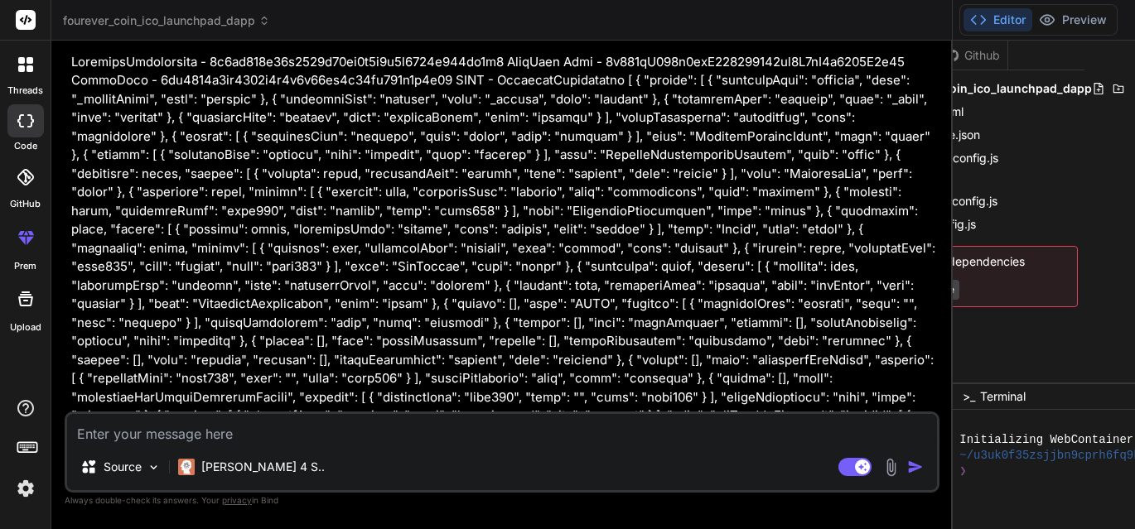
click at [1127, 80] on div "Files Github fourever_coin_ico_launchpad_dapp index.html package.json postcss.c…" at bounding box center [1056, 212] width 207 height 342
click at [1132, 84] on icon at bounding box center [1138, 88] width 13 height 13
drag, startPoint x: 1044, startPoint y: 379, endPoint x: 986, endPoint y: 384, distance: 58.2
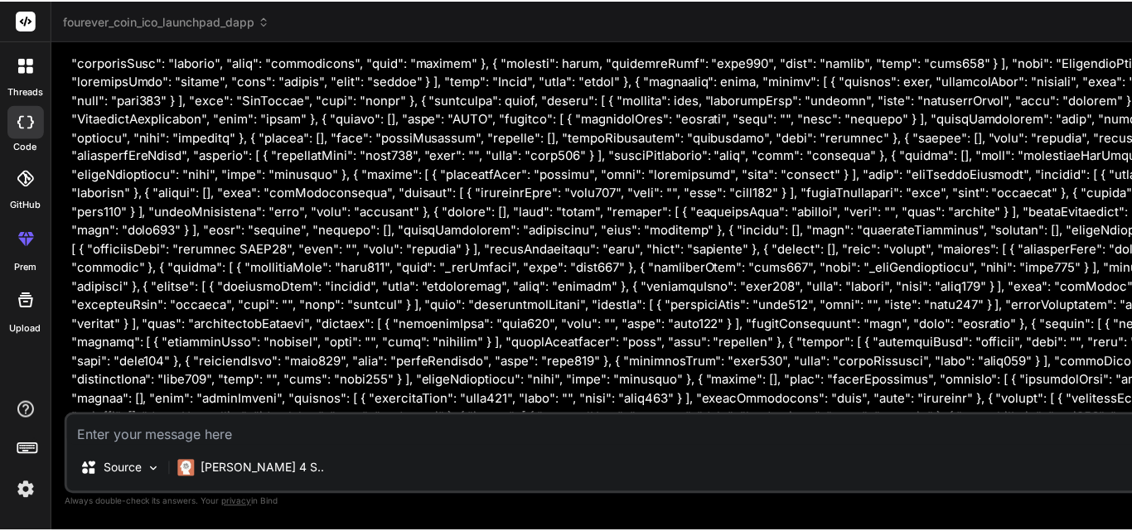
scroll to position [1266, 0]
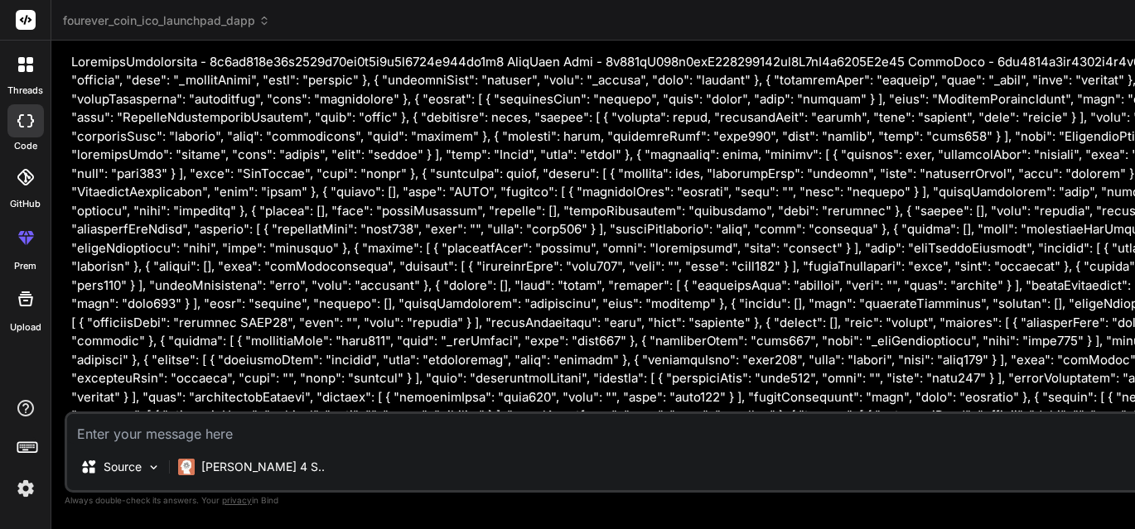
drag, startPoint x: 947, startPoint y: 78, endPoint x: 776, endPoint y: 47, distance: 173.4
click at [776, 46] on div "Bind AI Web Search Created with Pixso. Code Generator You I'm building an ICO L…" at bounding box center [870, 285] width 1639 height 489
type textarea "x"
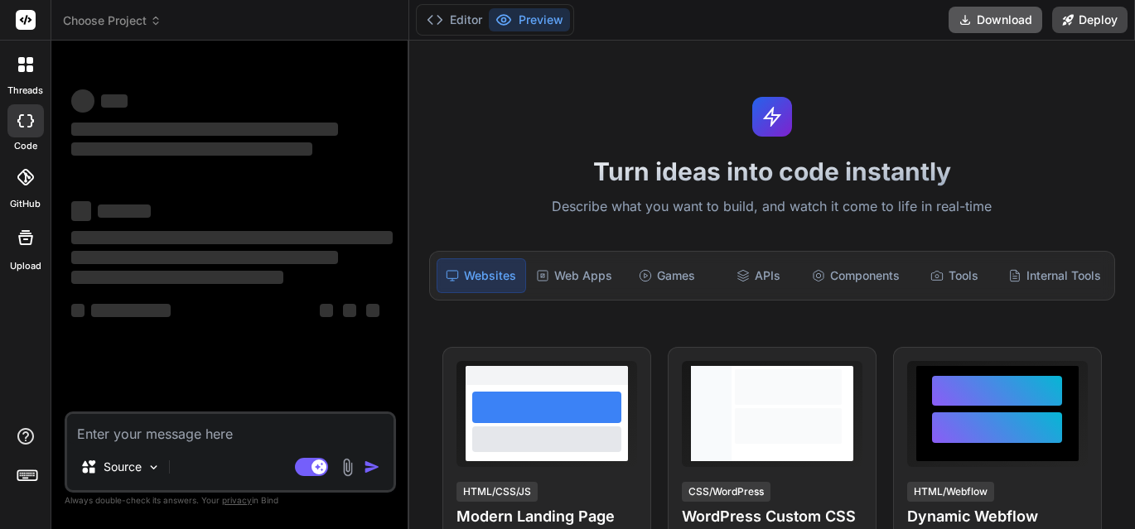
click at [998, 12] on button "Download" at bounding box center [995, 20] width 94 height 27
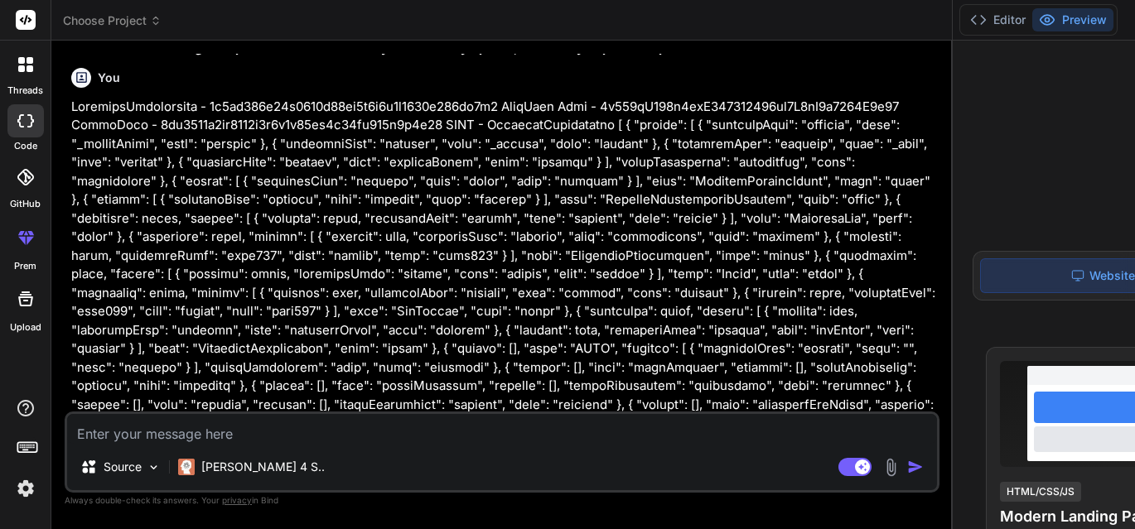
scroll to position [1340, 0]
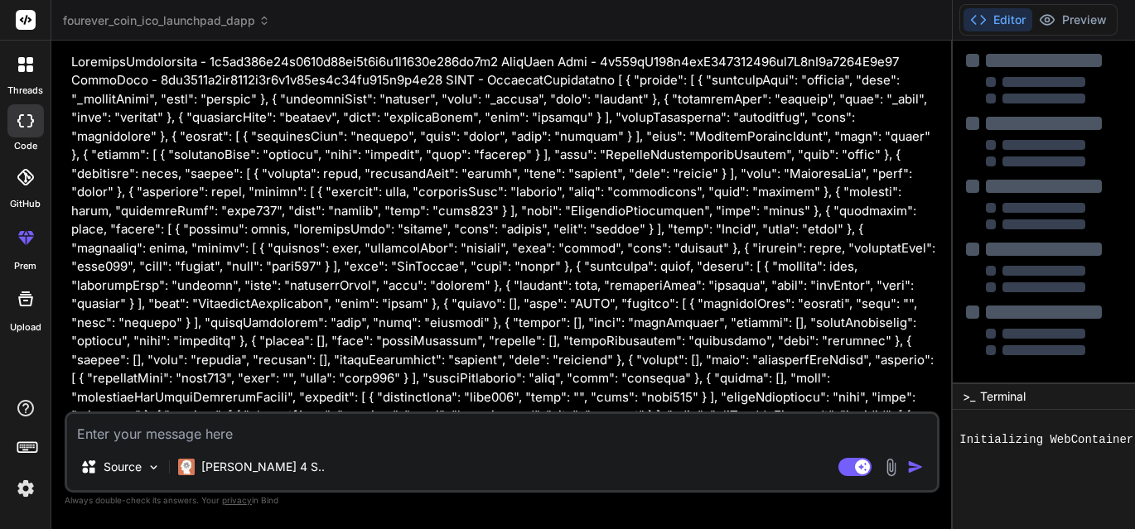
type textarea "x"
